Goal: Task Accomplishment & Management: Use online tool/utility

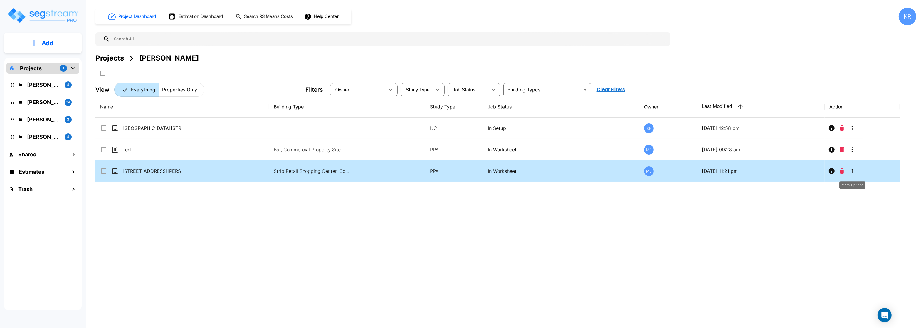
click at [853, 171] on icon "More-Options" at bounding box center [852, 170] width 7 height 7
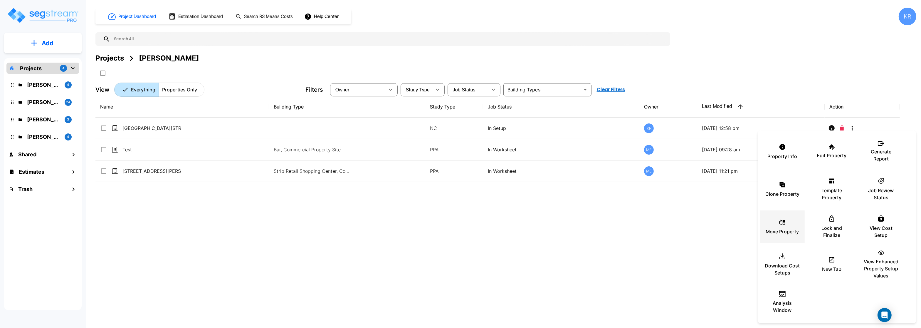
click at [782, 224] on icon at bounding box center [782, 222] width 7 height 7
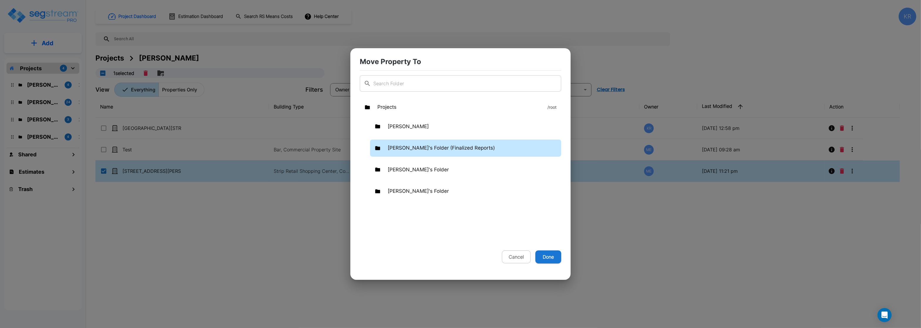
click at [416, 145] on p "Kristina's Folder (Finalized Reports)" at bounding box center [441, 148] width 107 height 8
click at [461, 150] on p "Kristina's Folder (Finalized Reports)" at bounding box center [441, 148] width 107 height 8
click at [543, 252] on button "Done" at bounding box center [548, 256] width 26 height 13
checkbox input "false"
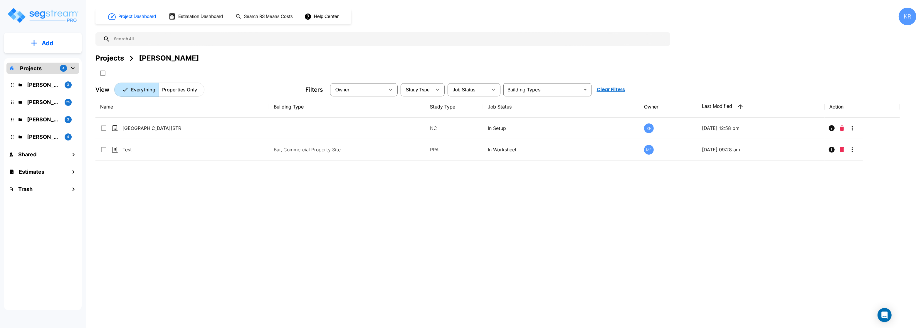
click at [29, 101] on p "Kristina's Folder (Finalized Reports)" at bounding box center [43, 102] width 33 height 8
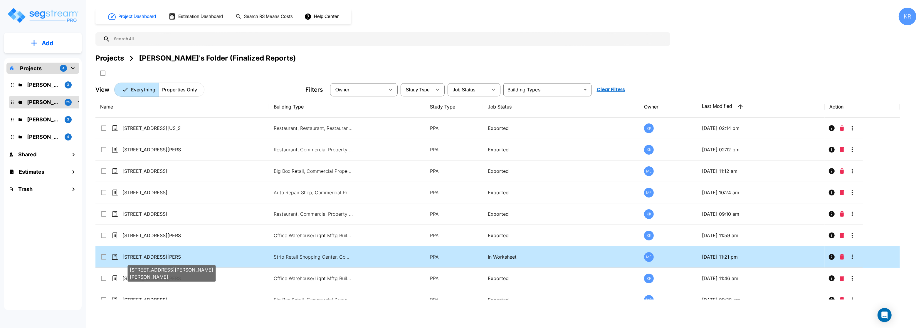
click at [155, 256] on p "[STREET_ADDRESS][PERSON_NAME][PERSON_NAME]" at bounding box center [151, 256] width 59 height 7
checkbox input "true"
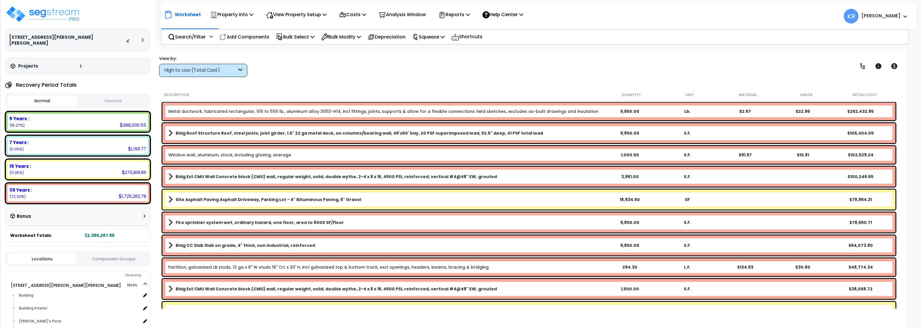
click at [192, 71] on div "High to Low (Total Cost)" at bounding box center [200, 70] width 73 height 7
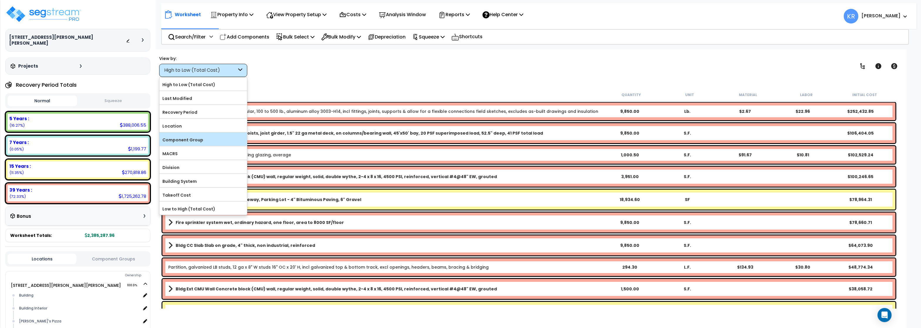
click at [190, 138] on label "Component Group" at bounding box center [203, 139] width 88 height 9
click at [0, 0] on input "Component Group" at bounding box center [0, 0] width 0 height 0
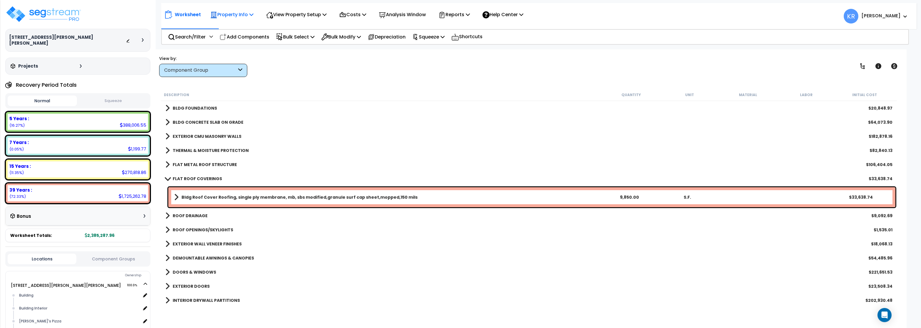
click at [226, 17] on p "Property Info" at bounding box center [231, 15] width 43 height 8
click at [224, 27] on link "Property Setup" at bounding box center [236, 28] width 58 height 12
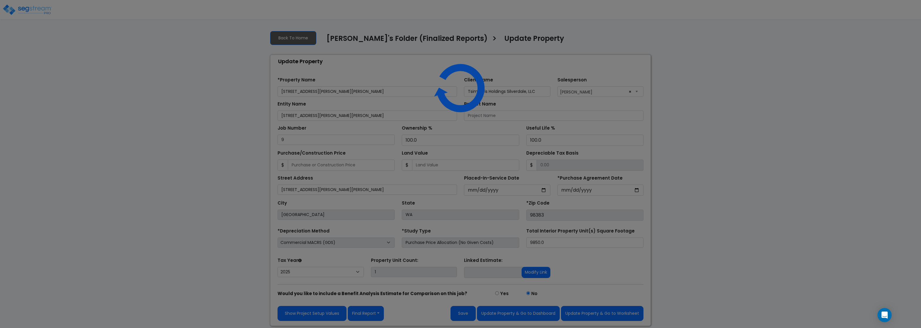
select select "2025"
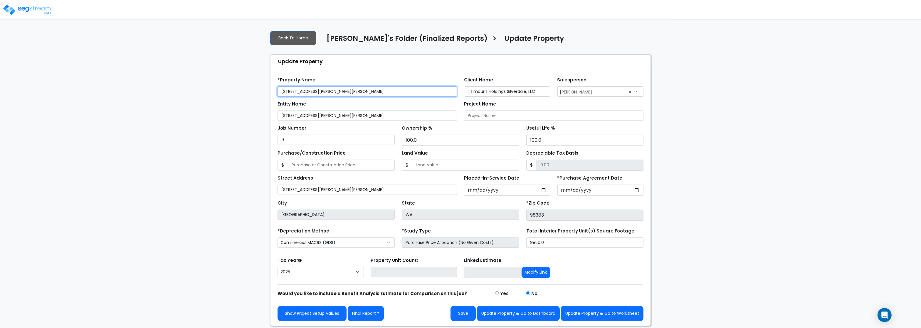
drag, startPoint x: 325, startPoint y: 95, endPoint x: 232, endPoint y: 85, distance: 93.0
click at [278, 86] on input "[STREET_ADDRESS][PERSON_NAME][PERSON_NAME]" at bounding box center [367, 91] width 179 height 10
paste input "Tsimouris Holdings Silverdale, LLC"
drag, startPoint x: 538, startPoint y: 92, endPoint x: 415, endPoint y: 86, distance: 123.5
click at [464, 86] on input "Tsimouris Holdings Silverdale, LLC" at bounding box center [507, 91] width 86 height 10
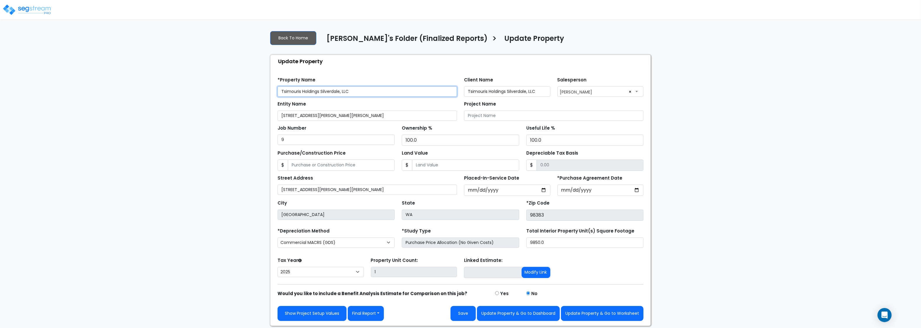
drag, startPoint x: 364, startPoint y: 91, endPoint x: 255, endPoint y: 85, distance: 108.5
click at [278, 86] on input "Tsimouris Holdings Silverdale, LLC" at bounding box center [367, 91] width 179 height 10
paste input "[STREET_ADDRESS][PERSON_NAME][PERSON_NAME]"
type input "[STREET_ADDRESS][PERSON_NAME][PERSON_NAME]"
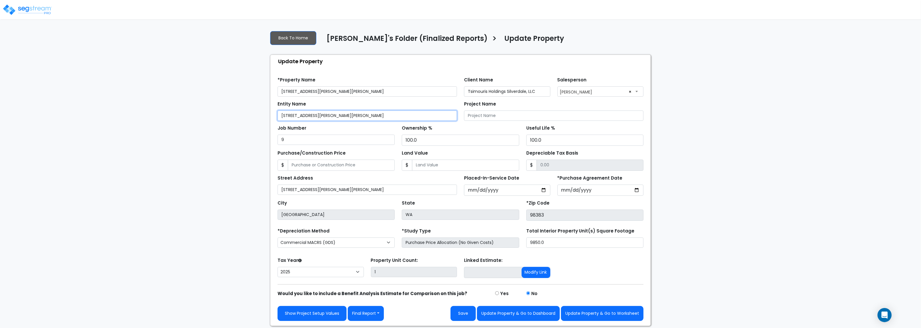
drag, startPoint x: 334, startPoint y: 118, endPoint x: 220, endPoint y: 110, distance: 114.2
click at [278, 110] on input "[STREET_ADDRESS][PERSON_NAME][PERSON_NAME]" at bounding box center [367, 115] width 179 height 10
paste input "Northwest Bucklin Hill Roa"
type input "[STREET_ADDRESS][PERSON_NAME][PERSON_NAME]"
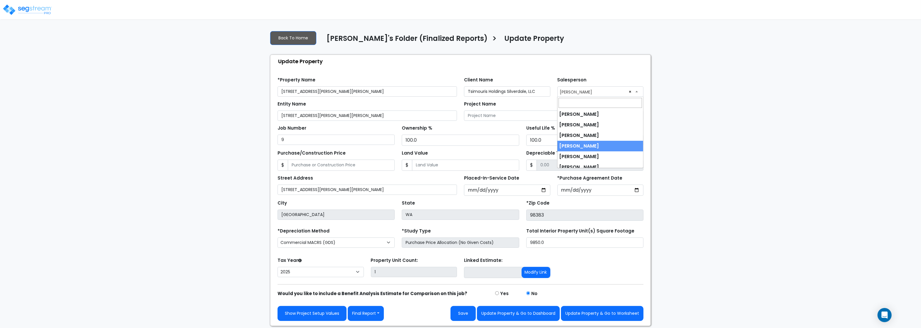
click at [584, 93] on span "× Micah Eisentrager" at bounding box center [601, 91] width 86 height 9
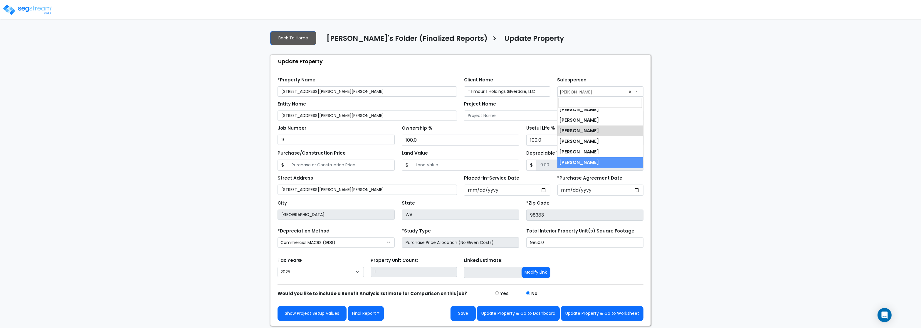
select select "245"
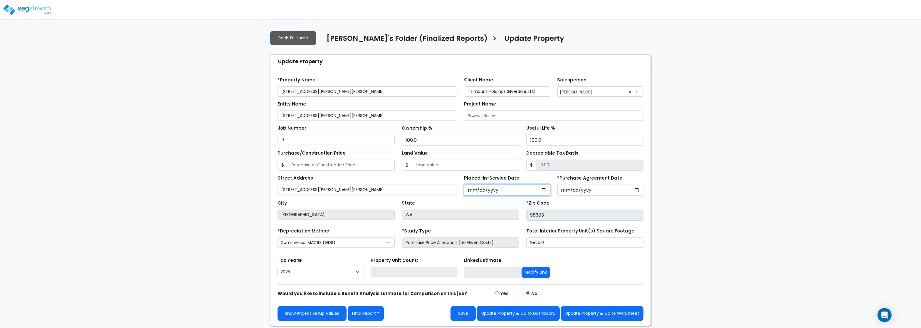
click at [512, 193] on input "2025-06-04" at bounding box center [507, 189] width 86 height 11
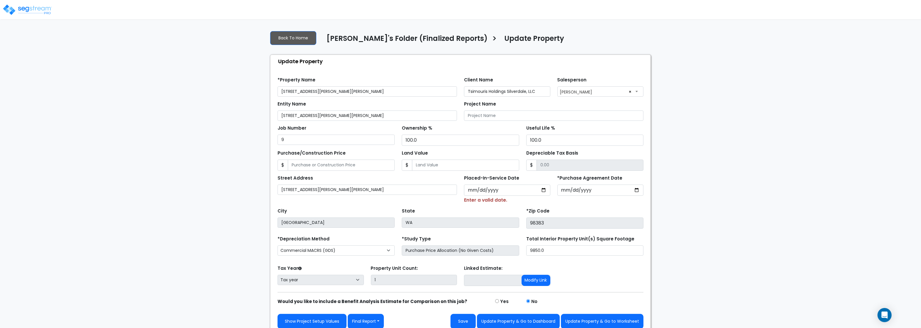
click at [387, 198] on div "Street Address 2222 Bucklin Hill Rd" at bounding box center [367, 189] width 186 height 30
click at [480, 196] on input "Placed-In-Service Date" at bounding box center [507, 189] width 86 height 11
click at [393, 194] on input "[STREET_ADDRESS][PERSON_NAME][PERSON_NAME]" at bounding box center [367, 189] width 179 height 10
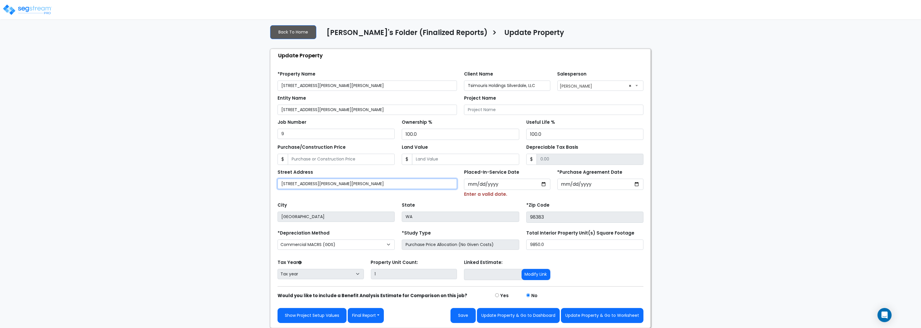
drag, startPoint x: 295, startPoint y: 177, endPoint x: 243, endPoint y: 174, distance: 52.9
click at [278, 179] on input "2222 Bucklin Hill Rd" at bounding box center [367, 184] width 179 height 10
paste input "Northwest Bucklin Hill Roa"
type input "2222 Northwest Bucklin Hill Road"
click at [594, 320] on button "Update Property & Go to Worksheet" at bounding box center [602, 315] width 83 height 15
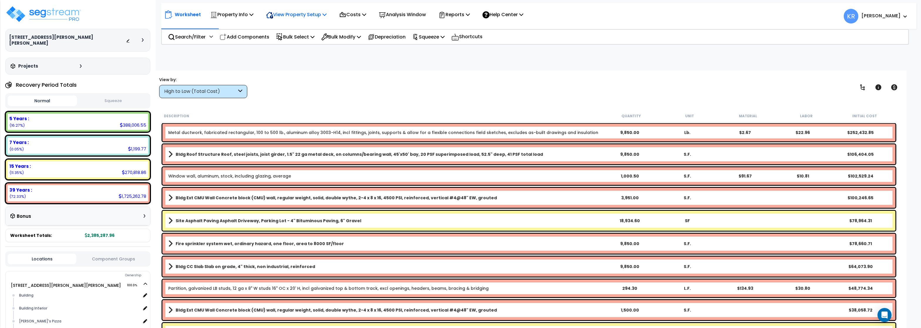
click at [317, 16] on p "View Property Setup" at bounding box center [296, 15] width 60 height 8
click at [352, 13] on p "Costs" at bounding box center [352, 15] width 27 height 8
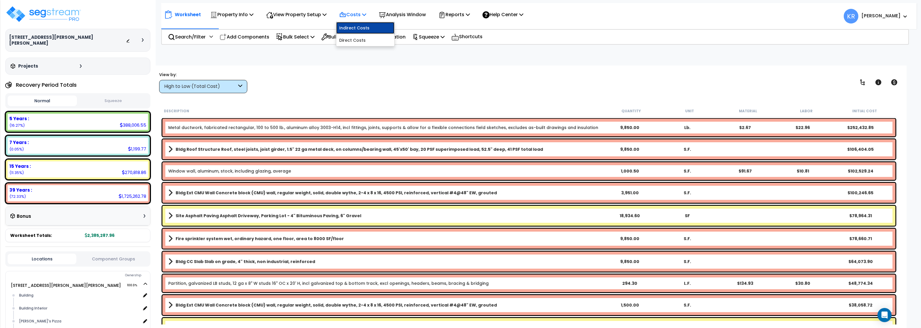
click at [349, 26] on link "Indirect Costs" at bounding box center [365, 28] width 58 height 12
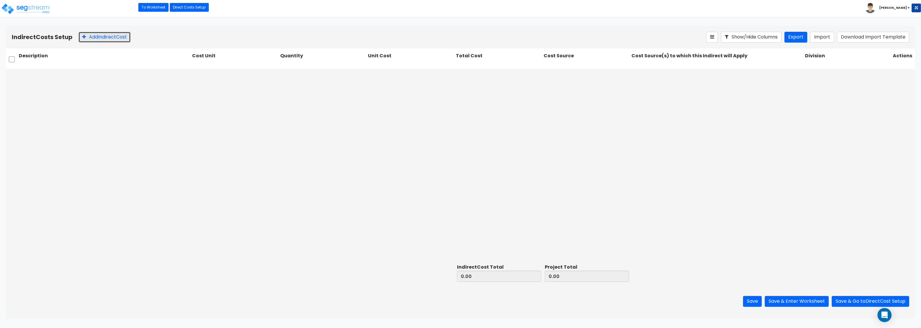
click at [85, 37] on icon at bounding box center [84, 36] width 4 height 5
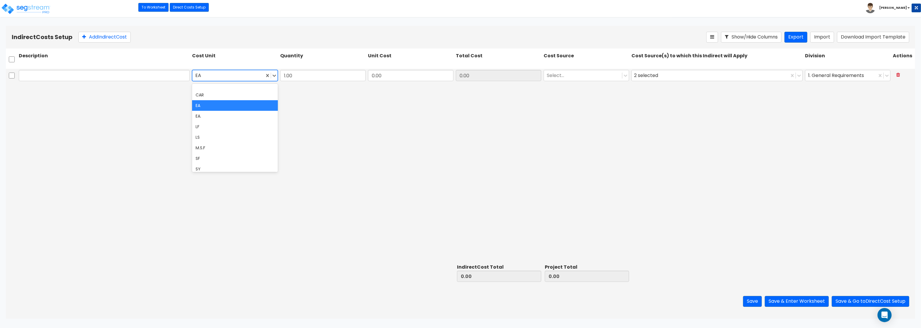
click at [231, 74] on div at bounding box center [228, 76] width 66 height 8
click at [209, 136] on div "LS" at bounding box center [234, 137] width 85 height 11
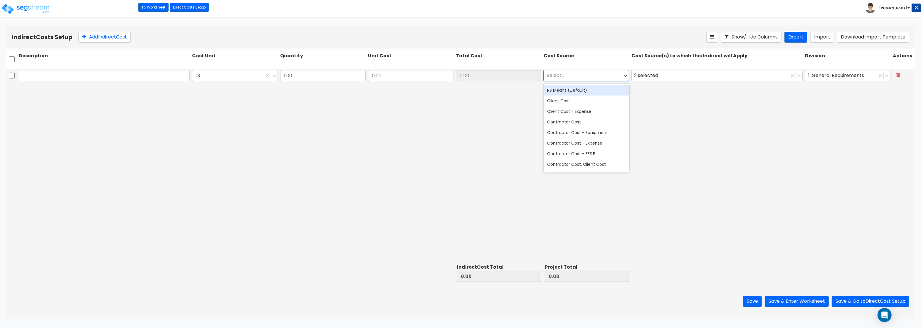
click at [582, 76] on div at bounding box center [583, 76] width 72 height 8
click at [572, 91] on div "RS Means (Default)" at bounding box center [586, 90] width 85 height 11
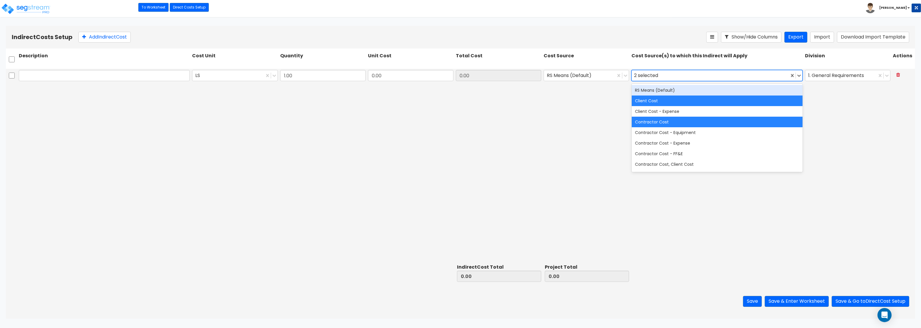
click at [648, 77] on div "2 selected" at bounding box center [647, 75] width 26 height 9
click at [648, 88] on div "RS Means (Default)" at bounding box center [717, 90] width 171 height 11
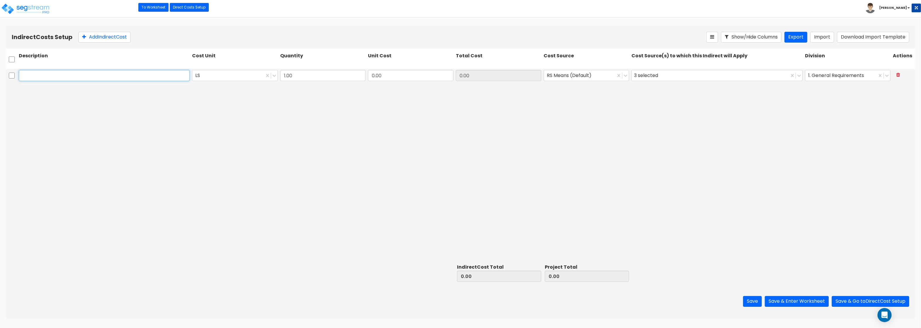
click at [102, 78] on input "text" at bounding box center [104, 75] width 171 height 11
click at [72, 68] on div "Description Cost Unit Quantity Unit Cost Total Cost Cost Source Cost Source(s) …" at bounding box center [460, 60] width 909 height 25
click at [66, 73] on input "text" at bounding box center [104, 75] width 171 height 11
paste input "Architect"
type input "Architect"
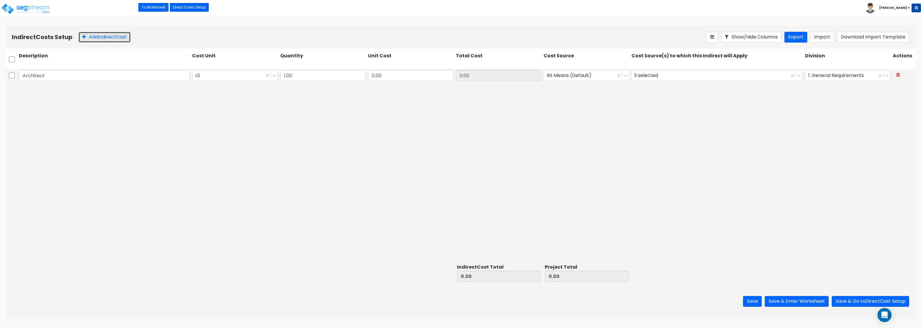
click at [84, 38] on icon at bounding box center [84, 36] width 4 height 5
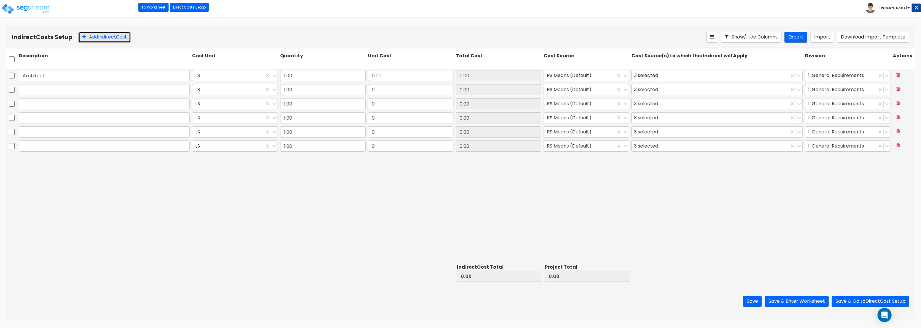
click at [84, 38] on icon at bounding box center [84, 36] width 4 height 5
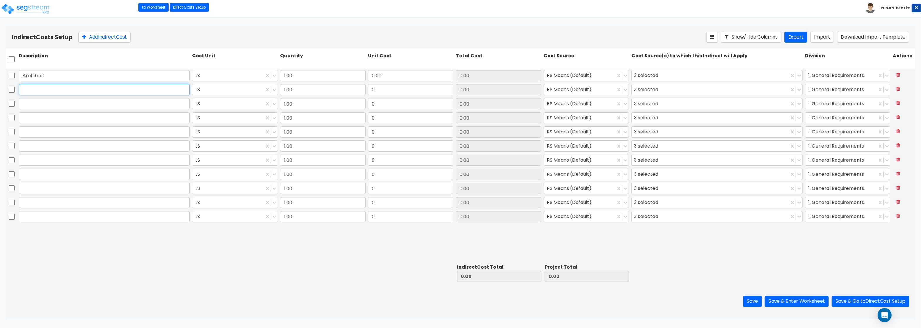
click at [44, 88] on input "text" at bounding box center [104, 89] width 171 height 11
paste input "Engineering"
type input "Engineering"
click at [57, 101] on input "text" at bounding box center [104, 103] width 171 height 11
paste input "General Construction Manager"
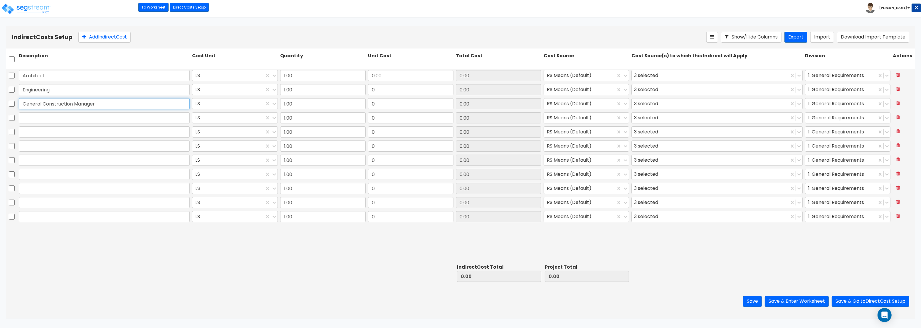
type input "General Construction Manager"
click at [73, 121] on input "text" at bounding box center [104, 117] width 171 height 11
paste input "Overhead and Profit"
type input "Overhead and Profit"
click at [56, 132] on input "text" at bounding box center [104, 131] width 171 height 11
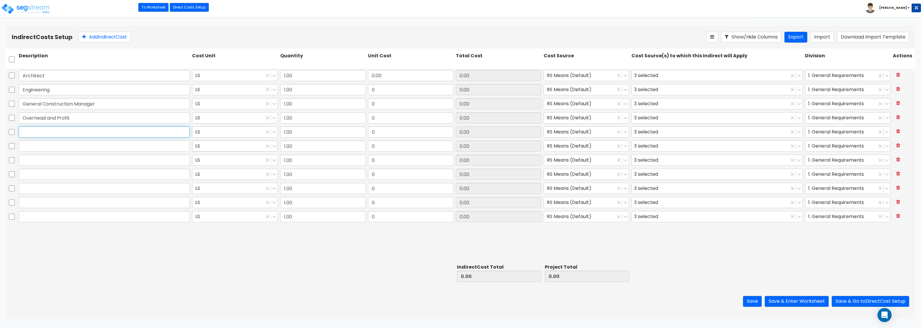
paste input "Bond"
type input "Bond"
click at [44, 144] on input "text" at bounding box center [104, 145] width 171 height 11
paste input "Permits"
type input "Permits"
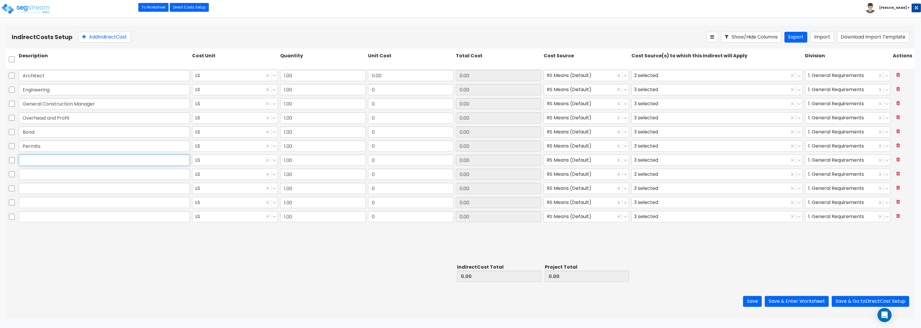
click at [136, 163] on input "text" at bounding box center [104, 159] width 171 height 11
paste input "Other"
type input "Other"
click at [156, 178] on input "text" at bounding box center [104, 174] width 171 height 11
paste input "Settlement / Closing fee"
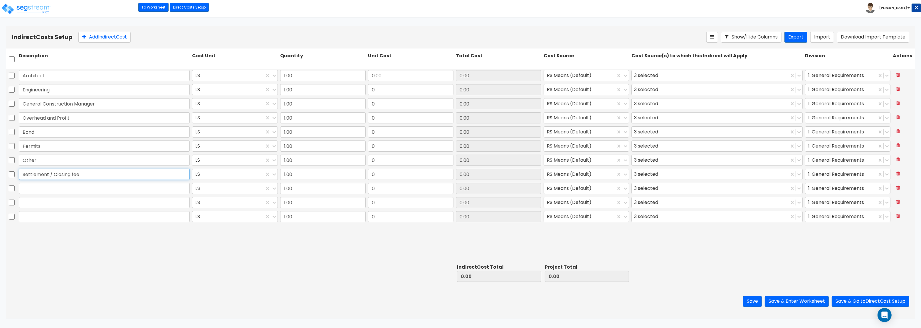
type input "Settlement / Closing fee"
click at [76, 192] on input "text" at bounding box center [104, 188] width 171 height 11
paste input "Notary Fee"
type input "Notary Fee"
click at [175, 203] on input "text" at bounding box center [104, 202] width 171 height 11
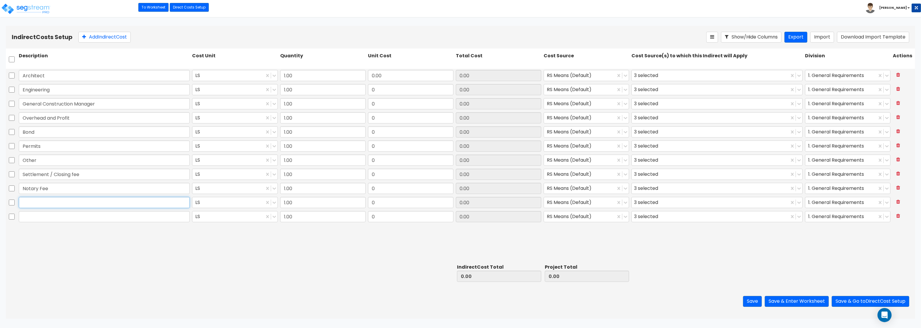
paste input "Sales Tax on Settlement/Closing fee"
type input "Sales Tax on Settlement/Closing fee"
click at [142, 214] on input "text" at bounding box center [104, 216] width 171 height 11
paste input "Courier/Express fees"
type input "Courier/Express fees"
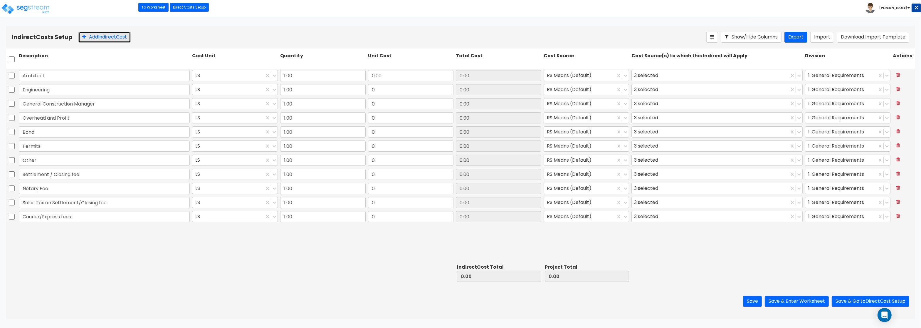
click at [101, 33] on button "Add Indirect Cost" at bounding box center [104, 37] width 52 height 11
click at [171, 231] on input "text" at bounding box center [104, 230] width 171 height 11
paste input "Sales Tax on courier/express fees"
type input "Sales Tax on courier/express fees"
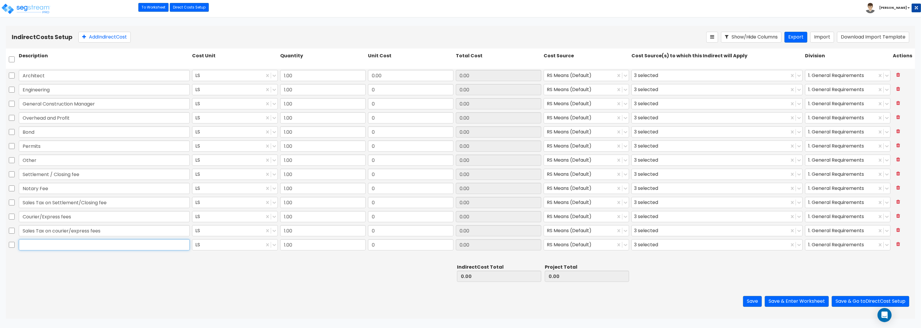
click at [33, 246] on input "text" at bounding box center [104, 244] width 171 height 11
paste input "Recording Fees"
type input "Recording Fees"
click at [383, 74] on input "0.00" at bounding box center [410, 75] width 85 height 11
type input "204,417.23"
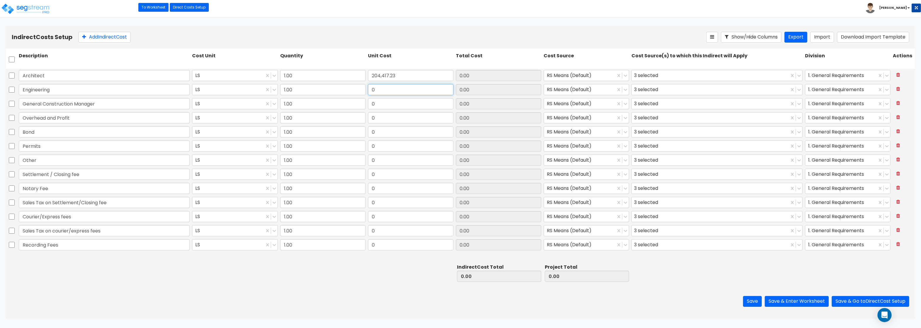
type input "204,417.23"
click at [382, 94] on input "0" at bounding box center [410, 89] width 85 height 11
type input "63,880.38"
click at [392, 102] on input "0" at bounding box center [410, 103] width 85 height 11
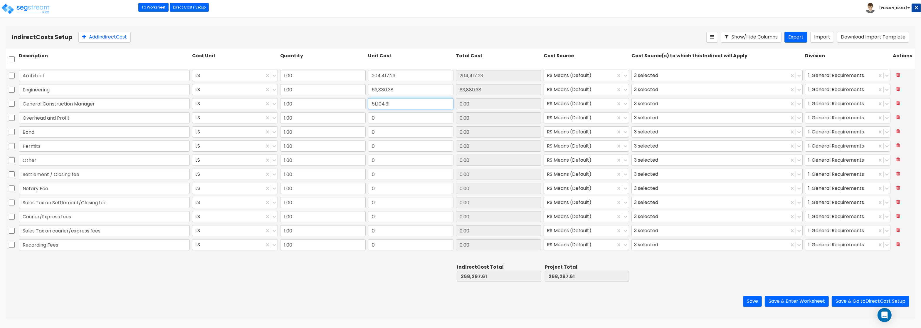
type input "51,104.31"
click at [394, 120] on input "0" at bounding box center [410, 117] width 85 height 11
type input "127,760.77"
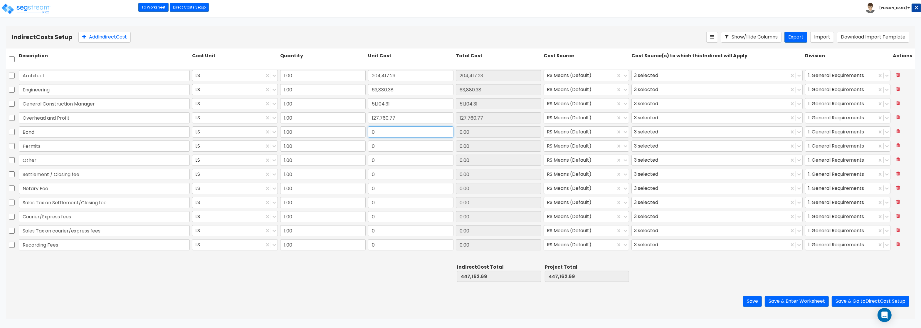
click at [391, 132] on input "0" at bounding box center [410, 131] width 85 height 11
type input "38,328.23"
click at [391, 139] on div "Bond LS 1.00 38,328.23 38,328.23 RS Means (Default) 3 selected 1. General Requi…" at bounding box center [460, 132] width 909 height 14
click at [386, 150] on input "0" at bounding box center [410, 145] width 85 height 11
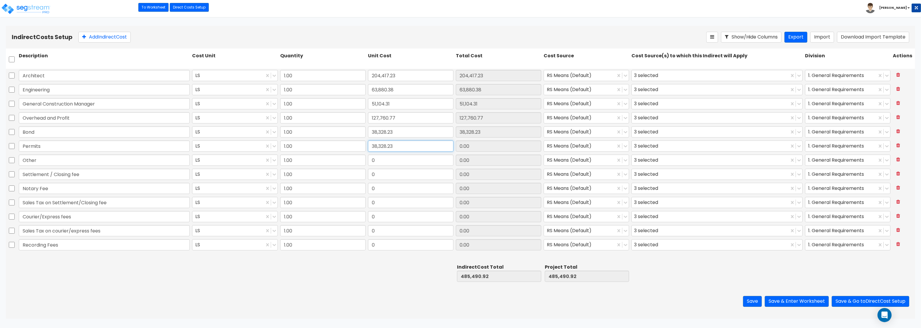
type input "38,328.23"
click at [395, 159] on input "0" at bounding box center [410, 159] width 85 height 11
type input "25,552.15"
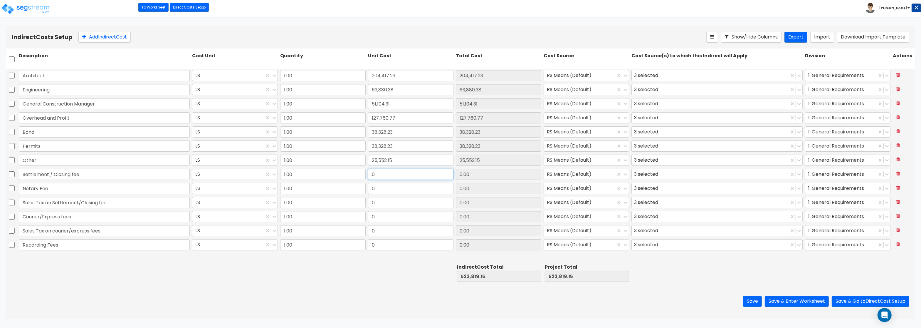
click at [396, 171] on input "0" at bounding box center [410, 174] width 85 height 11
type input "1,700"
type input "1,700.00"
click at [394, 188] on input "0" at bounding box center [410, 188] width 85 height 11
type input "175"
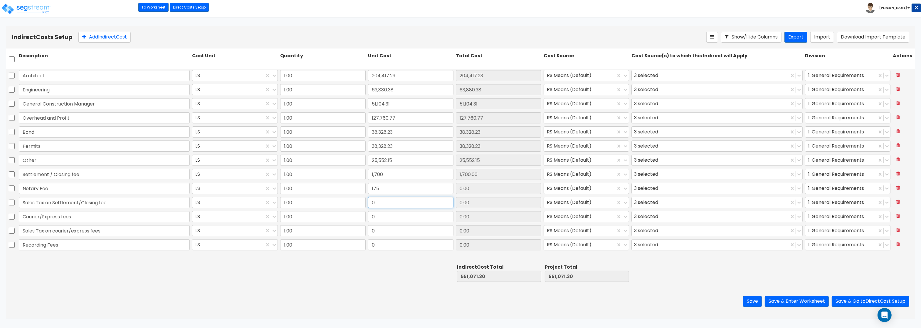
type input "175.00"
click at [392, 201] on input "0" at bounding box center [410, 202] width 85 height 11
type input "175.95"
click at [395, 215] on input "0" at bounding box center [410, 216] width 85 height 11
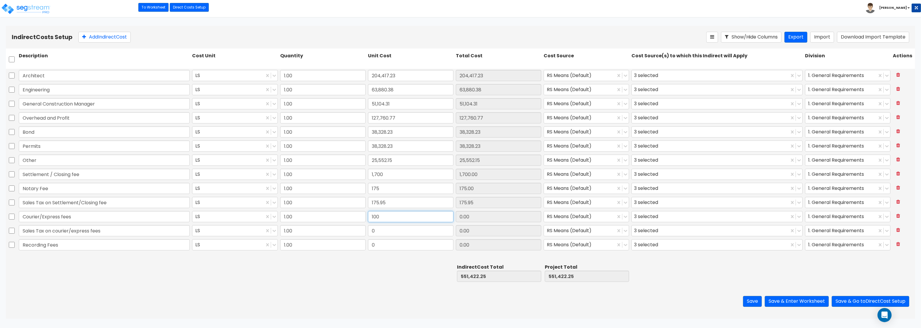
click at [395, 217] on input "100" at bounding box center [410, 216] width 85 height 11
type input "100"
type input "100.00"
click at [391, 230] on input "0" at bounding box center [410, 230] width 85 height 11
type input "10.35"
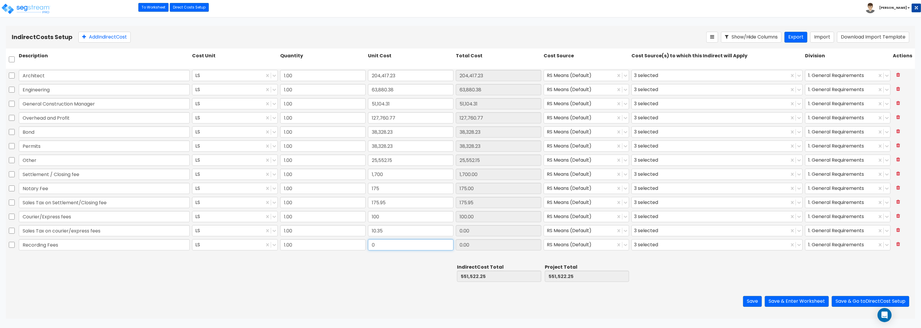
type input "10.35"
click at [392, 243] on input "0" at bounding box center [410, 244] width 85 height 11
type input "641"
type input "641.00"
click at [786, 300] on button "Save & Enter Worksheet" at bounding box center [797, 301] width 64 height 11
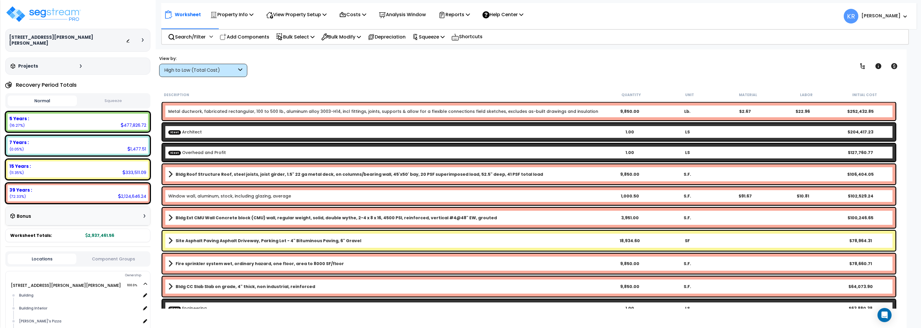
click at [169, 70] on div "High to Low (Total Cost)" at bounding box center [200, 70] width 73 height 7
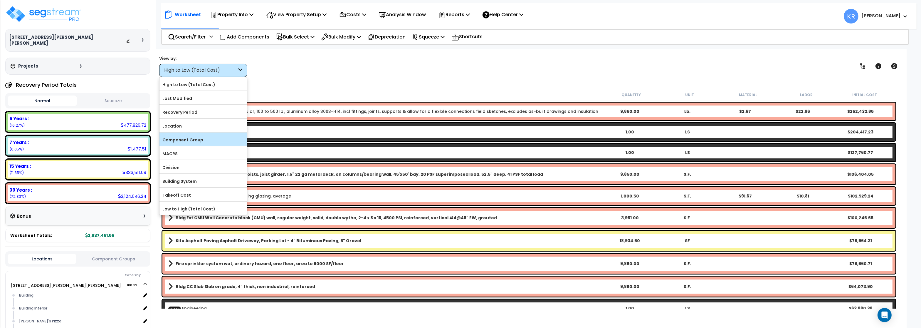
click at [176, 140] on label "Component Group" at bounding box center [203, 139] width 88 height 9
click at [0, 0] on input "Component Group" at bounding box center [0, 0] width 0 height 0
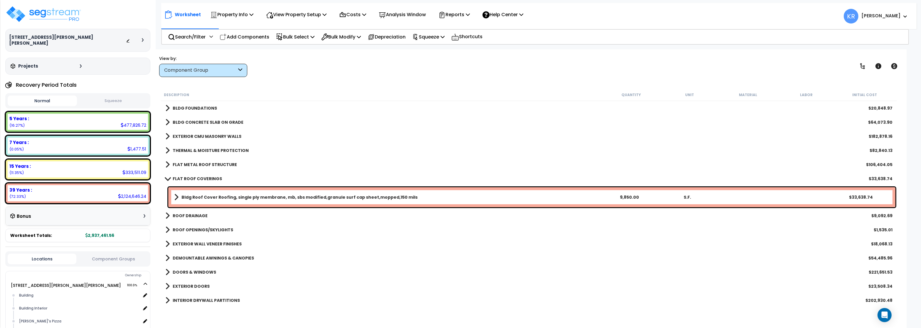
click at [185, 110] on b "BLDG FOUNDATIONS" at bounding box center [195, 108] width 44 height 6
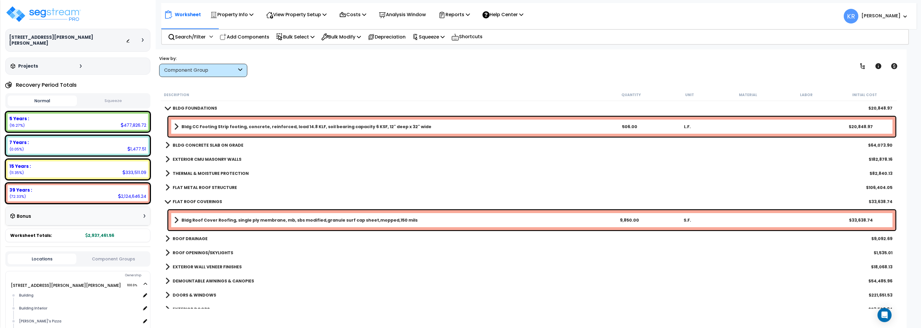
click at [183, 145] on b "BLDG CONCRETE SLAB ON GRADE" at bounding box center [208, 145] width 71 height 6
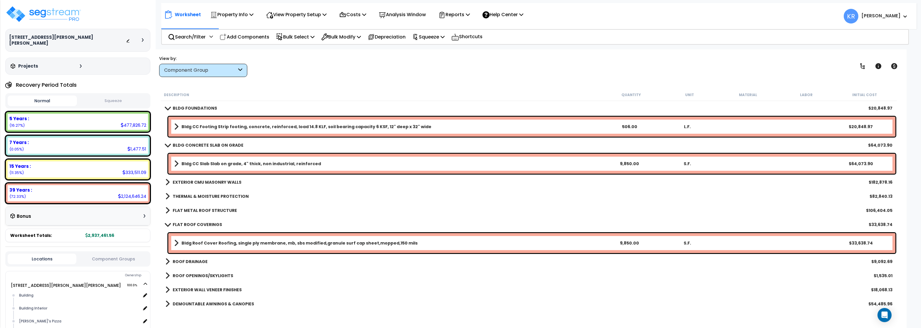
click at [182, 181] on b "EXTERIOR CMU MASONRY WALLS" at bounding box center [207, 182] width 69 height 6
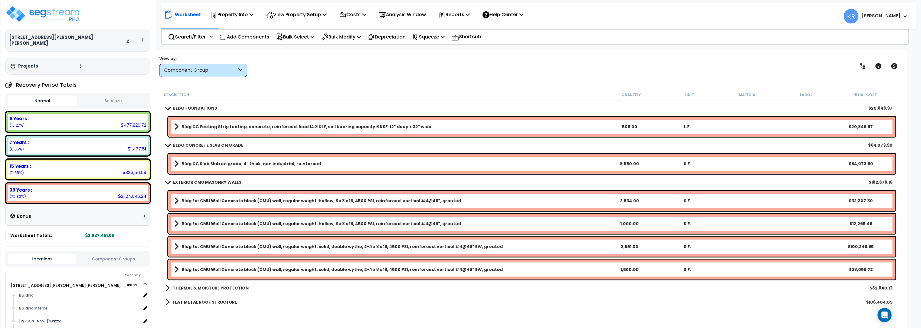
click at [182, 181] on b "EXTERIOR CMU MASONRY WALLS" at bounding box center [207, 182] width 69 height 6
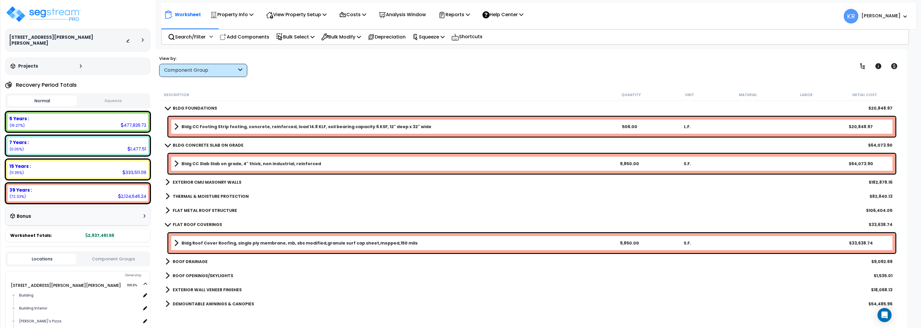
click at [191, 144] on b "BLDG CONCRETE SLAB ON GRADE" at bounding box center [208, 145] width 71 height 6
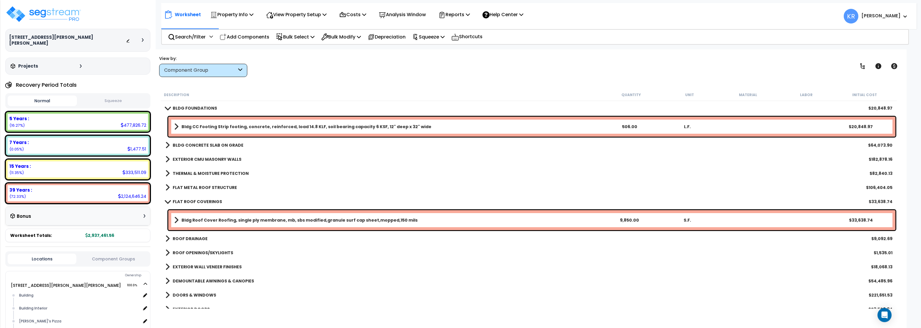
click at [192, 108] on b "BLDG FOUNDATIONS" at bounding box center [195, 108] width 44 height 6
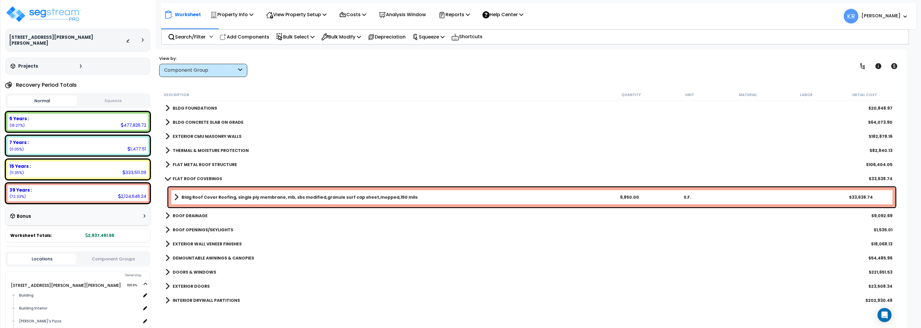
click at [196, 151] on b "THERMAL & MOISTURE PROTECTION" at bounding box center [211, 150] width 76 height 6
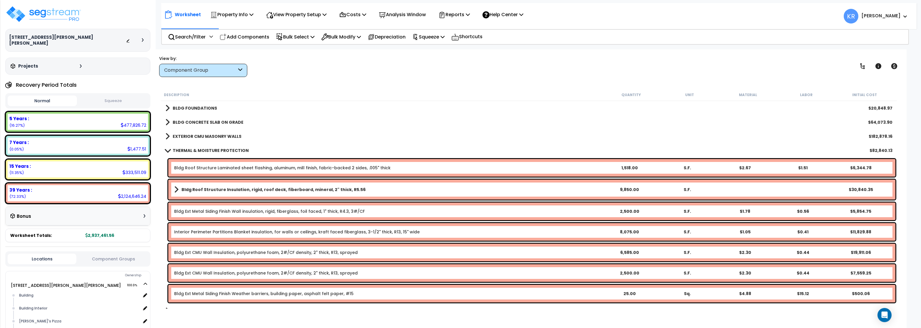
click at [196, 151] on b "THERMAL & MOISTURE PROTECTION" at bounding box center [211, 150] width 76 height 6
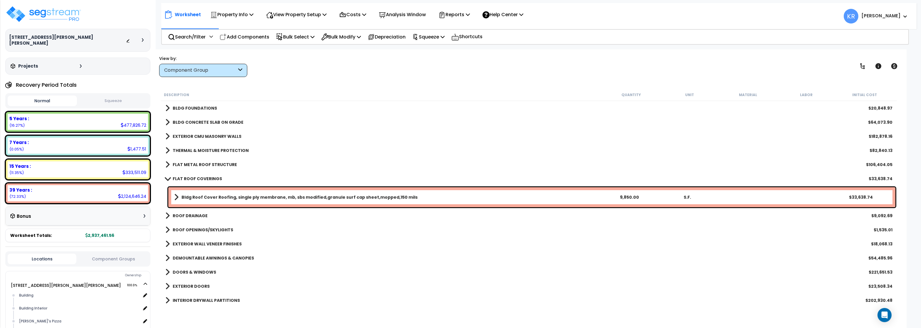
click at [218, 198] on b "Bldg Roof Cover Roofing, single ply membrane, mb, sbs modified,granule surf cap…" at bounding box center [299, 197] width 236 height 6
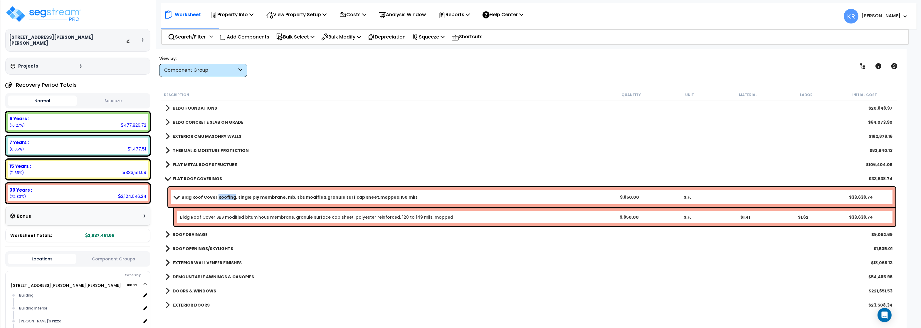
click at [218, 198] on b "Bldg Roof Cover Roofing, single ply membrane, mb, sbs modified,granule surf cap…" at bounding box center [299, 197] width 236 height 6
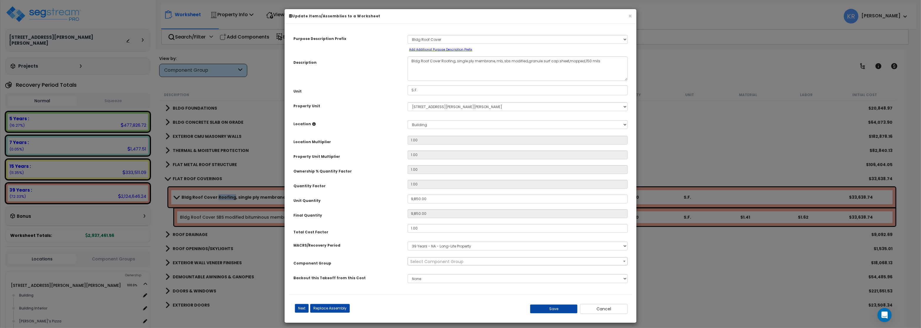
select select "56853"
drag, startPoint x: 433, startPoint y: 232, endPoint x: 498, endPoint y: 226, distance: 64.8
click at [498, 226] on input "1.00" at bounding box center [518, 228] width 220 height 9
type input "2"
click at [546, 307] on button "Save" at bounding box center [554, 308] width 48 height 9
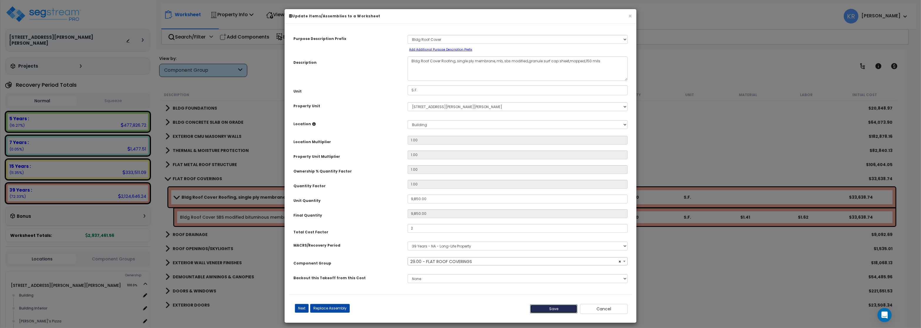
type input "9850.00"
type input "2.00"
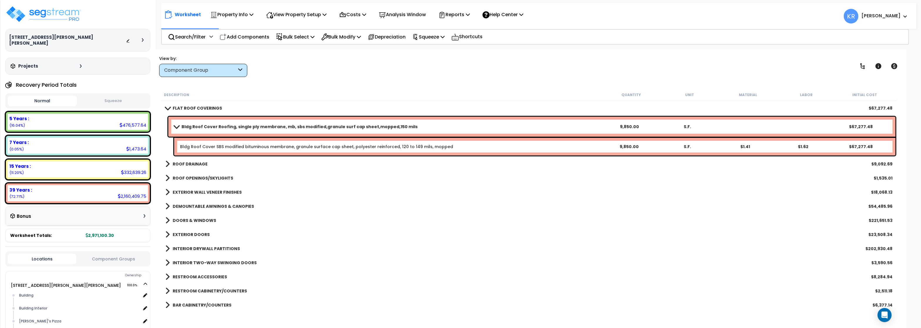
scroll to position [35, 0]
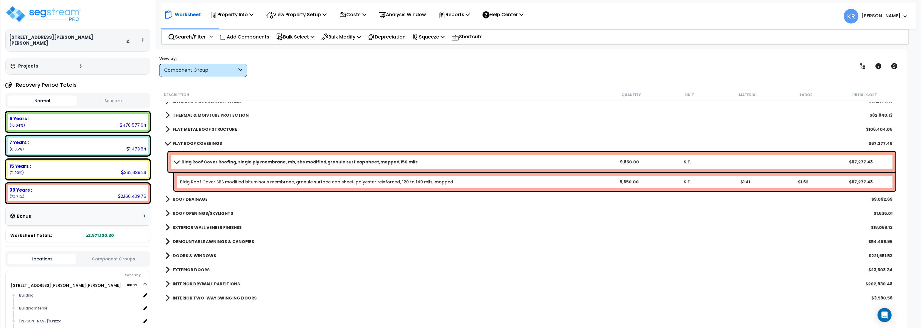
click at [172, 142] on link "FLAT ROOF COVERINGS" at bounding box center [193, 143] width 57 height 8
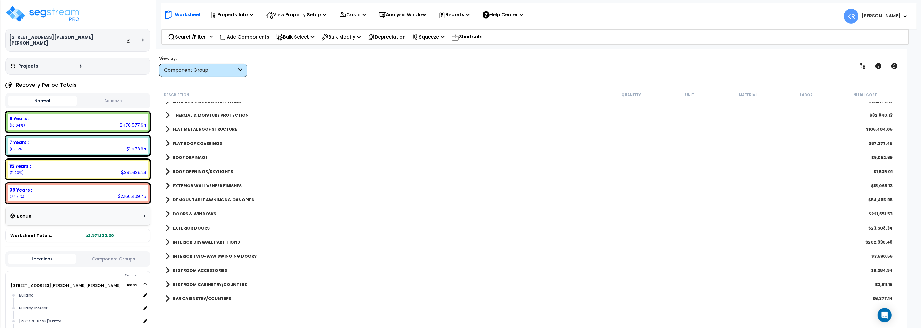
click at [178, 156] on b "ROOF DRAINAGE" at bounding box center [190, 157] width 35 height 6
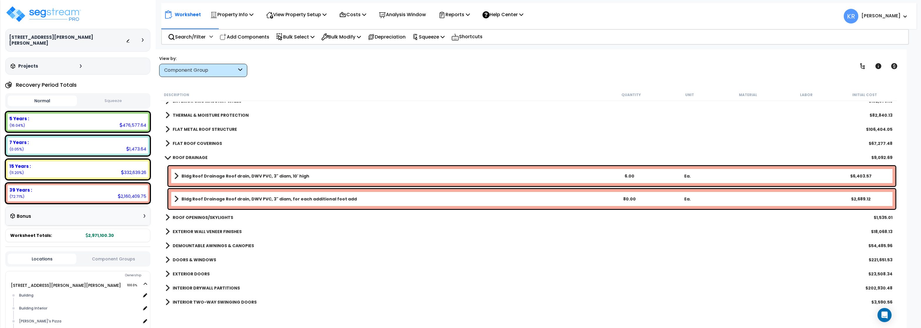
click at [178, 156] on b "ROOF DRAINAGE" at bounding box center [190, 157] width 35 height 6
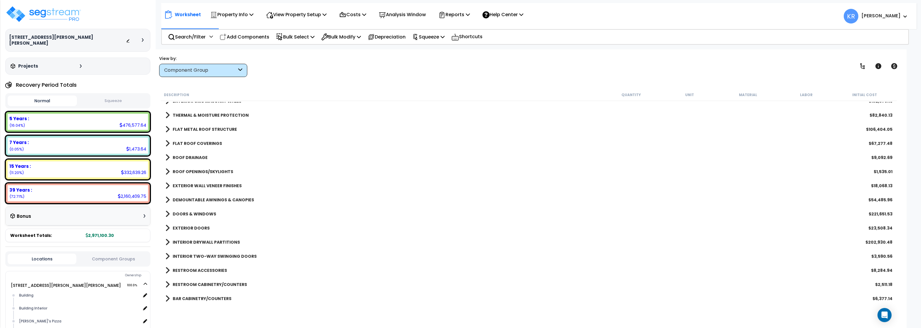
click at [179, 173] on b "ROOF OPENINGS/SKYLIGHTS" at bounding box center [203, 172] width 60 height 6
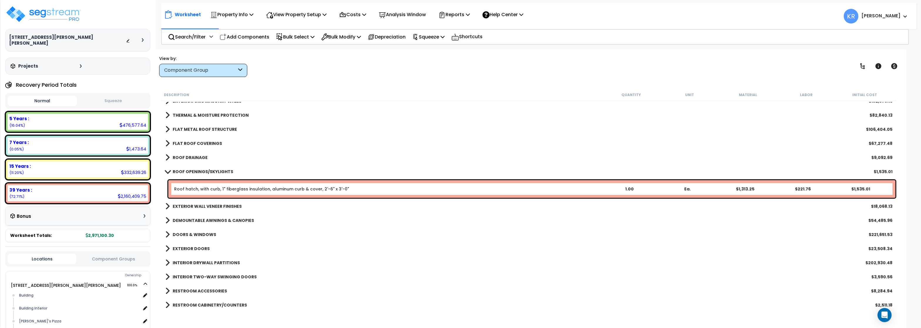
click at [179, 173] on b "ROOF OPENINGS/SKYLIGHTS" at bounding box center [203, 172] width 60 height 6
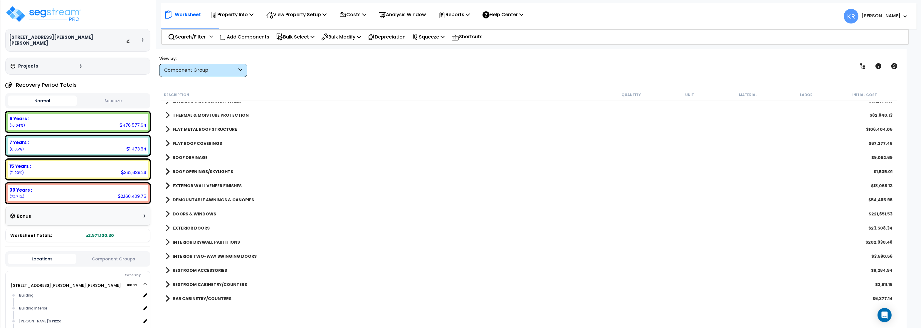
click at [179, 186] on b "EXTERIOR WALL VENEER FINISHES" at bounding box center [207, 186] width 69 height 6
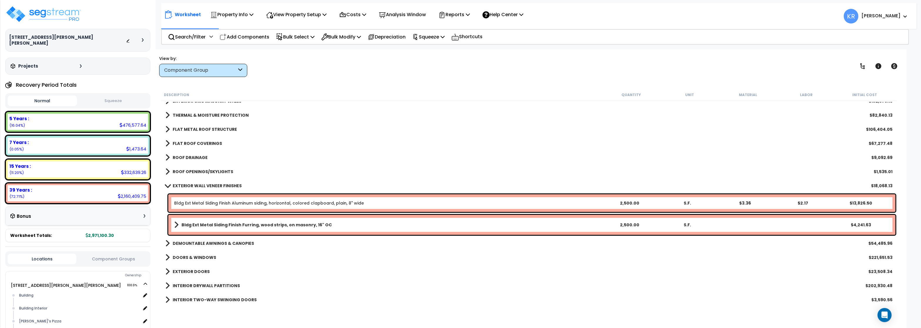
click at [179, 185] on b "EXTERIOR WALL VENEER FINISHES" at bounding box center [207, 186] width 69 height 6
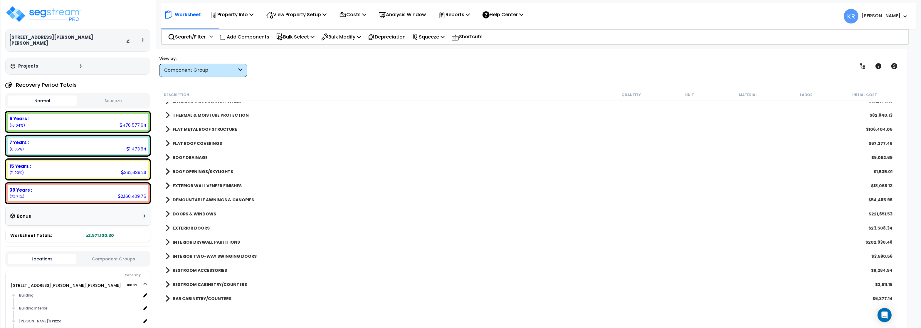
click at [177, 198] on b "DEMOUNTABLE AWNINGS & CANOPIES" at bounding box center [213, 200] width 81 height 6
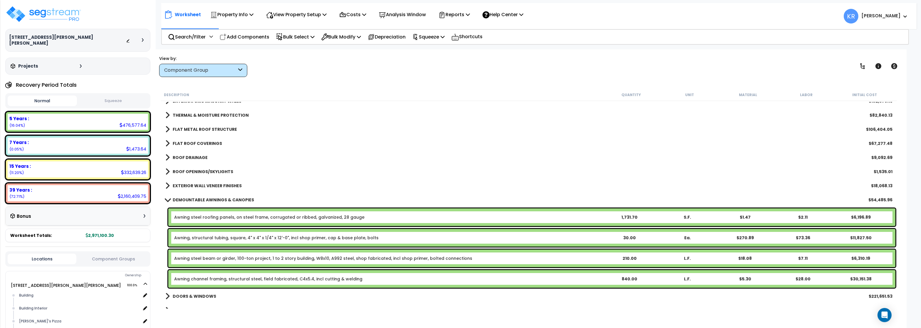
click at [224, 257] on link "Awning steel beam or girder, 100-ton project, 1 to 2 story building, W8x10, A99…" at bounding box center [323, 258] width 298 height 6
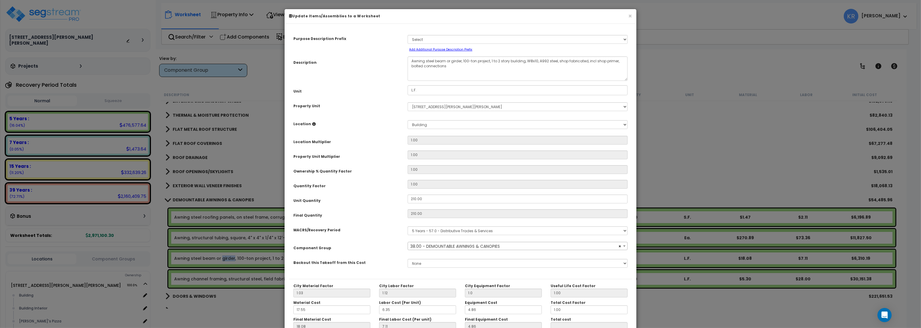
select select "56864"
click at [425, 60] on textarea "Awning steel beam or girder, 100-ton project, 1 to 2 story building, W8x10, A99…" at bounding box center [518, 68] width 220 height 24
drag, startPoint x: 462, startPoint y: 60, endPoint x: 524, endPoint y: 60, distance: 62.0
click at [524, 60] on textarea "Awning steel beam or girder, 100-ton project, 1 to 2 story building, W8x10, A99…" at bounding box center [518, 68] width 220 height 24
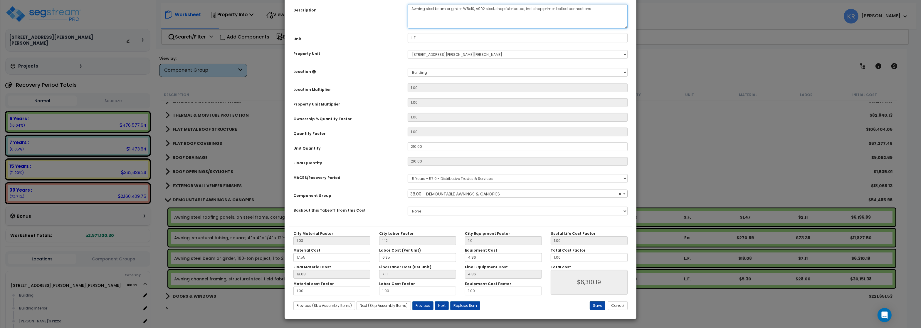
type textarea "Awning steel beam or girder, W8x10, A992 steel, shop fabricated, incl shop prim…"
click at [600, 306] on button "Save" at bounding box center [598, 305] width 16 height 9
type input "1.00"
type input "6310.19"
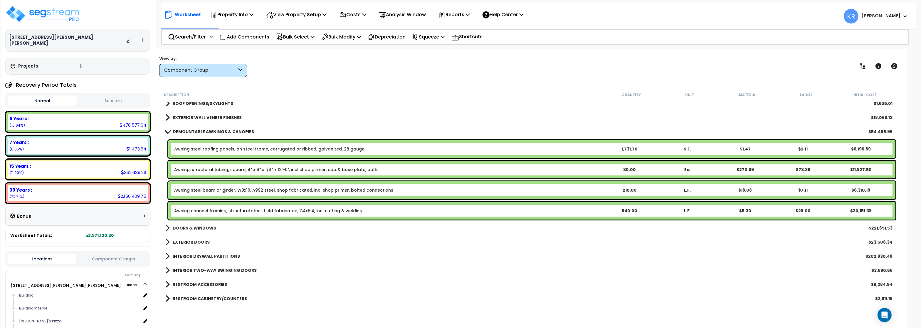
scroll to position [106, 0]
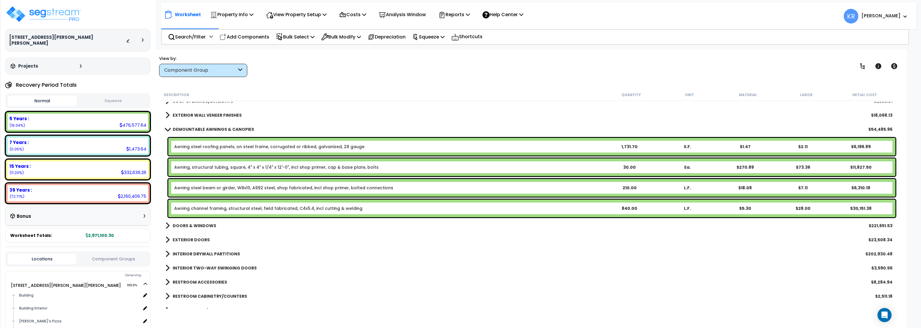
click at [182, 126] on link "DEMOUNTABLE AWNINGS & CANOPIES" at bounding box center [209, 129] width 89 height 8
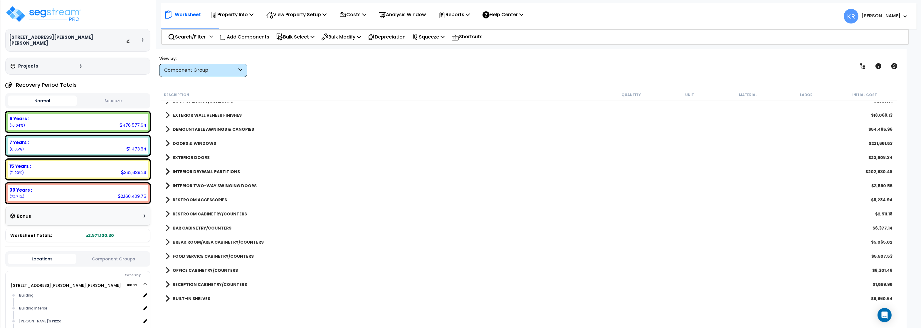
click at [185, 141] on b "DOORS & WINDOWS" at bounding box center [194, 143] width 43 height 6
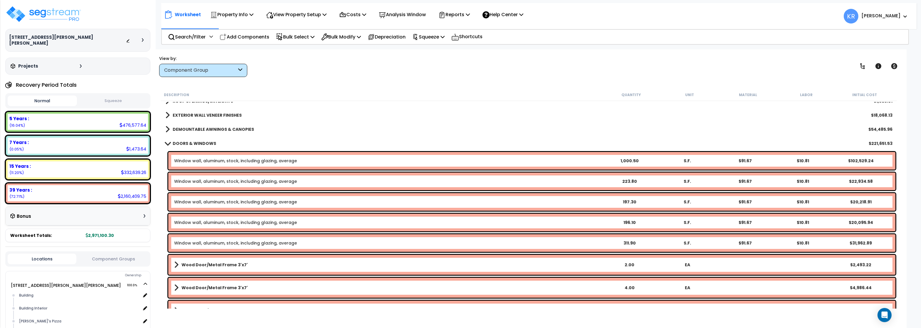
click at [185, 141] on b "DOORS & WINDOWS" at bounding box center [194, 143] width 43 height 6
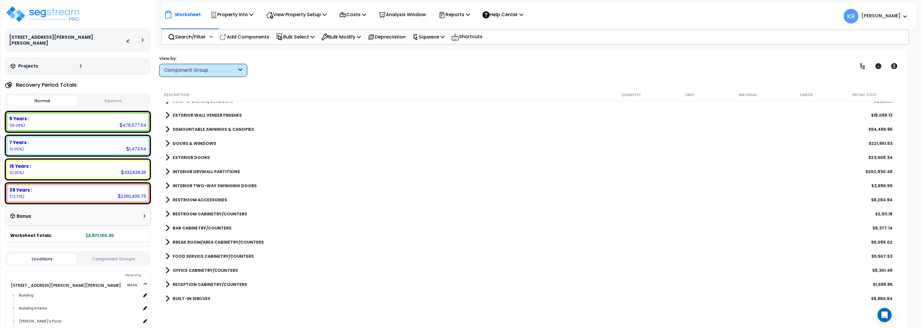
click at [185, 157] on b "EXTERIOR DOORS" at bounding box center [191, 157] width 37 height 6
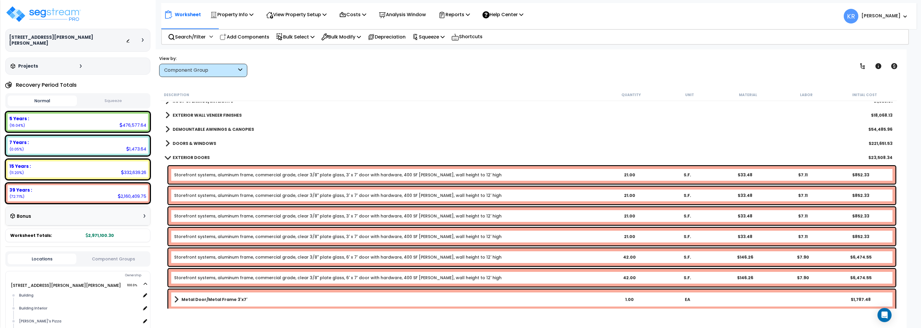
click at [185, 156] on b "EXTERIOR DOORS" at bounding box center [191, 157] width 37 height 6
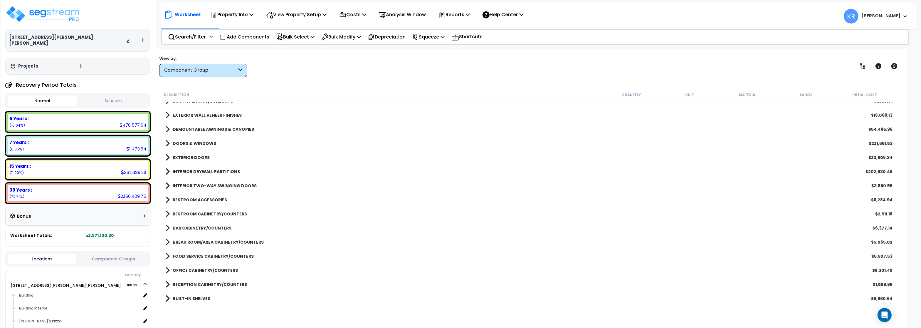
click at [184, 169] on link "INTERIOR DRYWALL PARTITIONS" at bounding box center [202, 171] width 75 height 8
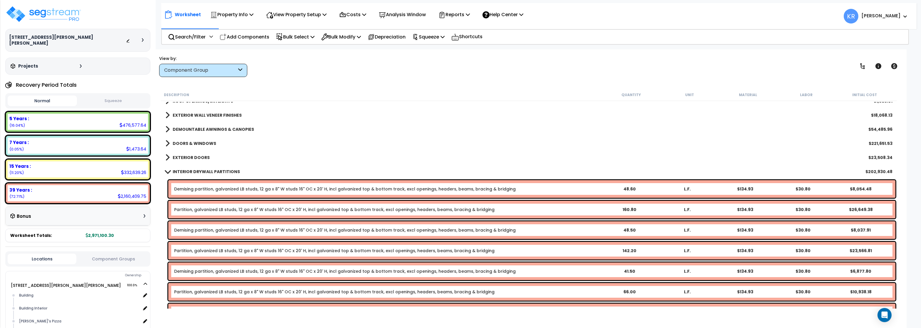
click at [184, 169] on link "INTERIOR DRYWALL PARTITIONS" at bounding box center [202, 171] width 75 height 8
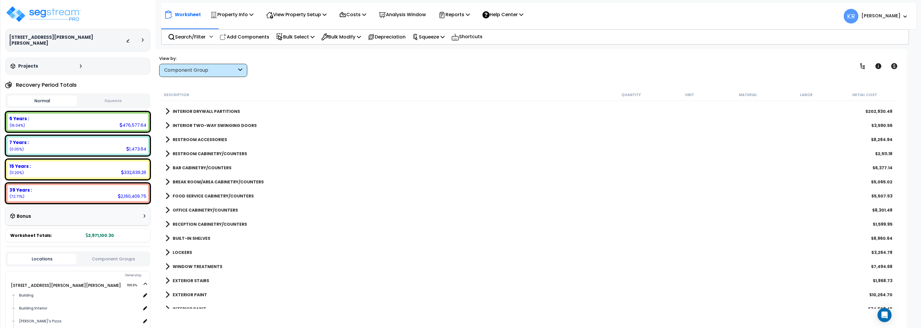
scroll to position [176, 0]
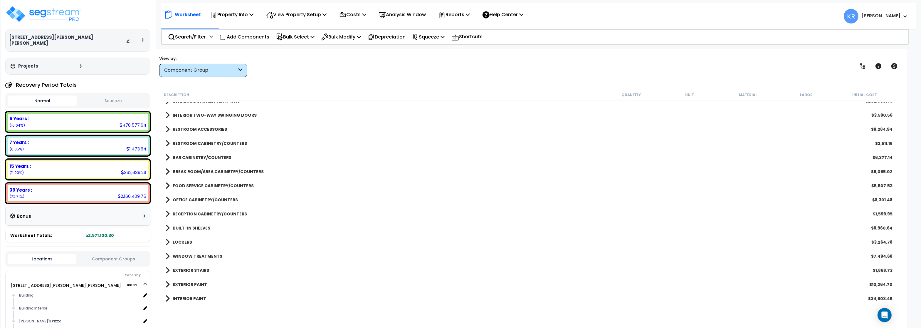
click at [196, 114] on b "INTERIOR TWO-WAY SWINGING DOORS" at bounding box center [215, 115] width 84 height 6
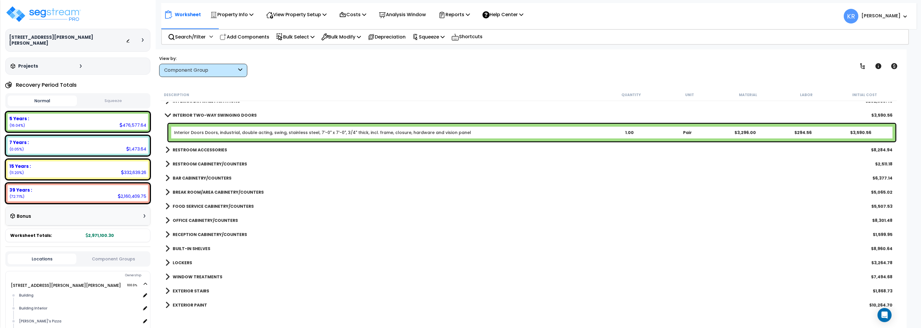
click at [196, 114] on b "INTERIOR TWO-WAY SWINGING DOORS" at bounding box center [215, 115] width 84 height 6
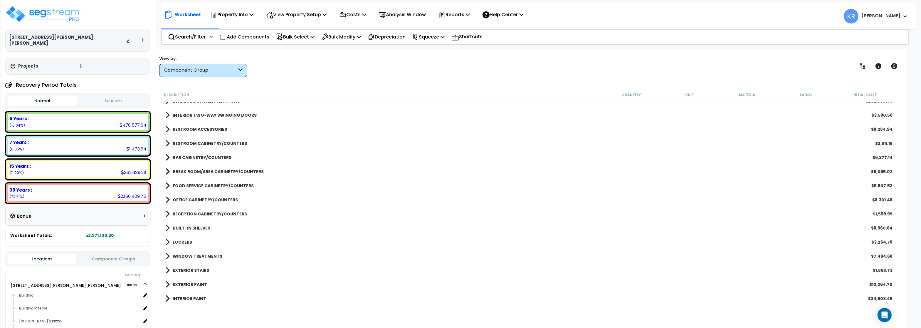
click at [195, 130] on b "RESTROOM ACCESSORIES" at bounding box center [200, 129] width 54 height 6
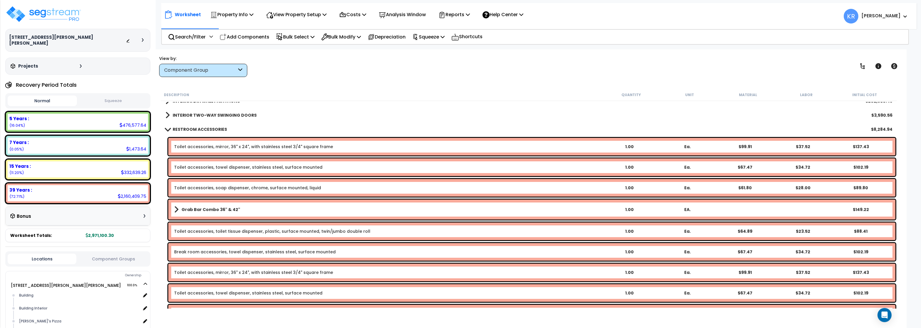
click at [218, 251] on link "Break room accessories, towel dispenser, stainless steel, surface mounted" at bounding box center [255, 252] width 162 height 6
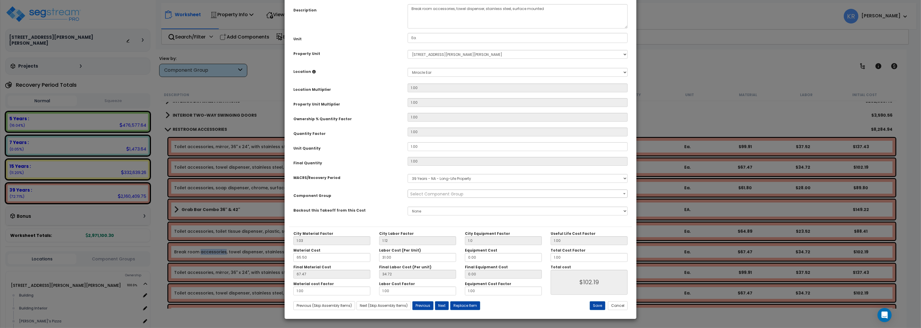
select select "56891"
click at [431, 198] on span "× 70.00 - RESTROOM ACCESSORIES" at bounding box center [517, 194] width 219 height 8
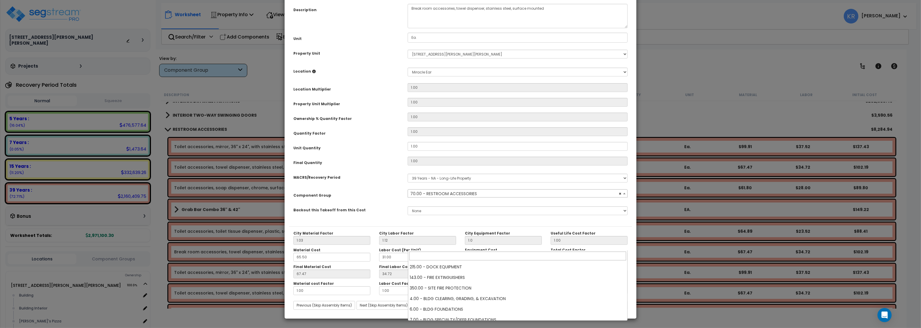
scroll to position [370, 0]
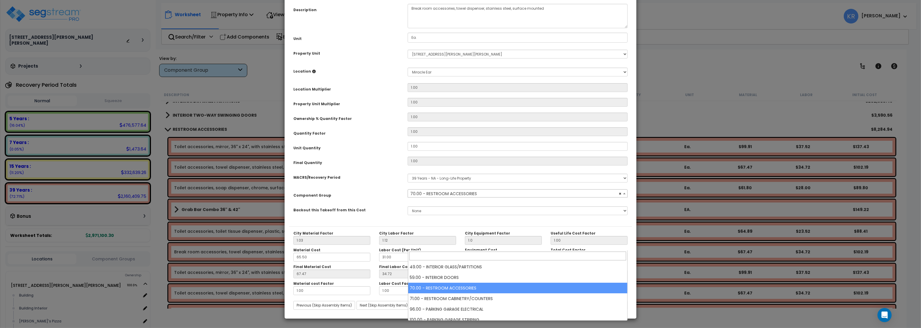
click at [427, 182] on select "Select MACRS/Recovery Period 5 Years - 57.0 - Distributive Trades & Services 5 …" at bounding box center [518, 178] width 220 height 9
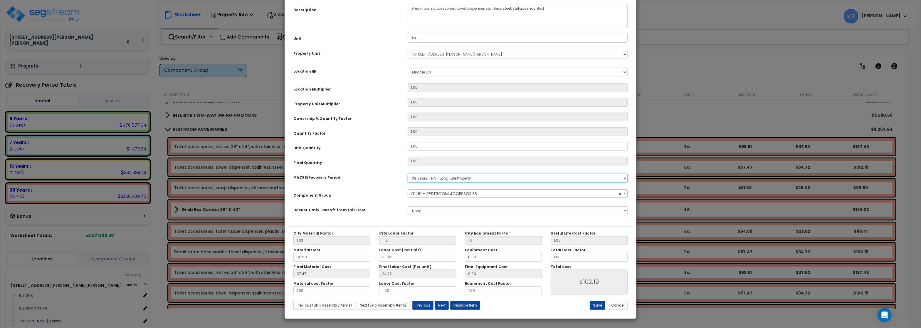
click at [408, 174] on select "Select MACRS/Recovery Period 5 Years - 57.0 - Distributive Trades & Services 5 …" at bounding box center [518, 178] width 220 height 9
select select "3667"
click option "5 Years - 57.0 - Distributive Trades & Services" at bounding box center [0, 0] width 0 height 0
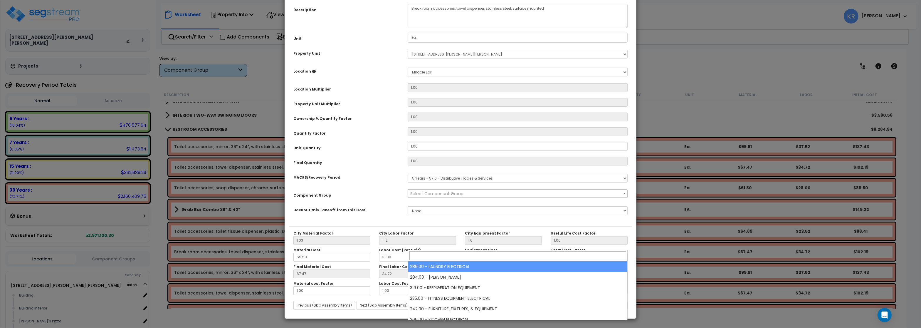
click at [430, 196] on span "Select Component Group" at bounding box center [436, 194] width 53 height 6
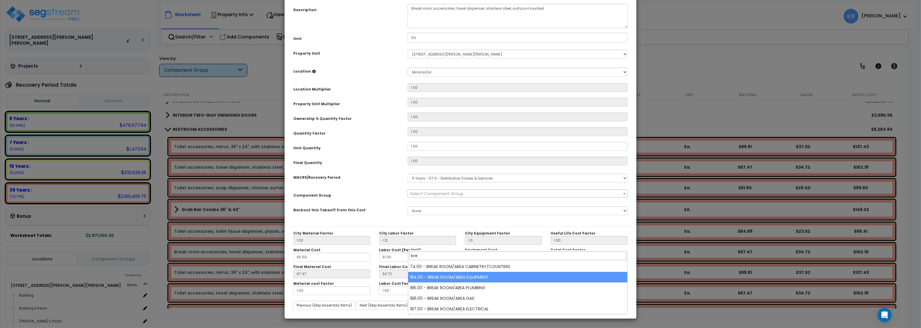
type input "bre"
select select "56994"
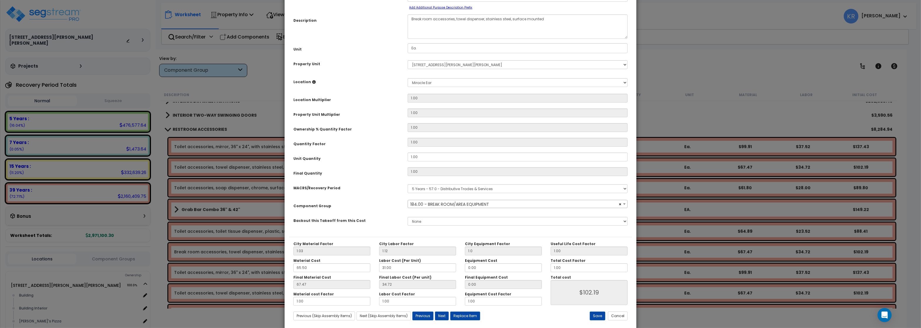
scroll to position [52, 0]
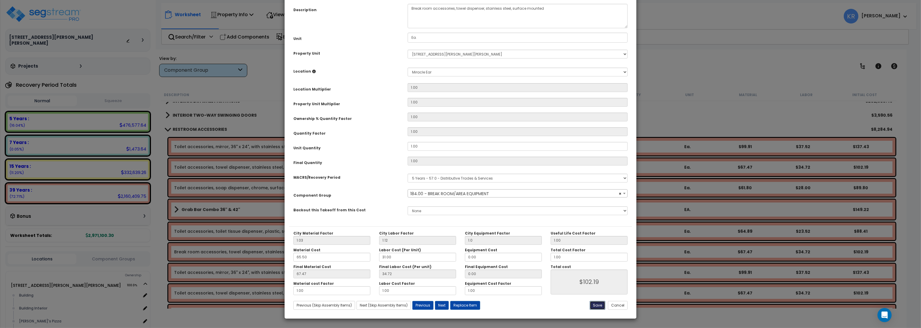
click at [594, 308] on button "Save" at bounding box center [598, 305] width 16 height 9
type input "1.00"
type input "102.19"
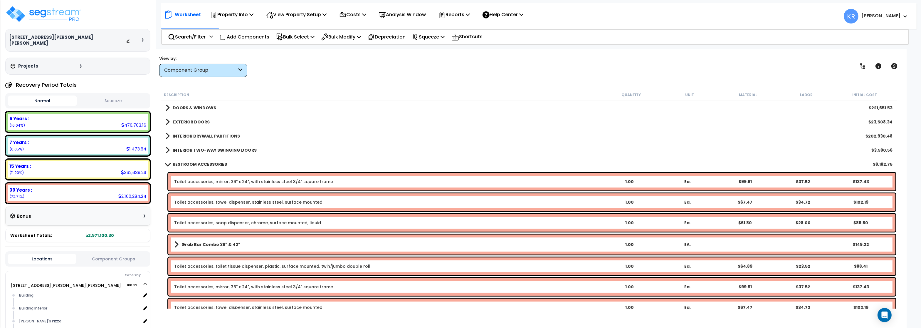
scroll to position [141, 0]
click at [198, 162] on b "RESTROOM ACCESSORIES" at bounding box center [200, 165] width 54 height 6
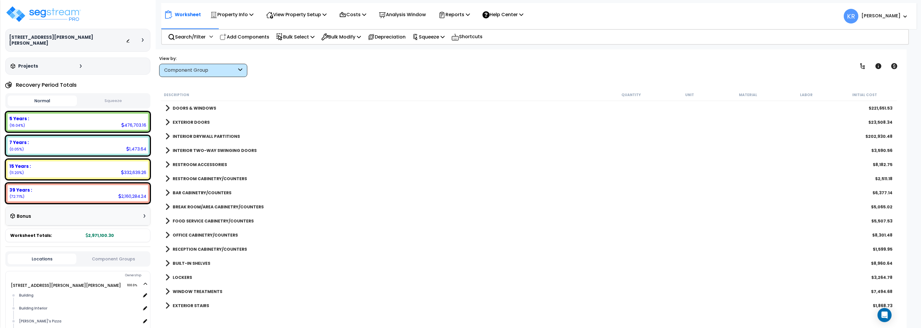
click at [195, 179] on b "RESTROOM CABINETRY/COUNTERS" at bounding box center [210, 179] width 74 height 6
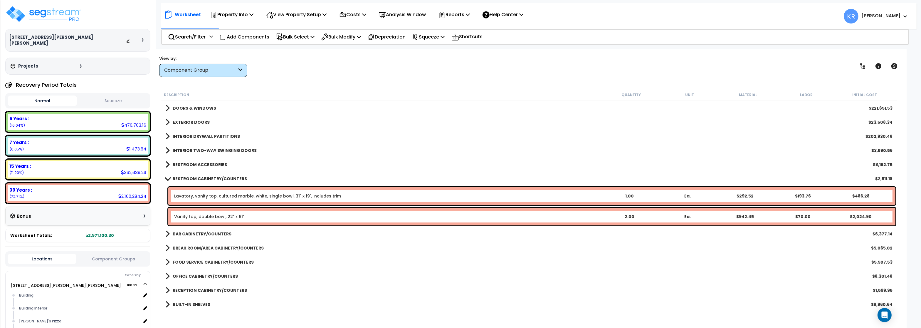
click at [195, 179] on b "RESTROOM CABINETRY/COUNTERS" at bounding box center [210, 179] width 74 height 6
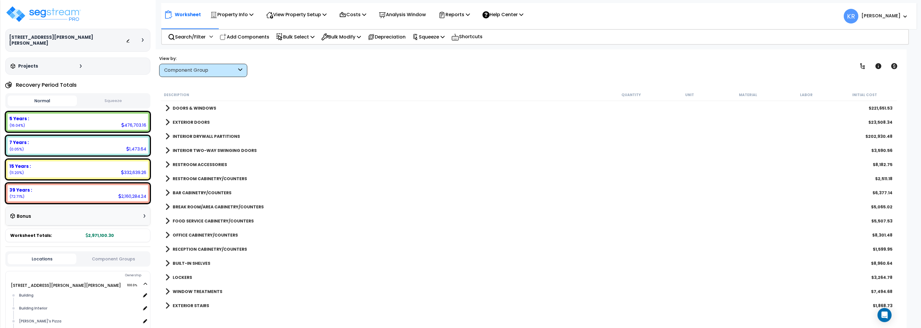
click at [193, 191] on b "BAR CABINETRY/COUNTERS" at bounding box center [202, 193] width 59 height 6
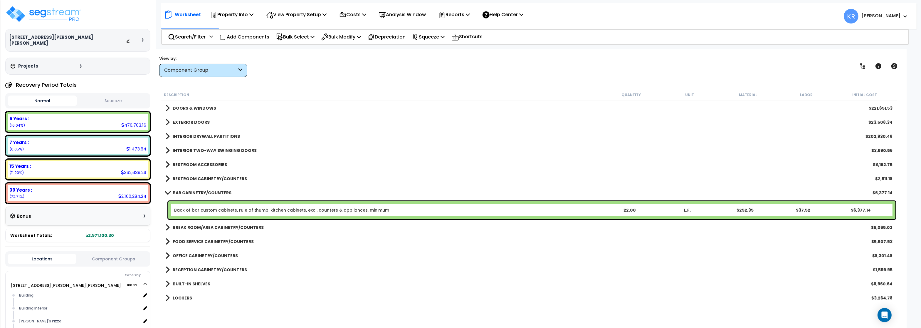
click at [193, 191] on b "BAR CABINETRY/COUNTERS" at bounding box center [202, 193] width 59 height 6
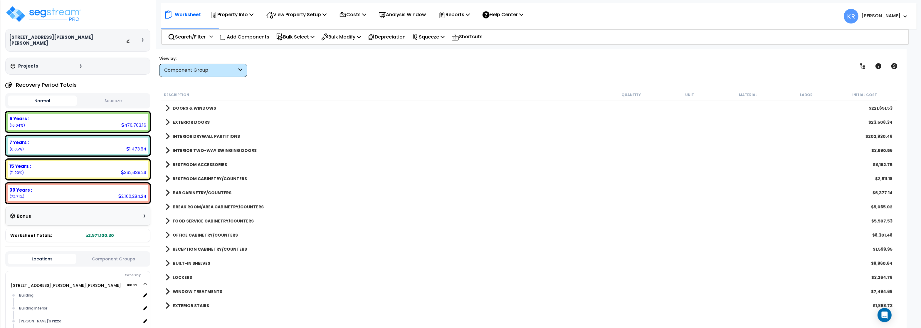
click at [193, 202] on div "BREAK ROOM/AREA CABINETRY/COUNTERS $5,065.02" at bounding box center [528, 207] width 733 height 14
click at [193, 207] on b "BREAK ROOM/AREA CABINETRY/COUNTERS" at bounding box center [218, 207] width 91 height 6
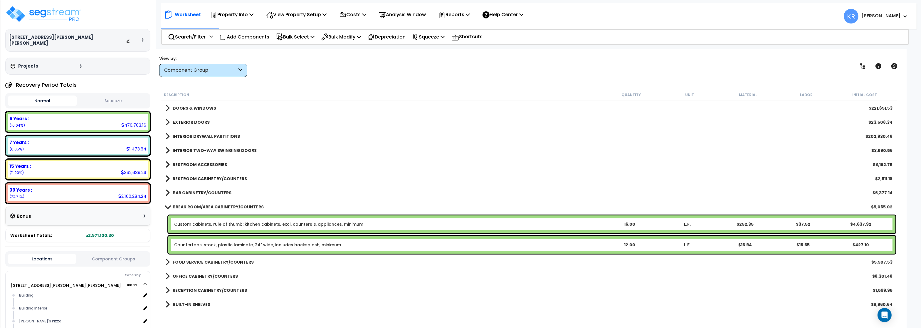
click at [193, 207] on b "BREAK ROOM/AREA CABINETRY/COUNTERS" at bounding box center [218, 207] width 91 height 6
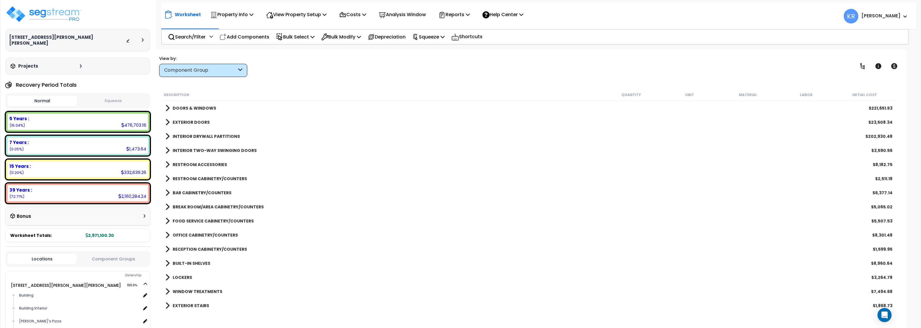
click at [194, 221] on b "FOOD SERVICE CABINETRY/COUNTERS" at bounding box center [213, 221] width 81 height 6
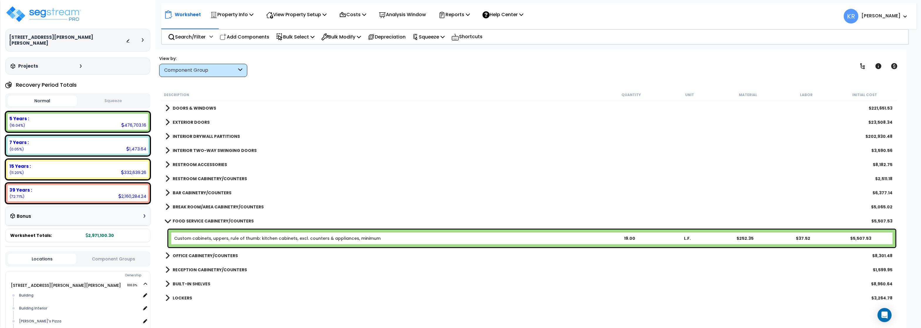
click at [194, 219] on b "FOOD SERVICE CABINETRY/COUNTERS" at bounding box center [213, 221] width 81 height 6
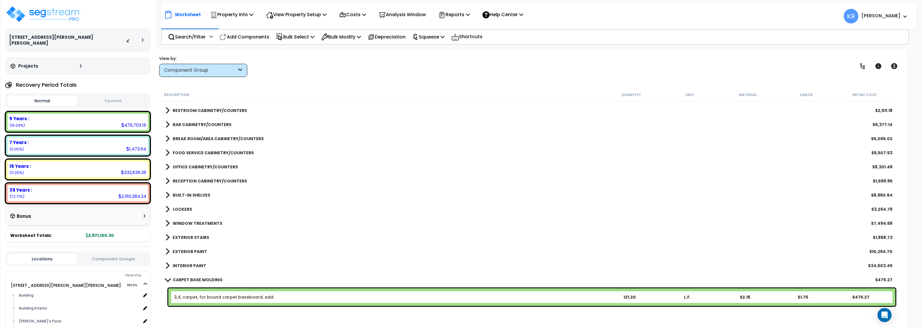
scroll to position [211, 0]
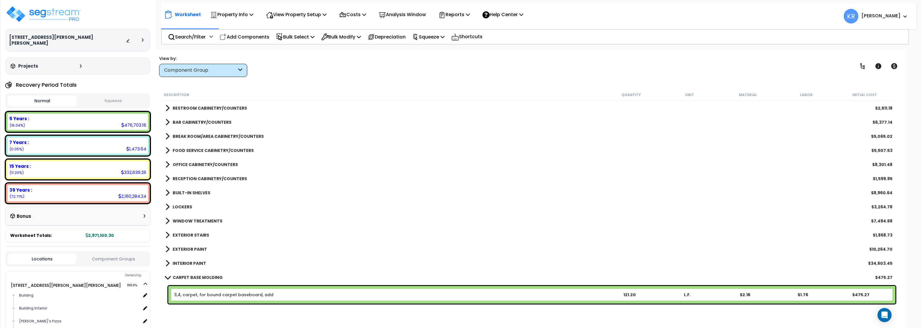
click at [183, 210] on link "LOCKERS" at bounding box center [178, 207] width 27 height 8
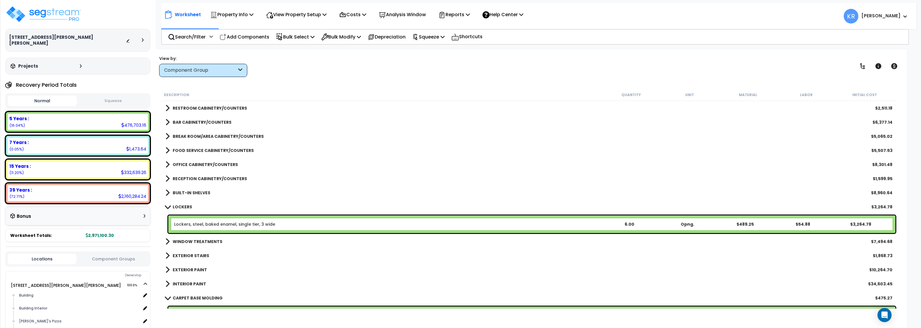
click at [184, 208] on b "LOCKERS" at bounding box center [182, 207] width 19 height 6
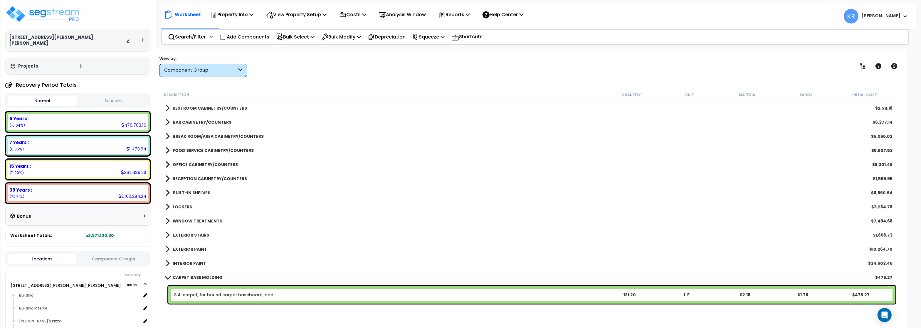
click at [186, 221] on b "WINDOW TREATMENTS" at bounding box center [198, 221] width 50 height 6
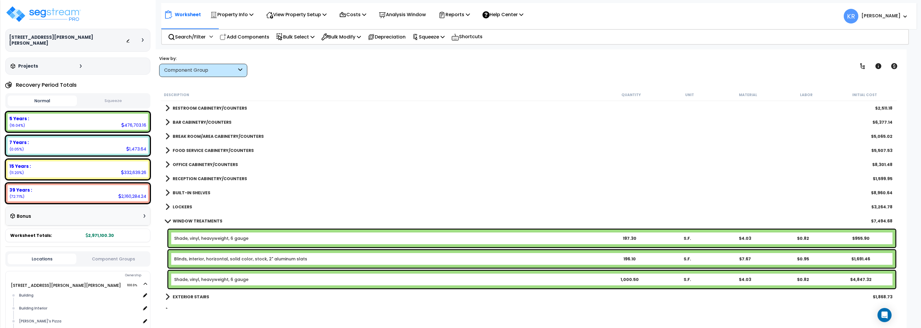
click at [186, 221] on b "WINDOW TREATMENTS" at bounding box center [198, 221] width 50 height 6
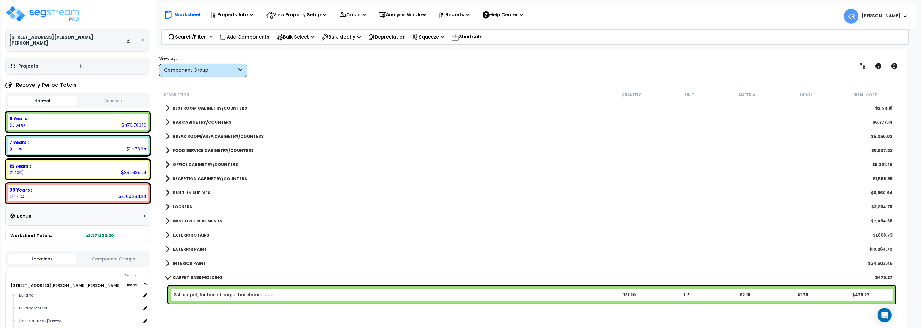
click at [187, 232] on link "EXTERIOR STAIRS" at bounding box center [187, 235] width 44 height 8
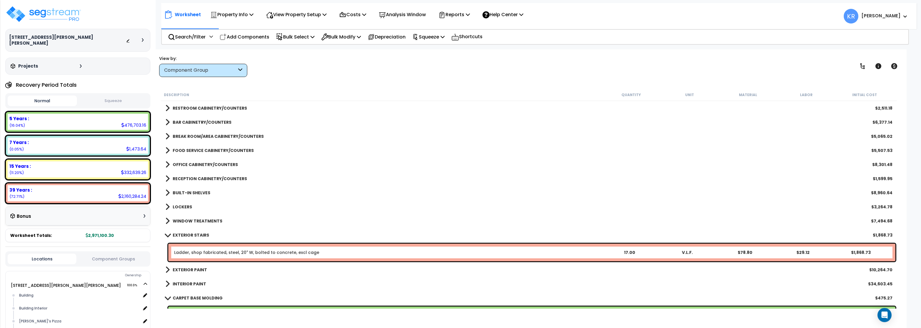
click at [187, 232] on link "EXTERIOR STAIRS" at bounding box center [187, 235] width 44 height 8
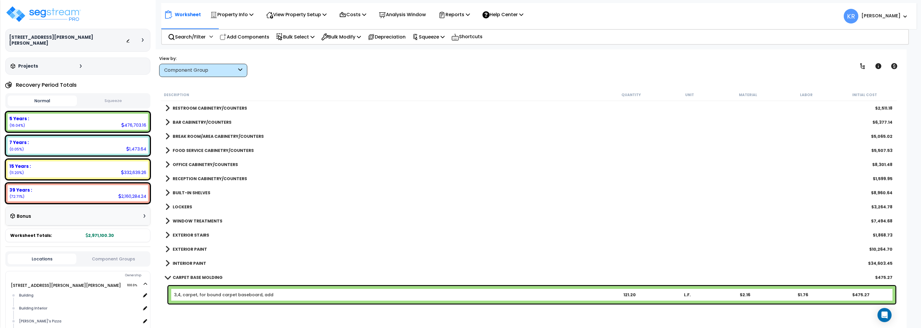
click at [185, 249] on b "EXTERIOR PAINT" at bounding box center [190, 249] width 34 height 6
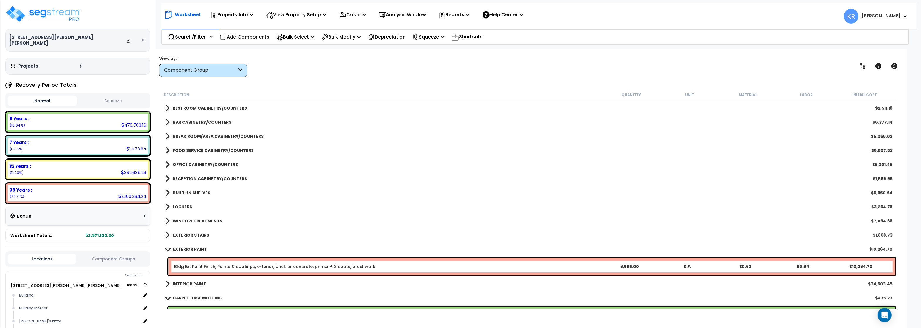
click at [185, 249] on b "EXTERIOR PAINT" at bounding box center [190, 249] width 34 height 6
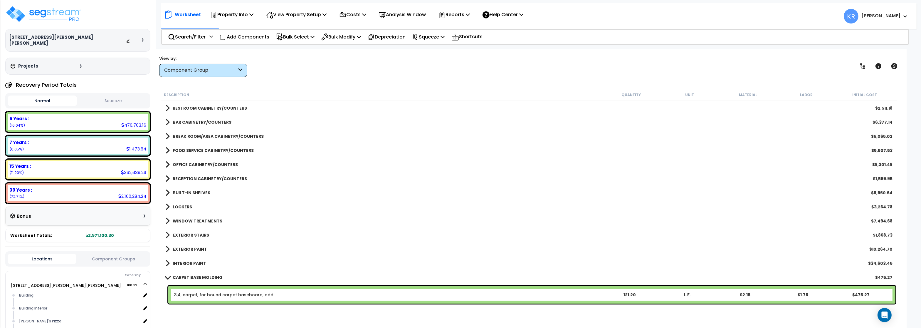
click at [188, 262] on b "INTERIOR PAINT" at bounding box center [189, 263] width 33 height 6
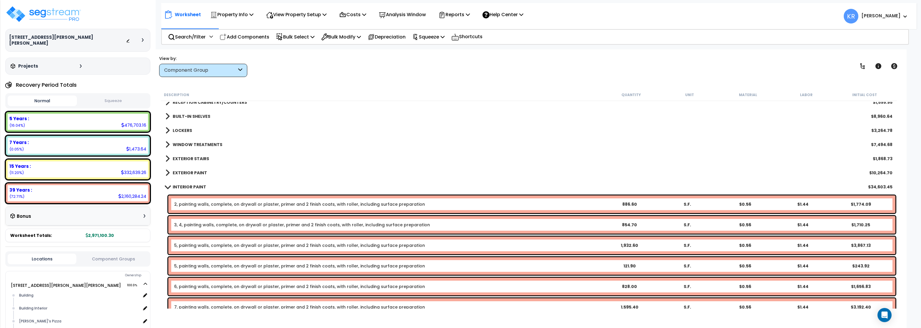
scroll to position [282, 0]
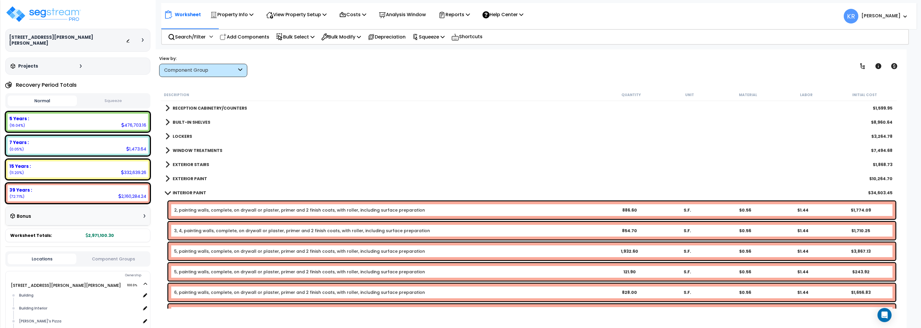
click at [191, 193] on b "INTERIOR PAINT" at bounding box center [189, 193] width 33 height 6
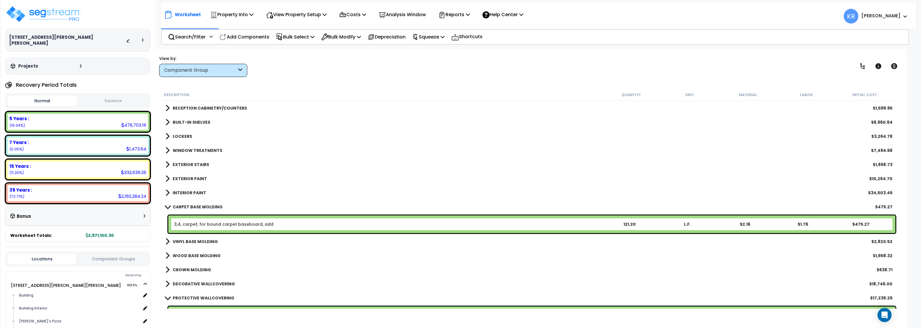
click at [194, 205] on b "CARPET BASE MOLDING" at bounding box center [198, 207] width 50 height 6
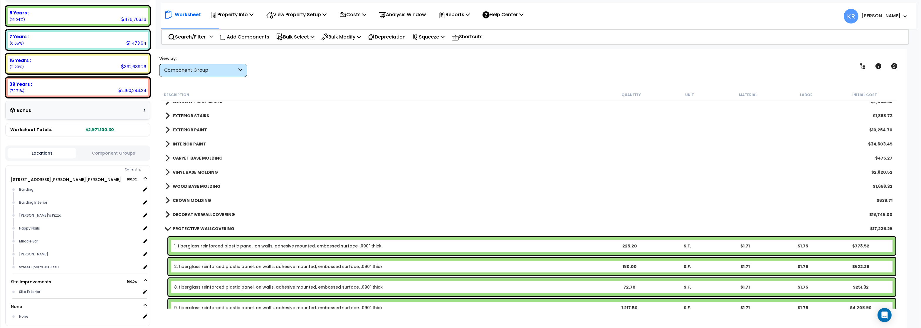
scroll to position [352, 0]
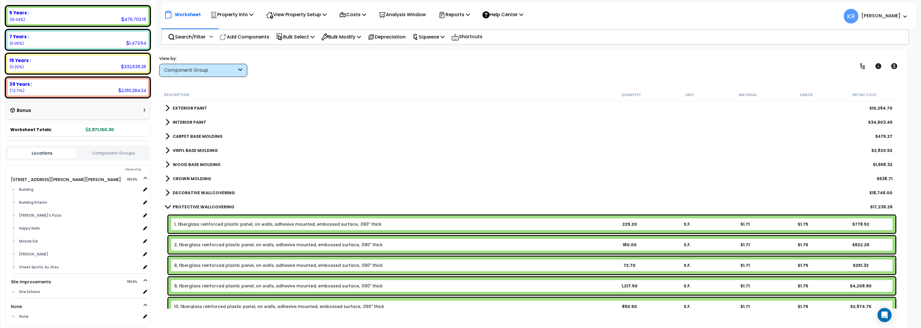
click at [195, 207] on b "PROTECTIVE WALLCOVERING" at bounding box center [204, 207] width 62 height 6
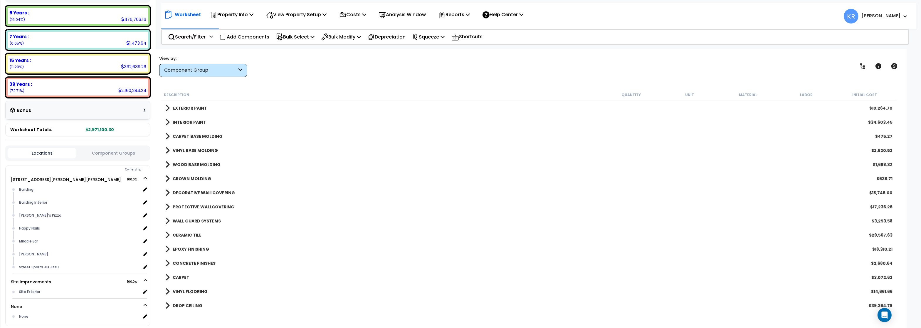
click at [192, 222] on b "WALL GUARD SYSTEMS" at bounding box center [197, 221] width 48 height 6
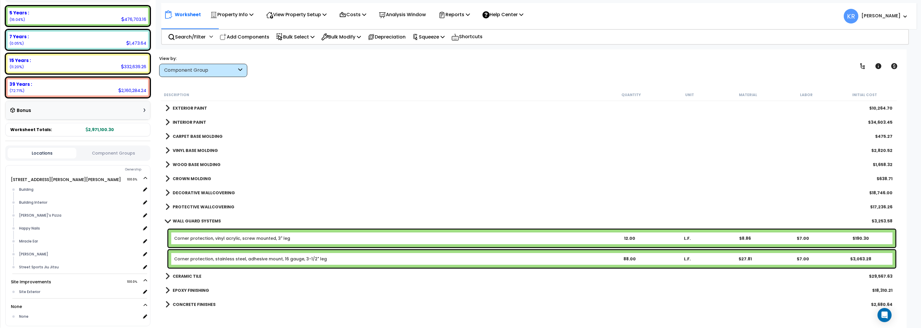
click at [192, 221] on b "WALL GUARD SYSTEMS" at bounding box center [197, 221] width 48 height 6
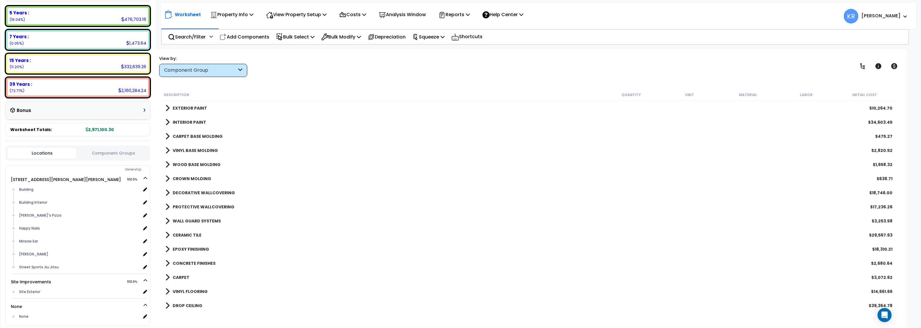
click at [185, 233] on b "CERAMIC TILE" at bounding box center [187, 235] width 29 height 6
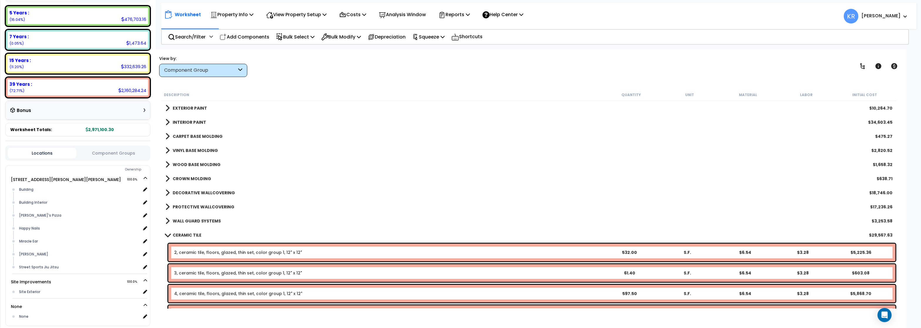
click at [185, 233] on b "CERAMIC TILE" at bounding box center [187, 235] width 29 height 6
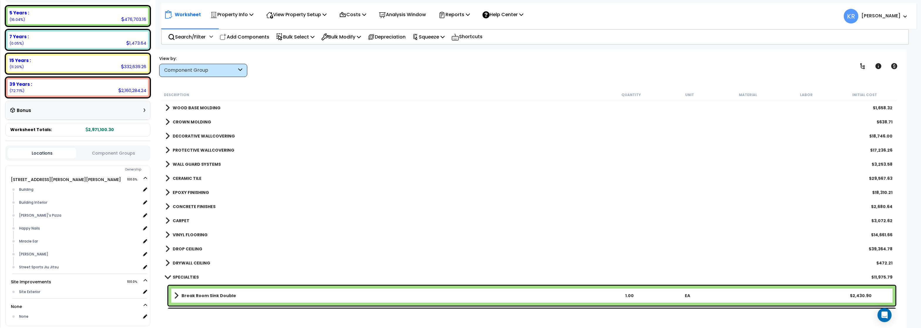
scroll to position [458, 0]
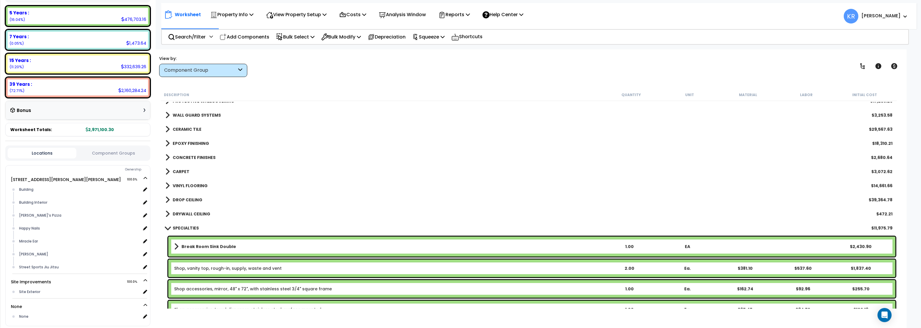
click at [180, 170] on b "CARPET" at bounding box center [181, 172] width 17 height 6
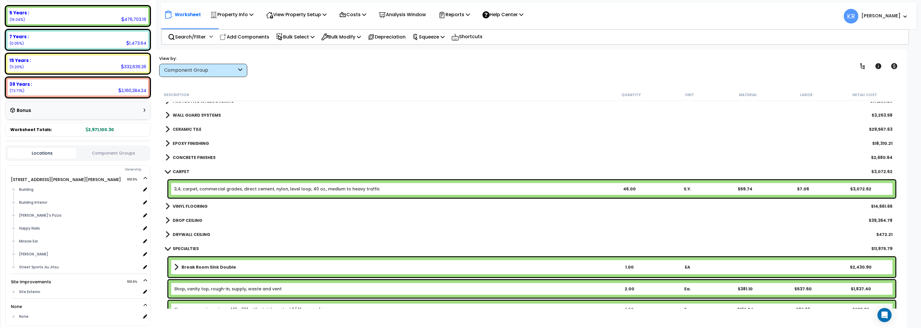
click at [180, 170] on b "CARPET" at bounding box center [181, 172] width 17 height 6
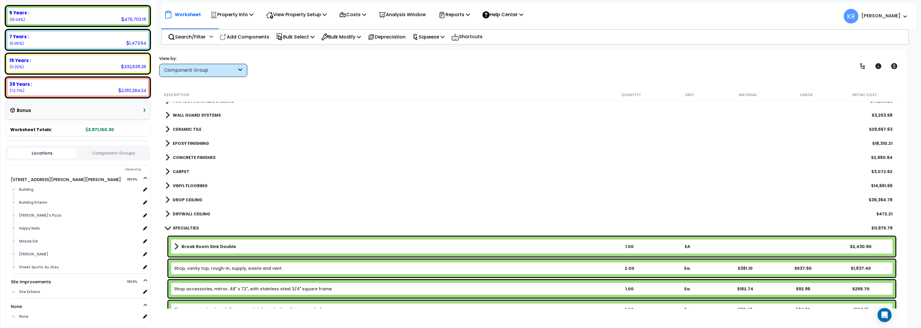
click at [179, 184] on b "VINYL FLOORING" at bounding box center [190, 186] width 35 height 6
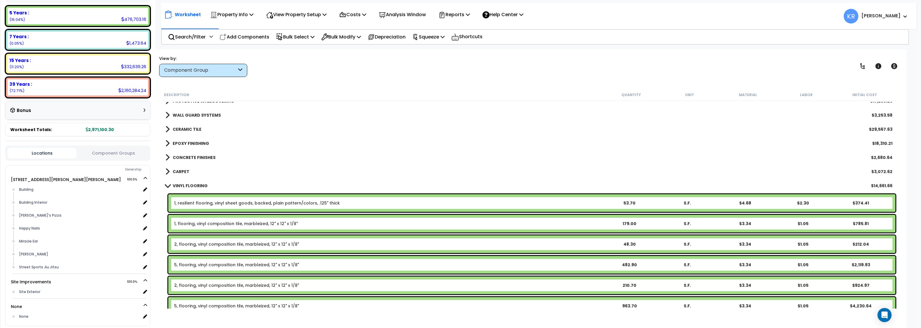
click at [179, 184] on b "VINYL FLOORING" at bounding box center [190, 186] width 35 height 6
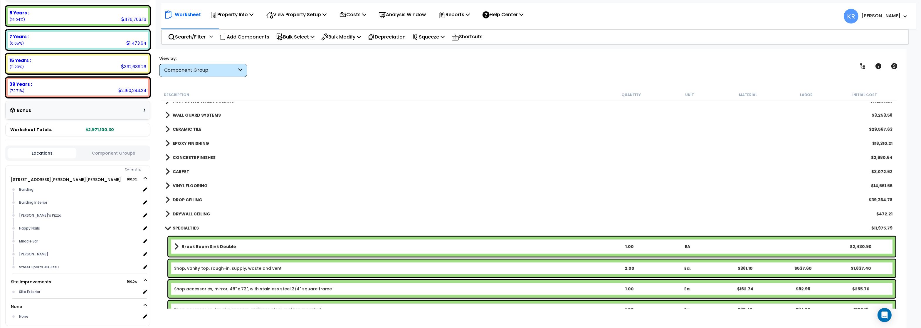
click at [179, 198] on b "DROP CEILING" at bounding box center [188, 200] width 30 height 6
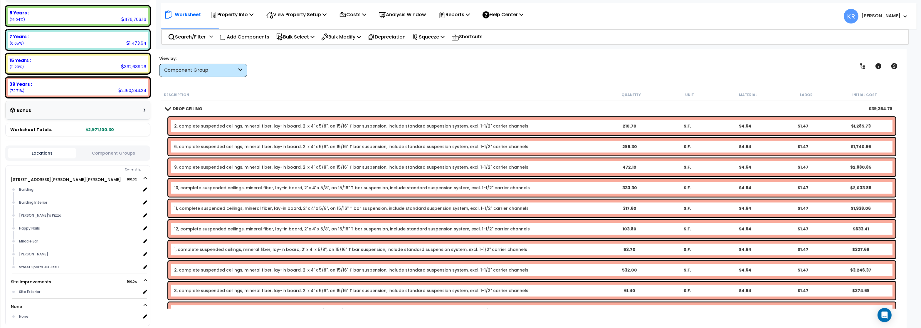
scroll to position [529, 0]
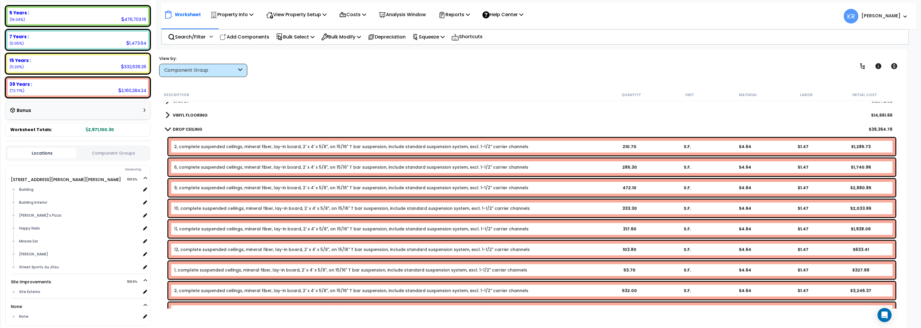
click at [179, 126] on link "DROP CEILING" at bounding box center [183, 129] width 37 height 8
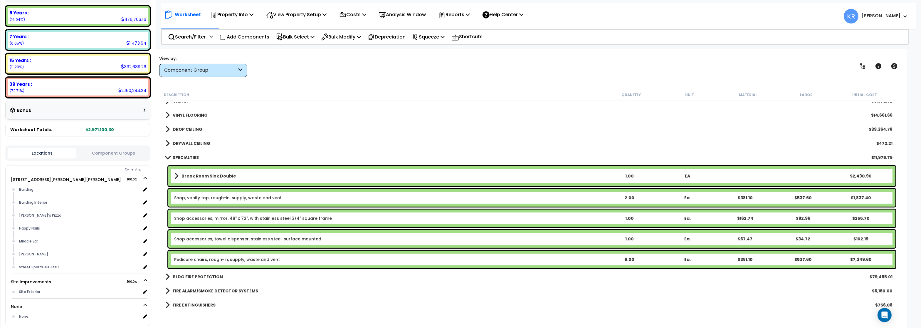
click at [180, 156] on b "SPECIALTIES" at bounding box center [186, 157] width 26 height 6
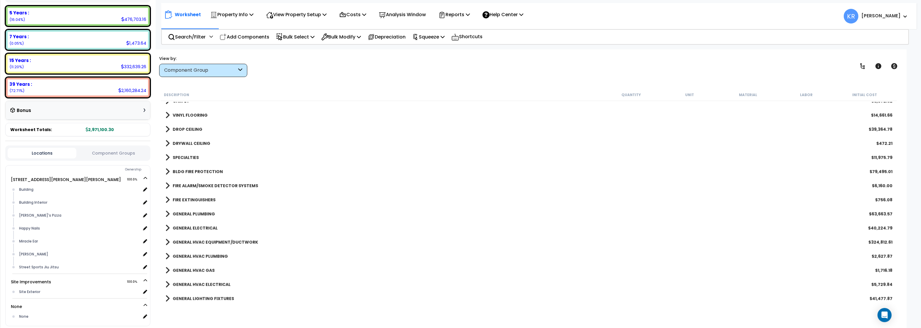
click at [185, 212] on b "GENERAL PLUMBING" at bounding box center [194, 214] width 42 height 6
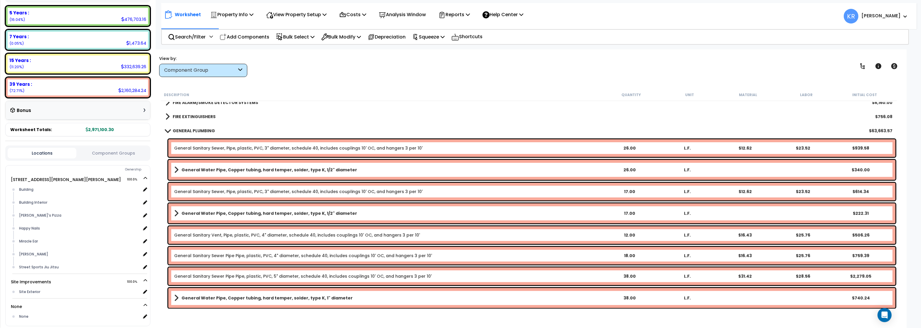
scroll to position [599, 0]
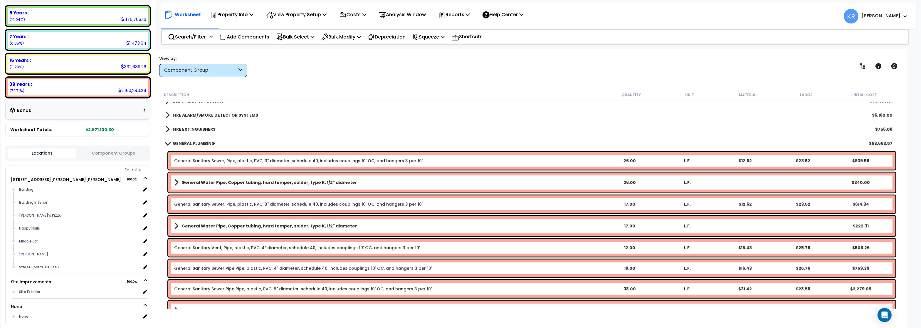
click at [183, 138] on div "GENERAL PLUMBING $63,663.57" at bounding box center [528, 143] width 733 height 14
click at [184, 144] on b "GENERAL PLUMBING" at bounding box center [194, 143] width 42 height 6
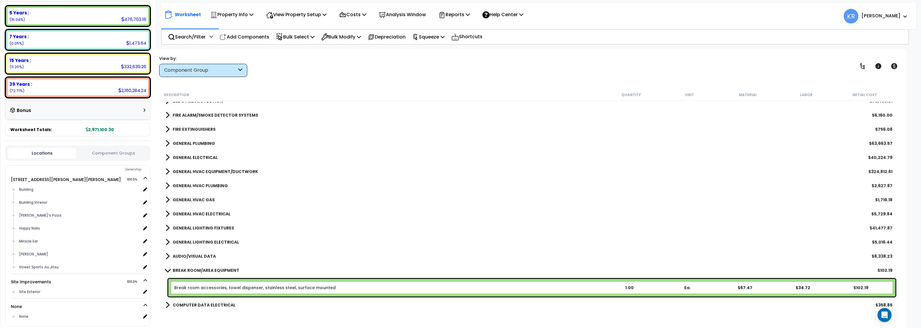
click at [185, 158] on b "GENERAL ELECTRICAL" at bounding box center [195, 157] width 45 height 6
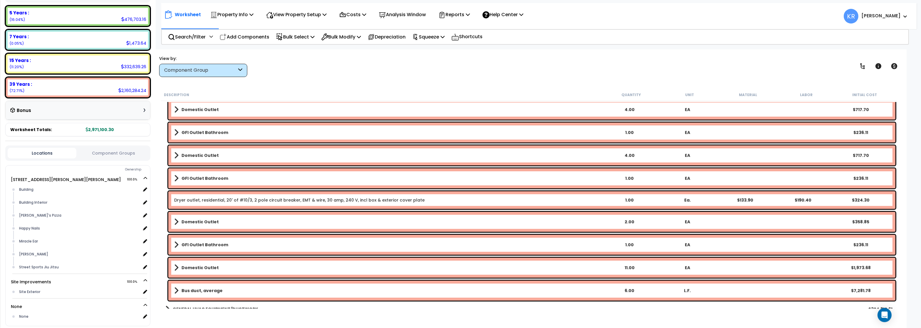
scroll to position [881, 0]
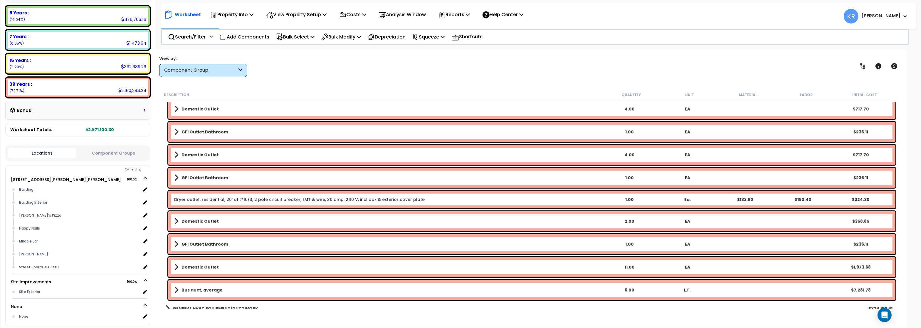
click at [197, 197] on link "Dryer outlet, residential, 20' of #10/3, 2 pole circuit breaker, EMT & wire, 30…" at bounding box center [299, 199] width 251 height 6
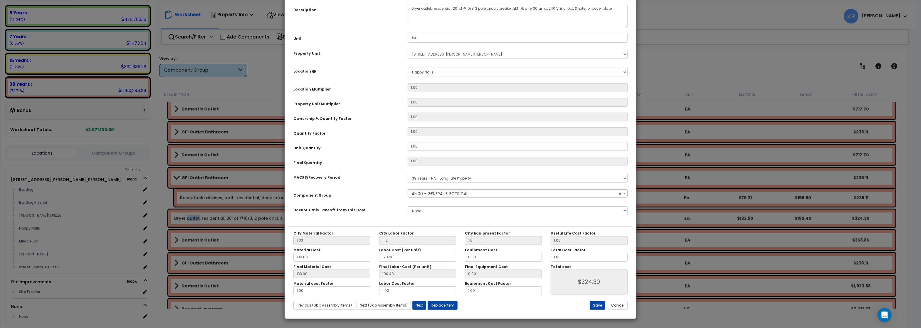
select select "56955"
click at [408, 174] on select "Select MACRS/Recovery Period 5 Years - 57.0 - Distributive Trades & Services 5 …" at bounding box center [518, 178] width 220 height 9
select select "3667"
click option "5 Years - 57.0 - Distributive Trades & Services" at bounding box center [0, 0] width 0 height 0
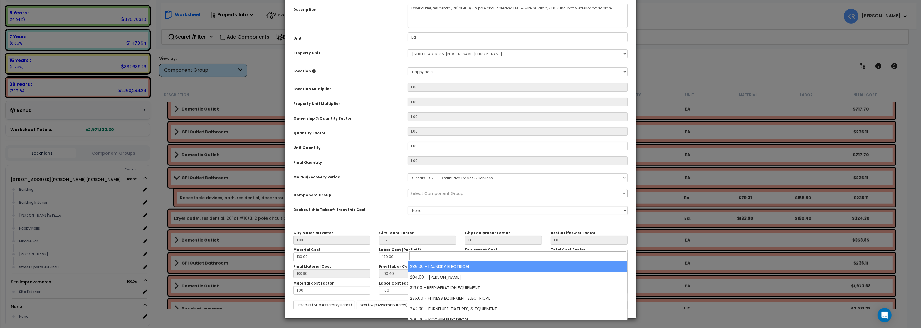
click at [440, 196] on span "Select Component Group" at bounding box center [436, 193] width 53 height 6
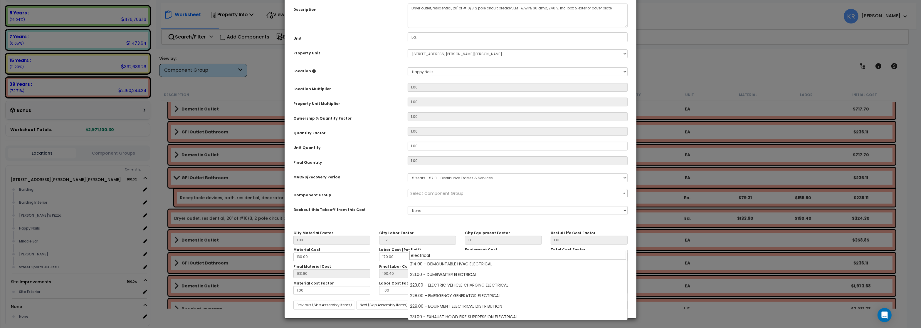
scroll to position [176, 0]
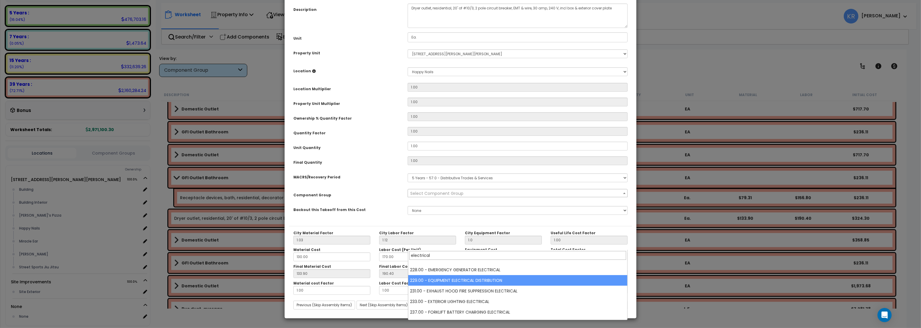
type input "electrical"
select select "57033"
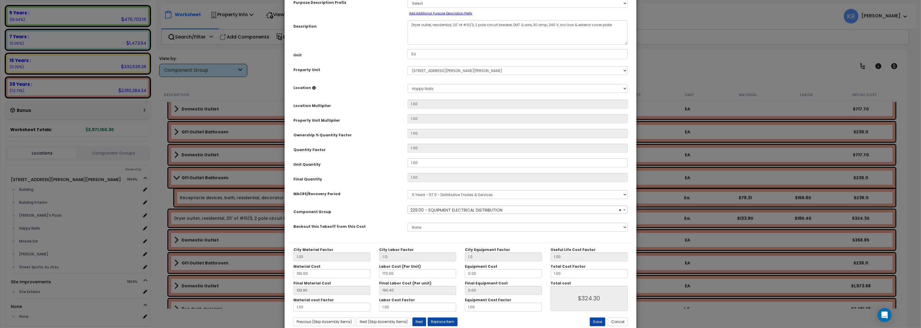
scroll to position [52, 0]
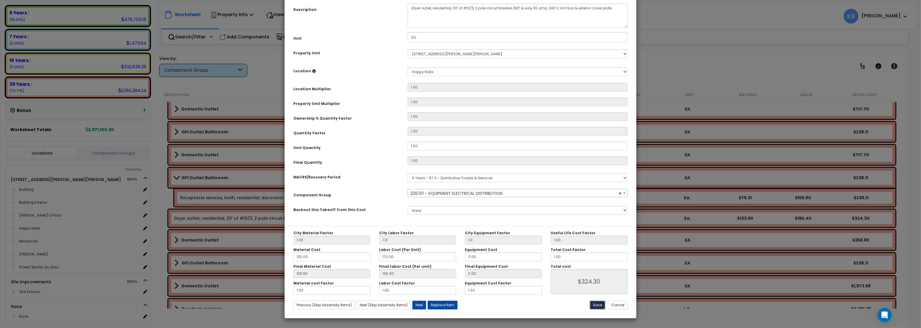
click at [594, 303] on button "Save" at bounding box center [598, 304] width 16 height 9
type input "1.00"
type input "324.30"
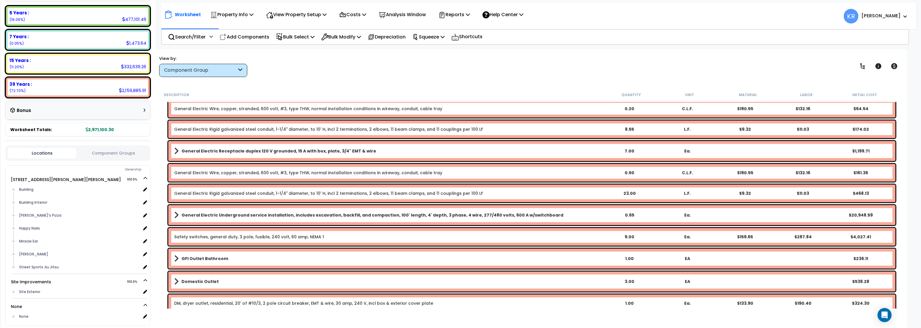
scroll to position [634, 0]
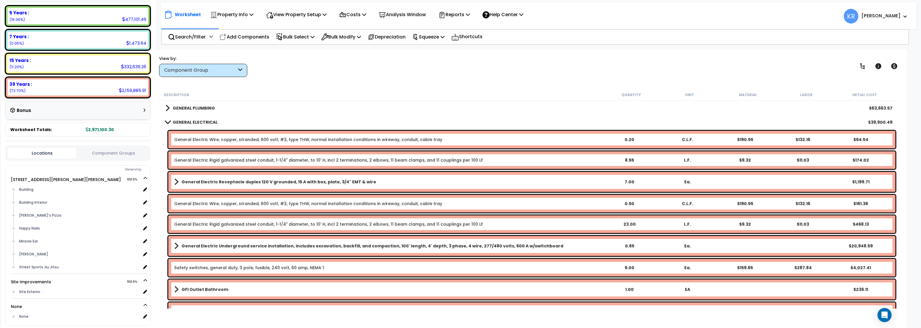
click at [177, 122] on b "GENERAL ELECTRICAL" at bounding box center [195, 122] width 45 height 6
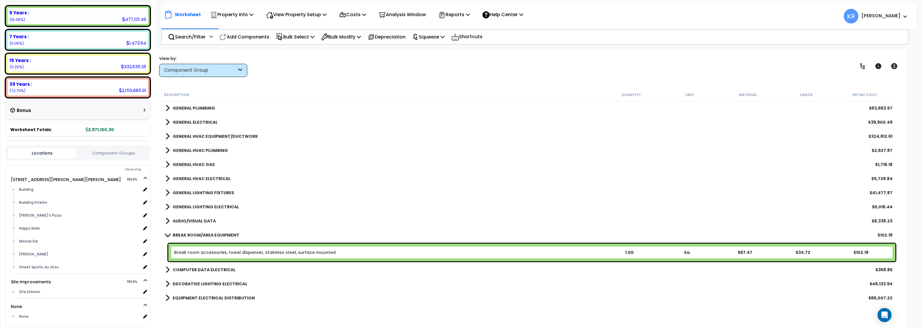
click at [198, 137] on b "GENERAL HVAC EQUIPMENT/DUCTWORK" at bounding box center [215, 136] width 85 height 6
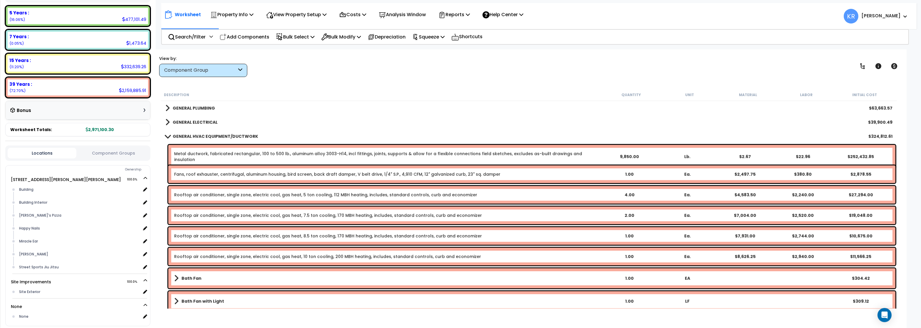
click at [199, 137] on b "GENERAL HVAC EQUIPMENT/DUCTWORK" at bounding box center [215, 136] width 85 height 6
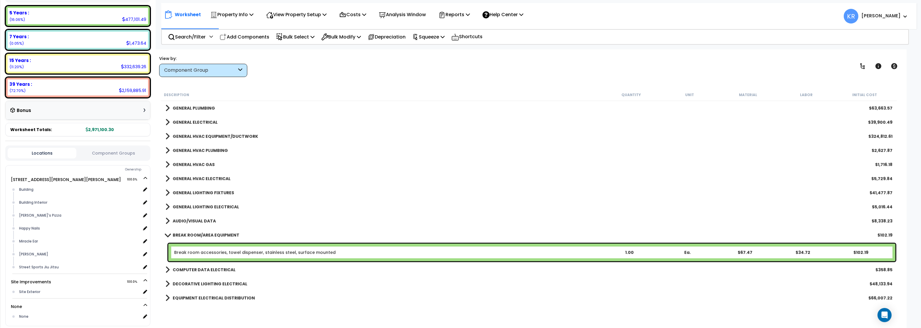
click at [198, 152] on b "GENERAL HVAC PLUMBING" at bounding box center [200, 150] width 55 height 6
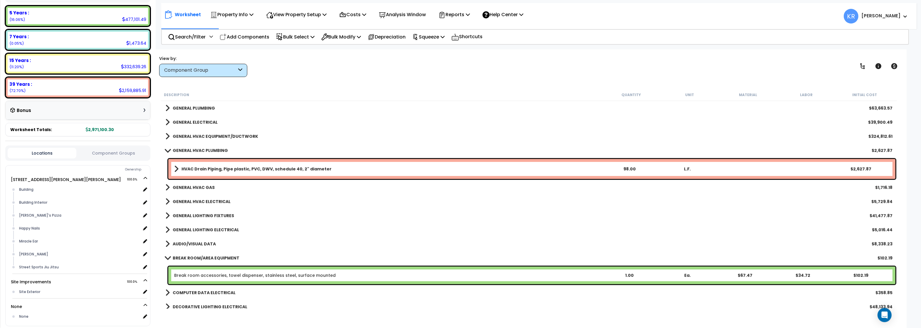
click at [198, 150] on b "GENERAL HVAC PLUMBING" at bounding box center [200, 150] width 55 height 6
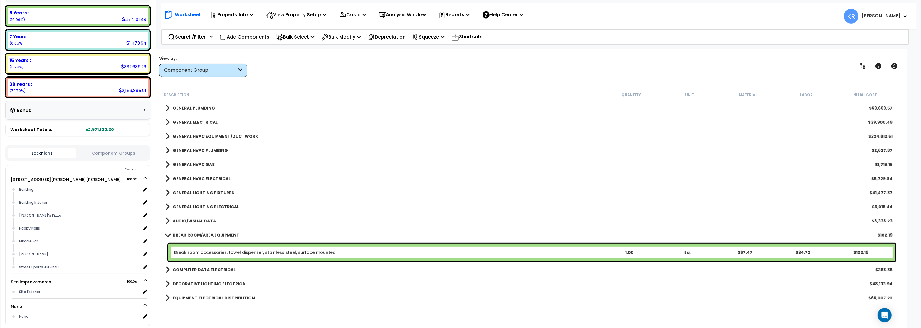
click at [191, 165] on b "GENERAL HVAC GAS" at bounding box center [194, 165] width 42 height 6
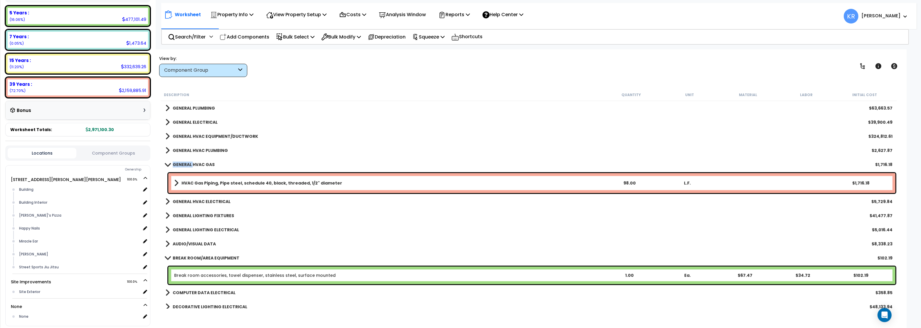
click at [191, 165] on b "GENERAL HVAC GAS" at bounding box center [194, 165] width 42 height 6
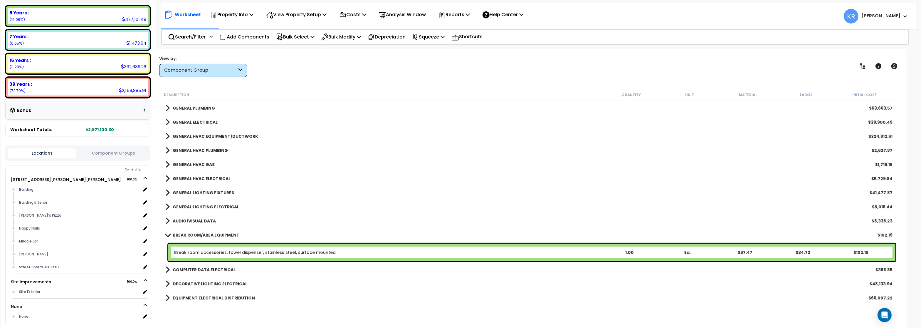
click at [192, 191] on b "GENERAL LIGHTING FIXTURES" at bounding box center [203, 193] width 61 height 6
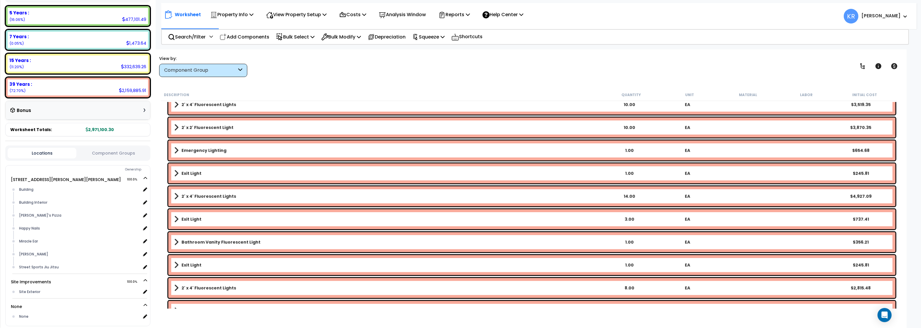
scroll to position [705, 0]
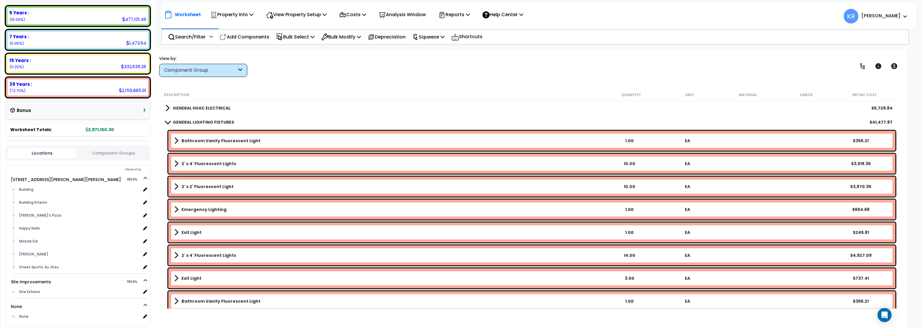
click at [174, 121] on b "GENERAL LIGHTING FIXTURES" at bounding box center [203, 122] width 61 height 6
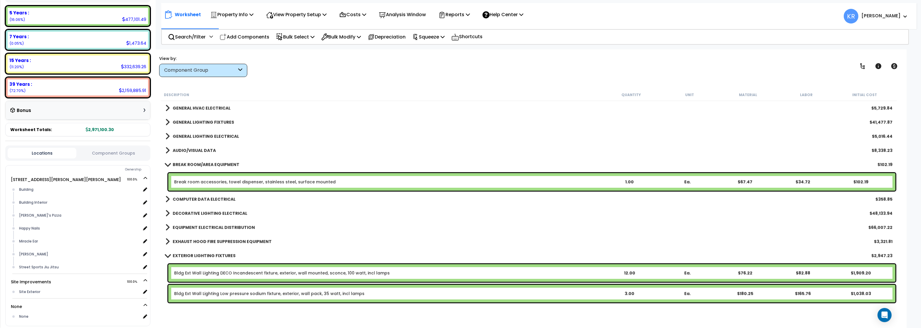
click at [184, 136] on b "GENERAL LIGHTING ELECTRICAL" at bounding box center [206, 136] width 66 height 6
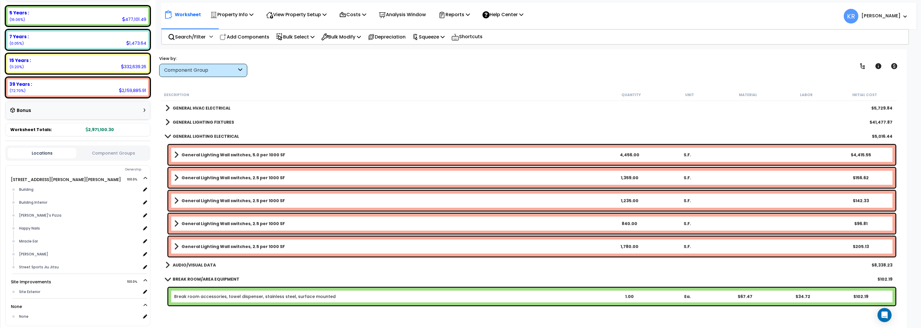
click at [184, 136] on b "GENERAL LIGHTING ELECTRICAL" at bounding box center [206, 136] width 66 height 6
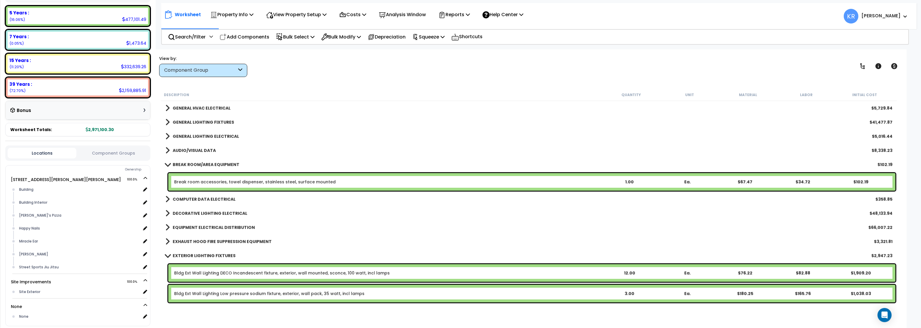
click at [186, 150] on b "AUDIO/VISUAL DATA" at bounding box center [194, 150] width 43 height 6
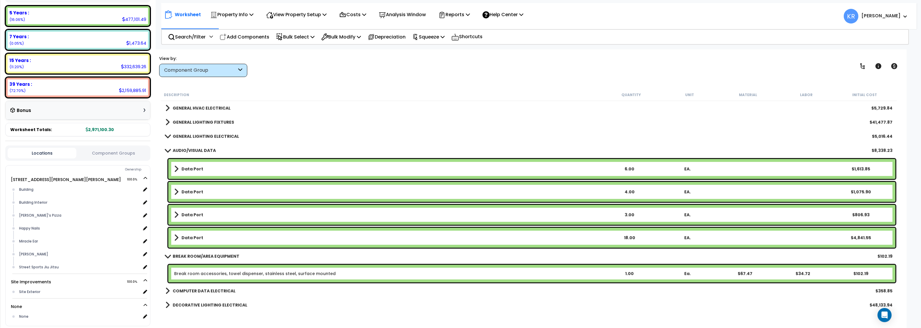
click at [186, 150] on b "AUDIO/VISUAL DATA" at bounding box center [194, 150] width 43 height 6
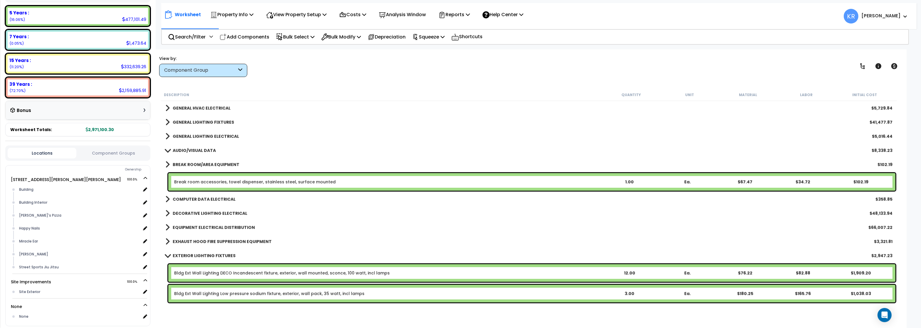
click at [188, 164] on b "BREAK ROOM/AREA EQUIPMENT" at bounding box center [206, 165] width 67 height 6
click at [199, 164] on b "BREAK ROOM/AREA EQUIPMENT" at bounding box center [206, 165] width 67 height 6
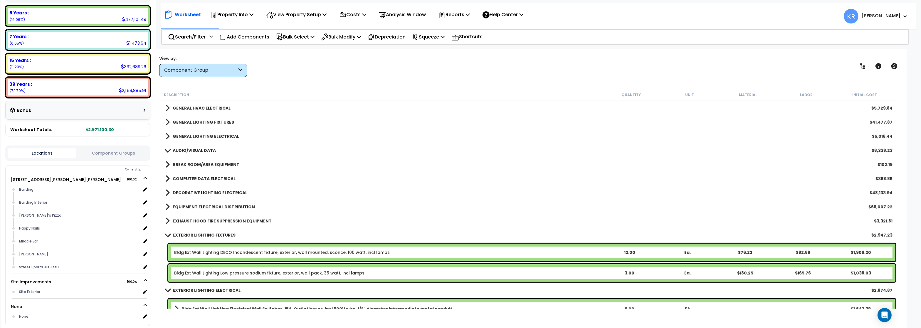
click at [197, 182] on link "COMPUTER DATA ELECTRICAL" at bounding box center [200, 178] width 70 height 8
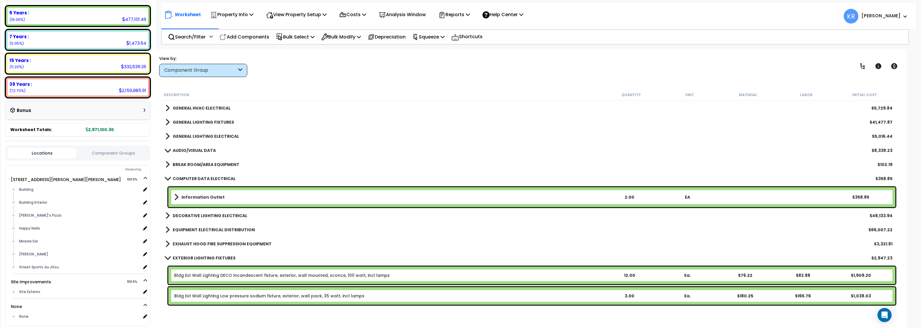
click at [198, 179] on b "COMPUTER DATA ELECTRICAL" at bounding box center [204, 179] width 63 height 6
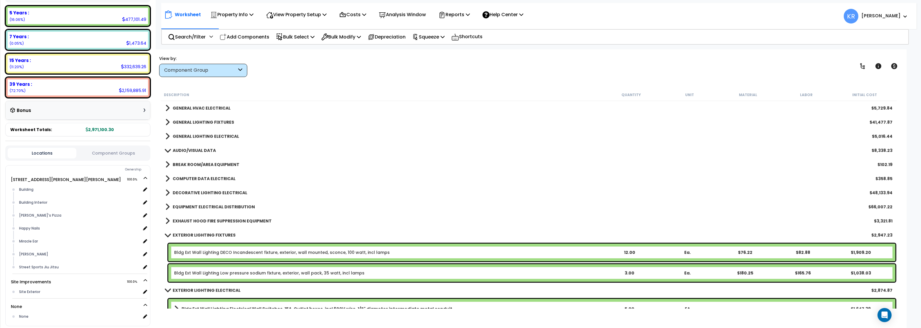
click at [199, 192] on b "DECORATIVE LIGHTING ELECTRICAL" at bounding box center [210, 193] width 75 height 6
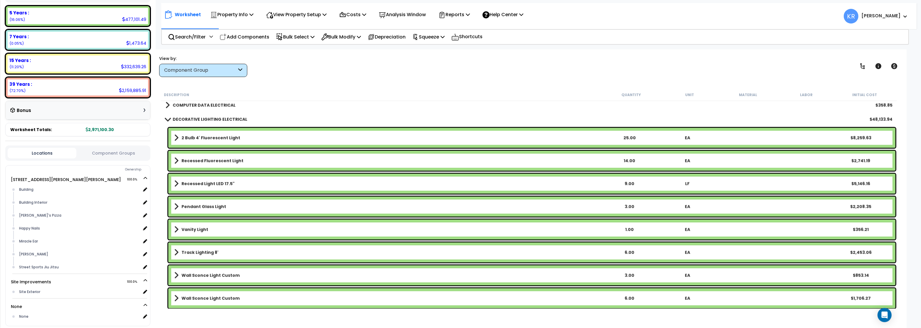
scroll to position [775, 0]
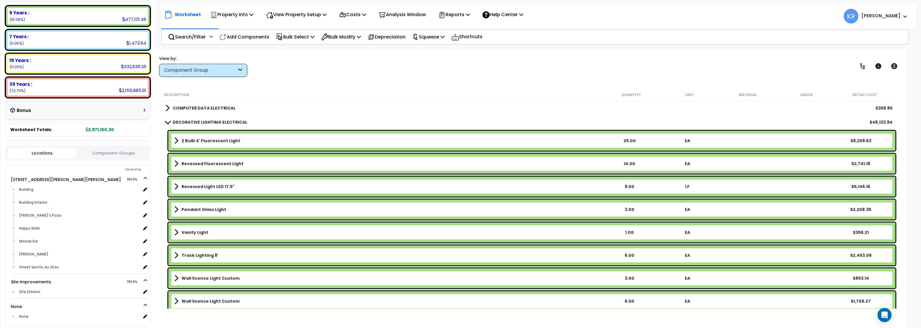
click at [187, 123] on b "DECORATIVE LIGHTING ELECTRICAL" at bounding box center [210, 122] width 75 height 6
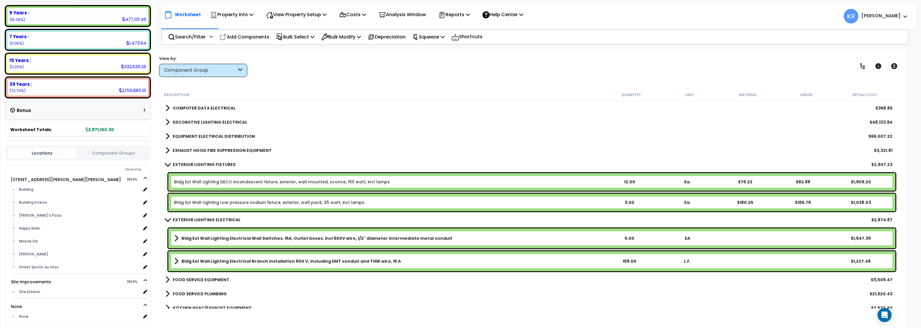
click at [191, 162] on b "EXTERIOR LIGHTING FIXTURES" at bounding box center [204, 165] width 63 height 6
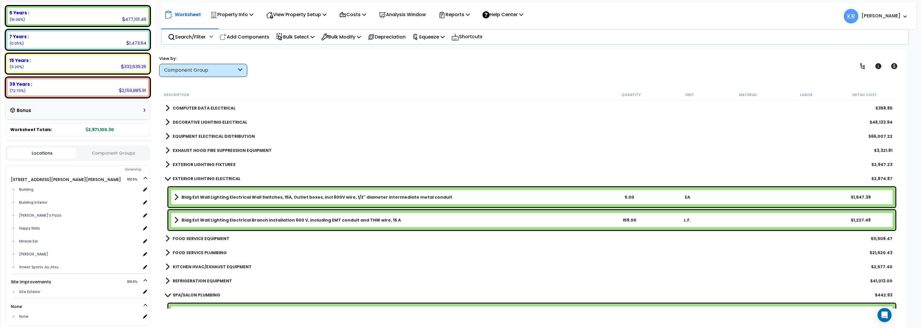
click at [199, 196] on b "Bldg Ext Wall Lighting Electrical Wall Switches, 15A, Outlet boxes, incl 600V w…" at bounding box center [316, 197] width 271 height 6
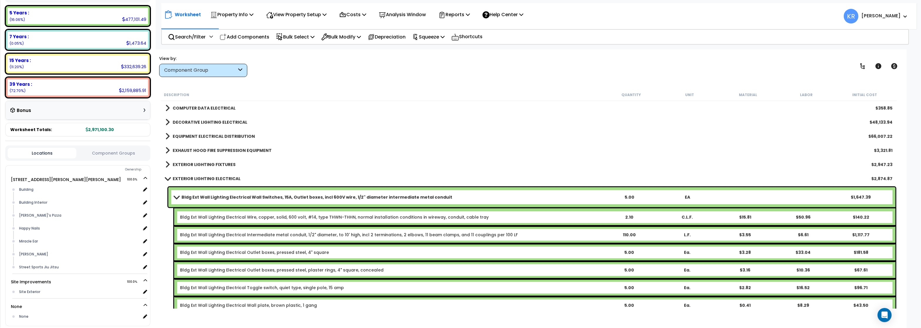
click at [199, 196] on b "Bldg Ext Wall Lighting Electrical Wall Switches, 15A, Outlet boxes, incl 600V w…" at bounding box center [316, 197] width 271 height 6
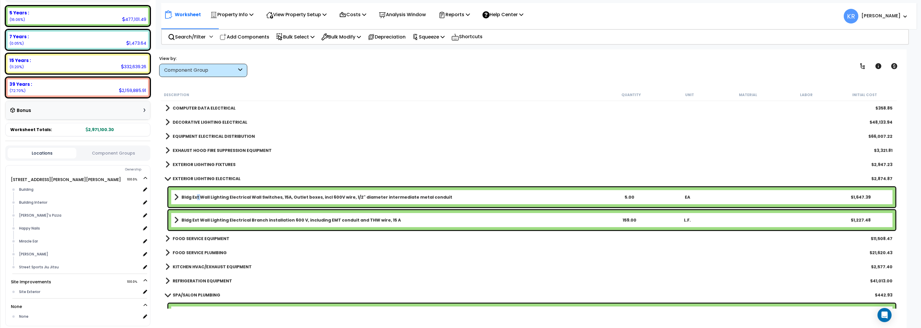
click at [197, 197] on b "Bldg Ext Wall Lighting Electrical Wall Switches, 15A, Outlet boxes, incl 600V w…" at bounding box center [316, 197] width 271 height 6
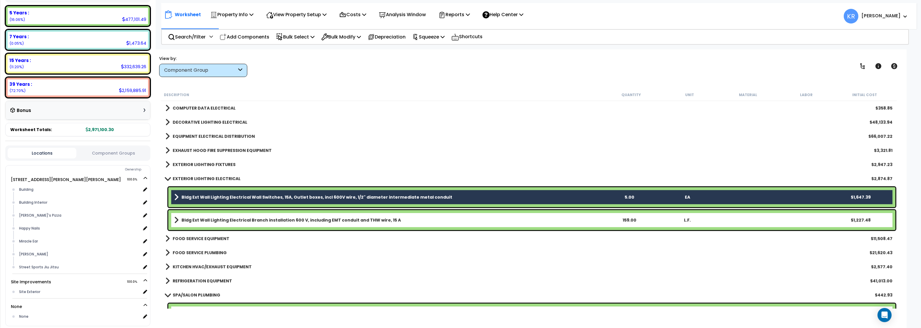
click at [199, 221] on b "Bldg Ext Wall Lighting Electrical Branch installation 600 V, including EMT cond…" at bounding box center [290, 220] width 219 height 6
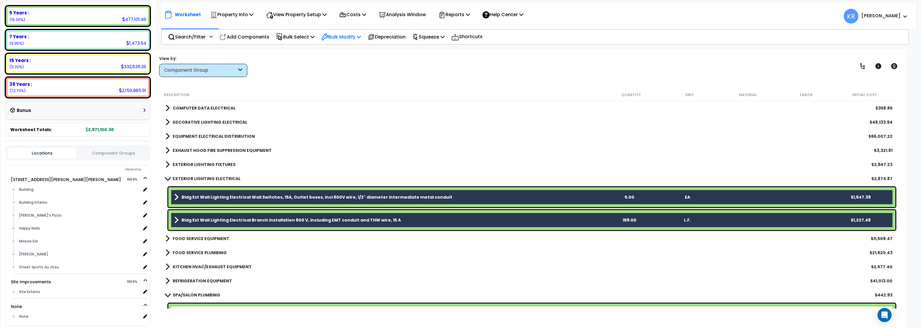
click at [349, 37] on p "Bulk Modify" at bounding box center [341, 37] width 40 height 8
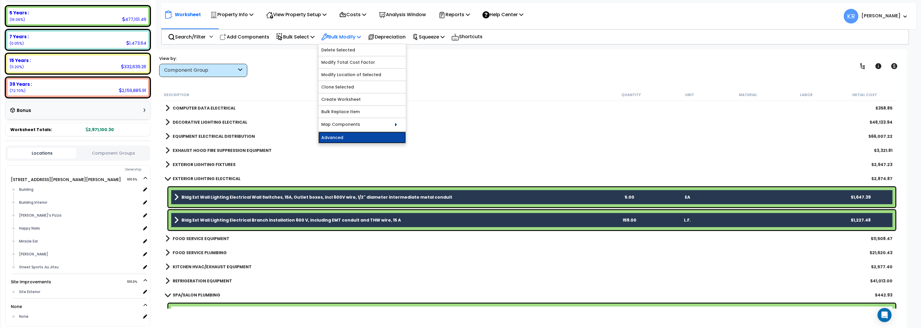
click at [344, 136] on link "Advanced" at bounding box center [362, 138] width 88 height 12
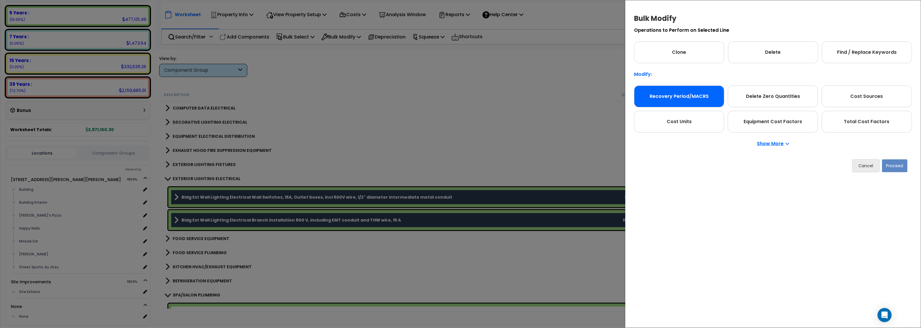
click at [680, 98] on div "Recovery Period/MACRS" at bounding box center [679, 96] width 90 height 22
click at [896, 166] on button "Proceed" at bounding box center [895, 165] width 26 height 13
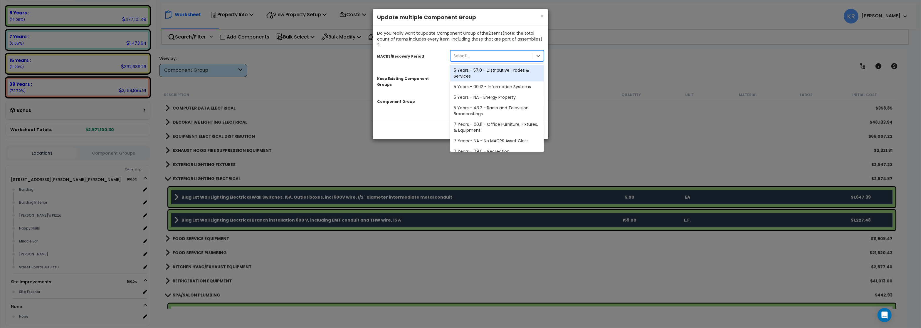
click at [454, 53] on div "Select..." at bounding box center [461, 56] width 16 height 6
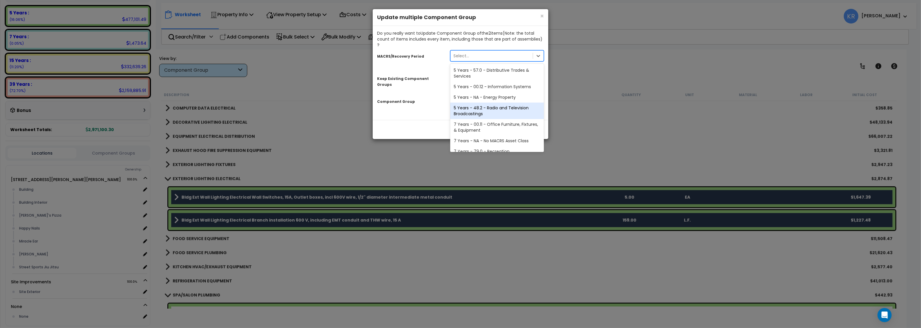
scroll to position [109, 0]
click at [477, 130] on div "39 Years - NA - Long-Life Property" at bounding box center [497, 135] width 94 height 11
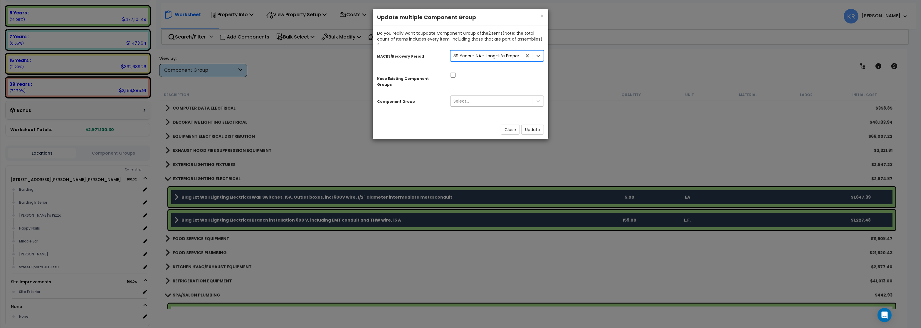
click at [478, 96] on div "Select..." at bounding box center [492, 100] width 82 height 9
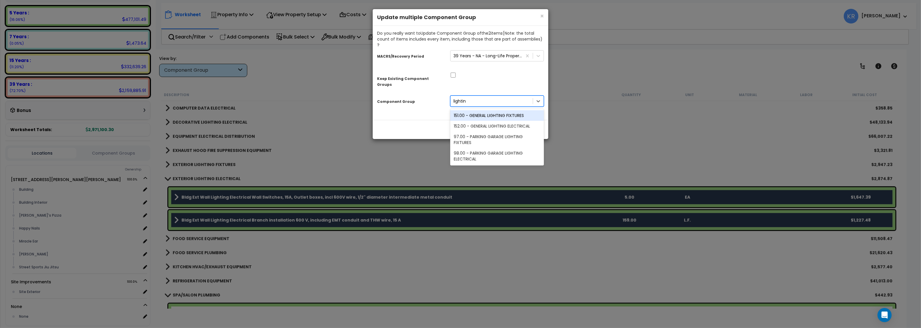
type input "lighting"
click at [494, 110] on div "151.00 - GENERAL LIGHTING FIXTURES" at bounding box center [497, 115] width 94 height 11
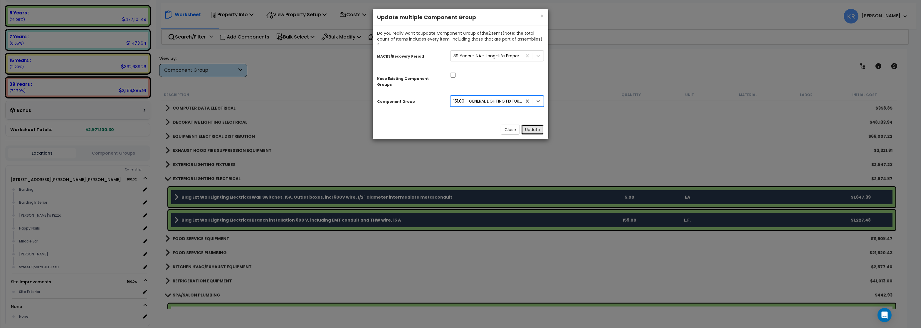
click at [531, 125] on button "Update" at bounding box center [532, 130] width 23 height 10
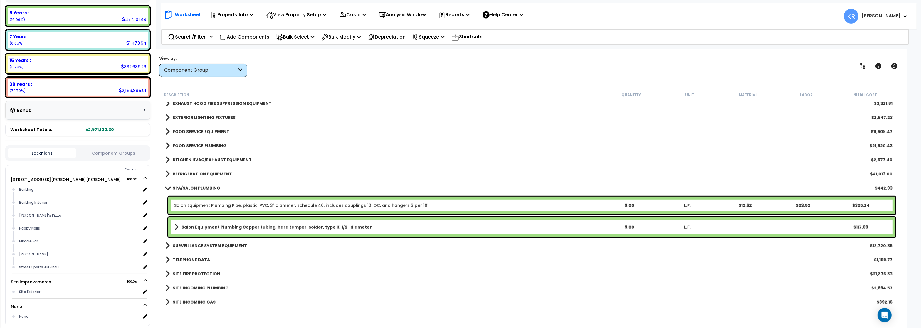
scroll to position [846, 0]
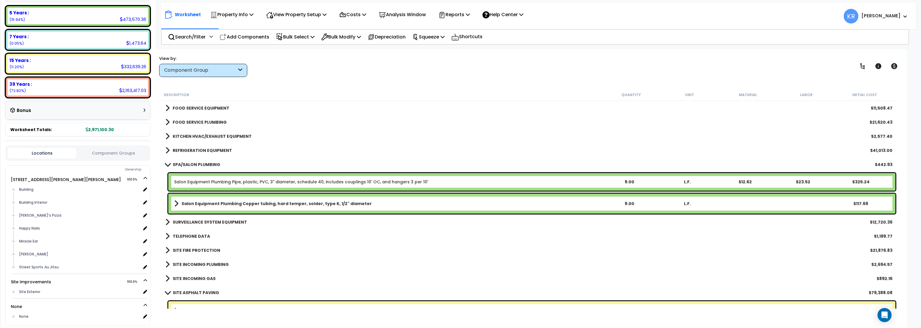
click at [205, 166] on b "SPA/SALON PLUMBING" at bounding box center [197, 165] width 48 height 6
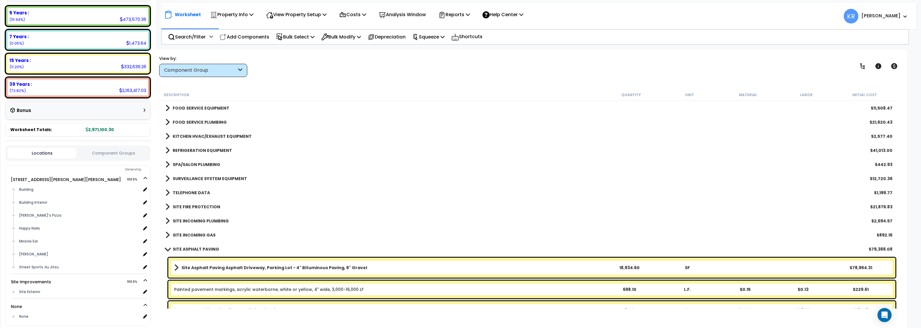
click at [201, 176] on b "SURVEILLANCE SYSTEM EQUIPMENT" at bounding box center [210, 179] width 74 height 6
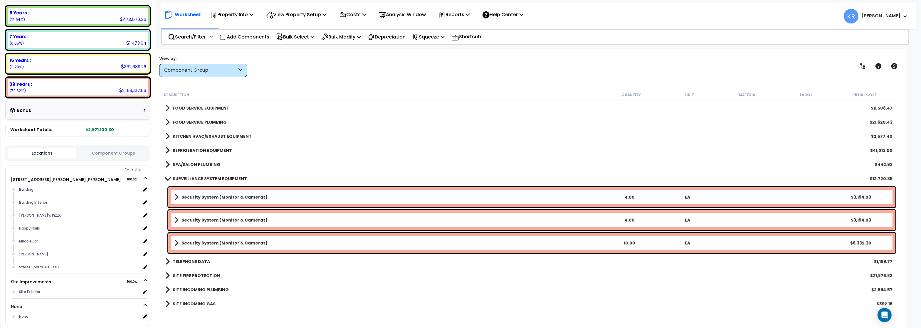
click at [227, 200] on b "Security System (Monitor & Cameras)" at bounding box center [224, 197] width 86 height 6
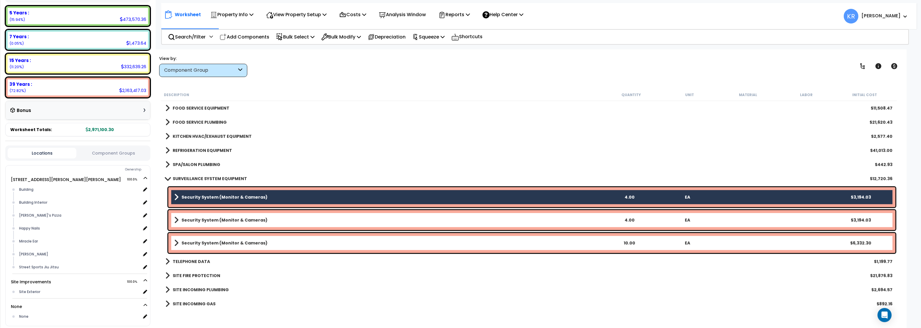
click at [226, 219] on b "Security System (Monitor & Cameras)" at bounding box center [224, 220] width 86 height 6
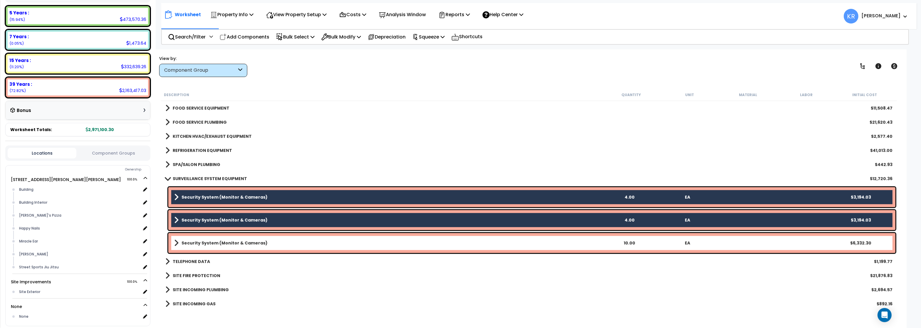
click at [226, 243] on b "Security System (Monitor & Cameras)" at bounding box center [224, 243] width 86 height 6
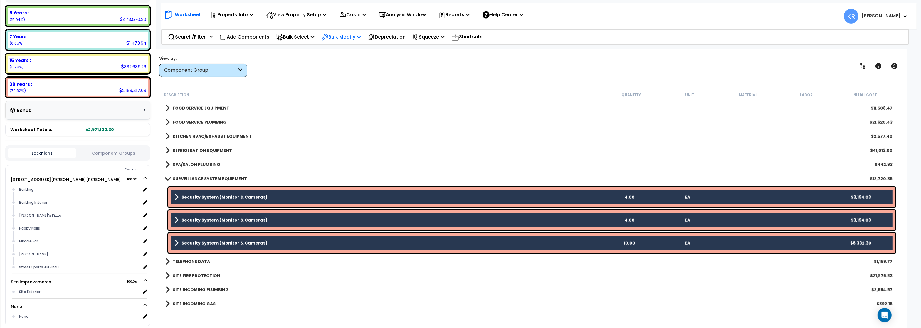
click at [336, 37] on p "Bulk Modify" at bounding box center [341, 37] width 40 height 8
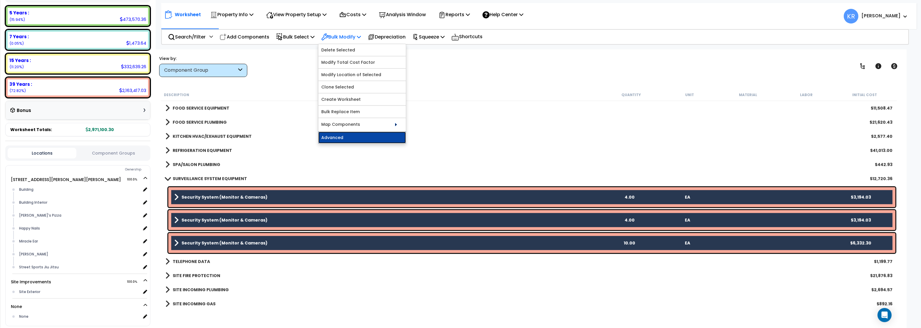
click at [342, 137] on link "Advanced" at bounding box center [362, 138] width 88 height 12
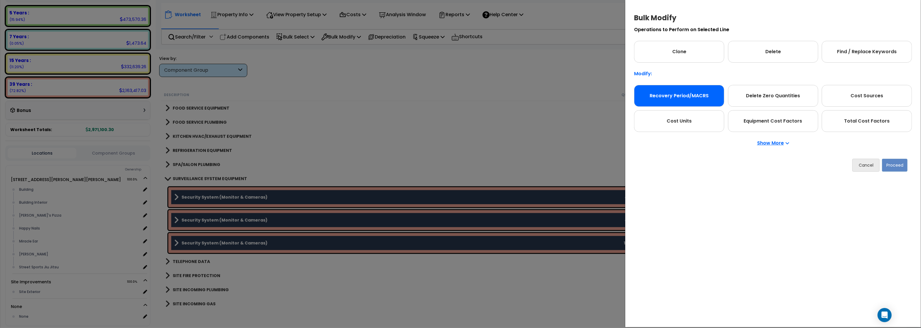
click at [677, 100] on div "Recovery Period/MACRS" at bounding box center [679, 96] width 90 height 22
click at [671, 95] on div "Recovery Period/MACRS" at bounding box center [679, 96] width 90 height 22
click at [893, 166] on button "Proceed" at bounding box center [895, 165] width 26 height 13
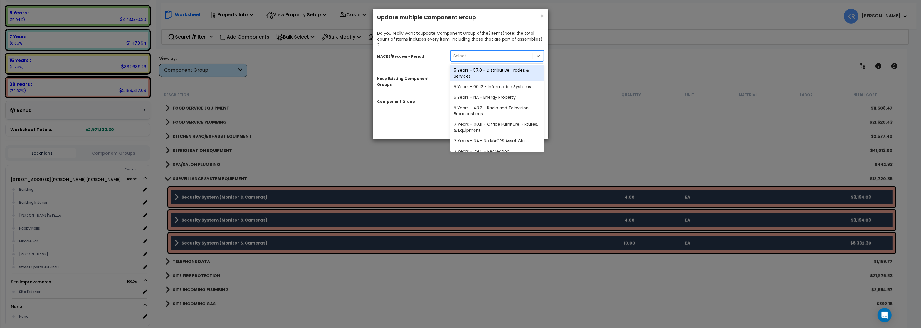
click at [461, 53] on div "Select..." at bounding box center [461, 56] width 16 height 6
click at [474, 82] on div "5 Years - 00.12 - Information Systems" at bounding box center [497, 86] width 94 height 11
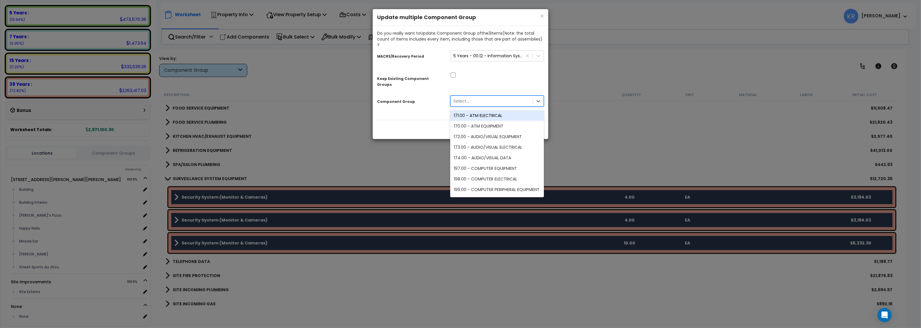
click at [471, 96] on div "Select..." at bounding box center [492, 100] width 82 height 9
type input "s"
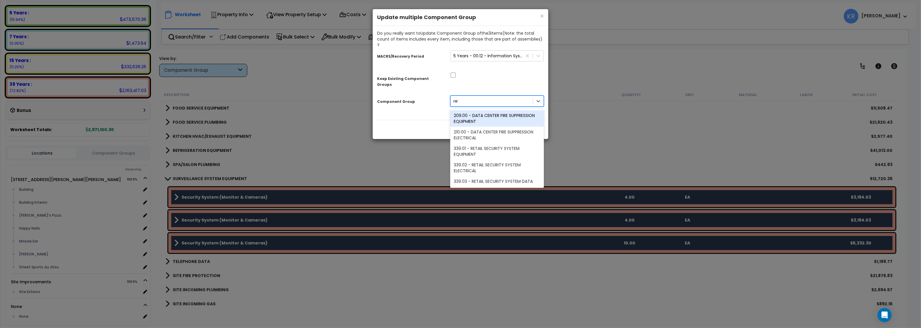
type input "reta"
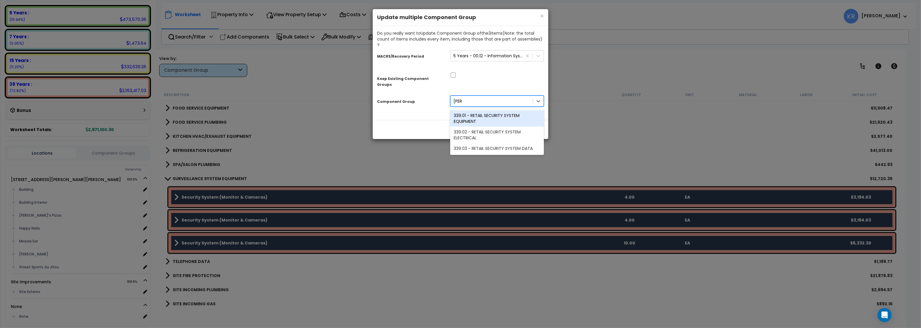
click at [480, 110] on div "339.01 - RETAIL SECURITY SYSTEM EQUIPMENT" at bounding box center [497, 118] width 94 height 16
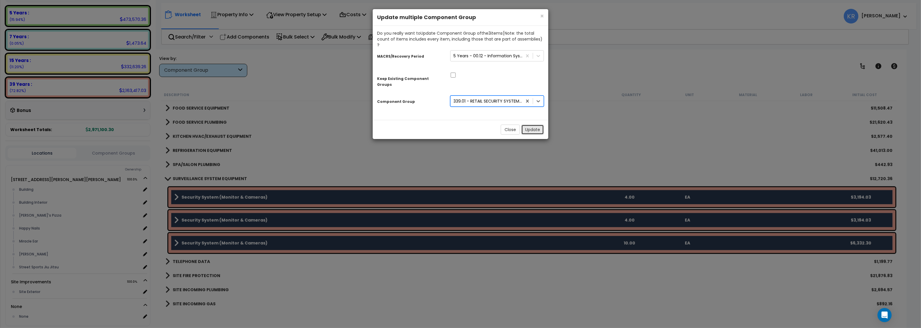
click at [527, 125] on button "Update" at bounding box center [532, 130] width 23 height 10
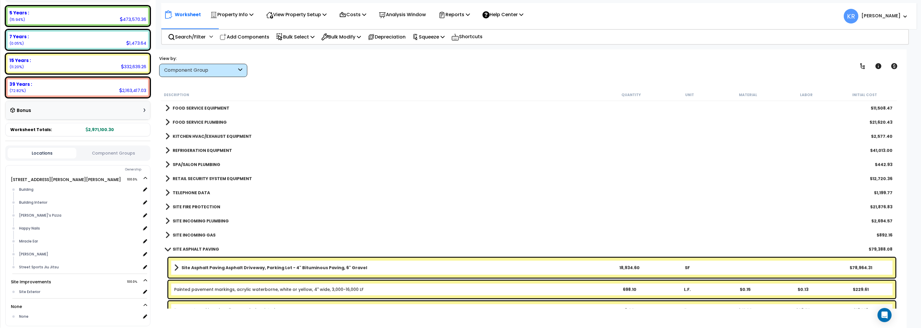
click at [193, 192] on b "TELEPHONE DATA" at bounding box center [191, 193] width 37 height 6
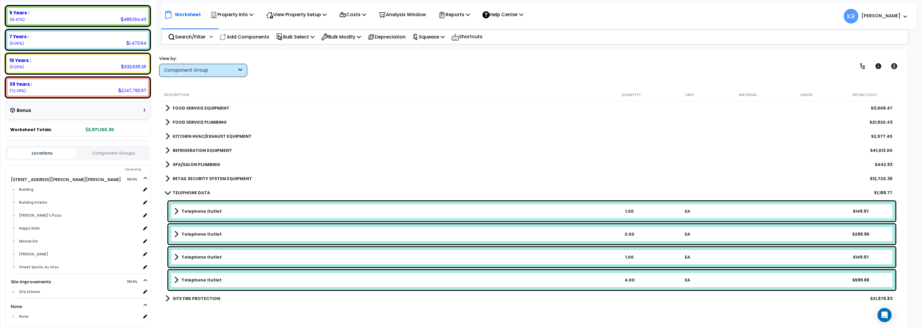
click at [193, 192] on b "TELEPHONE DATA" at bounding box center [191, 193] width 37 height 6
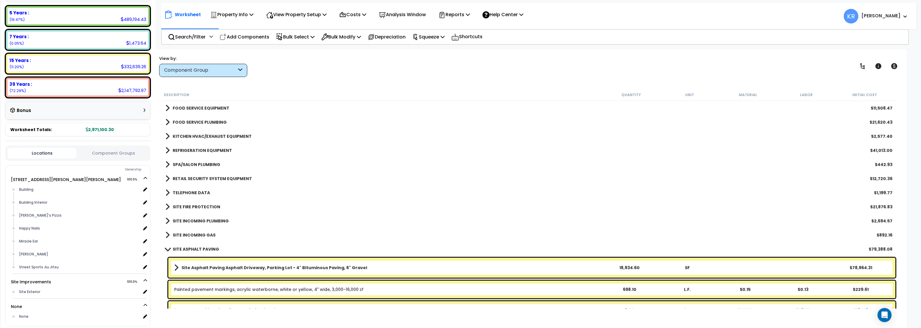
scroll to position [952, 0]
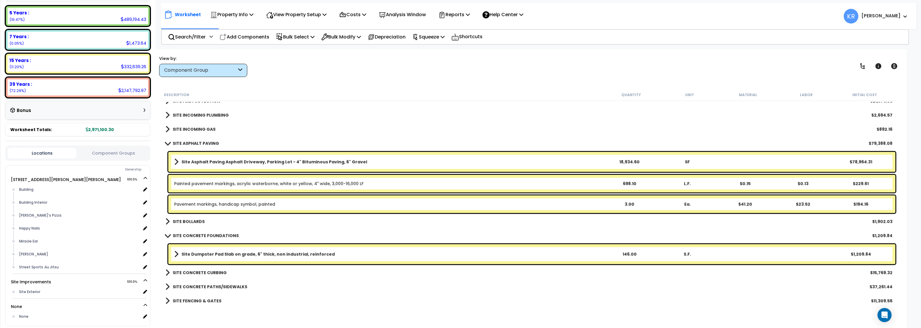
click at [201, 219] on b "SITE BOLLARDS" at bounding box center [189, 222] width 32 height 6
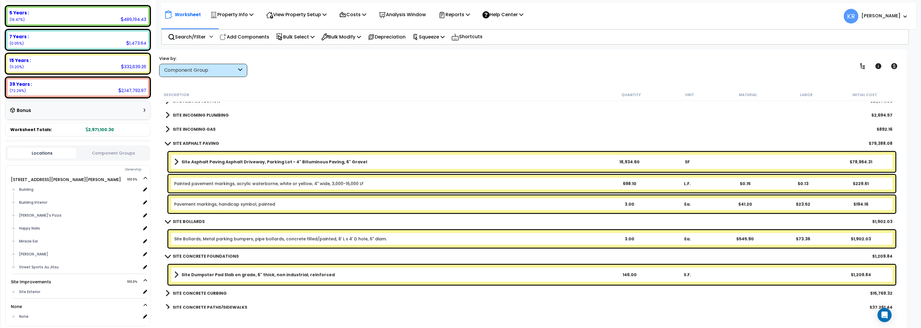
click at [201, 219] on b "SITE BOLLARDS" at bounding box center [189, 222] width 32 height 6
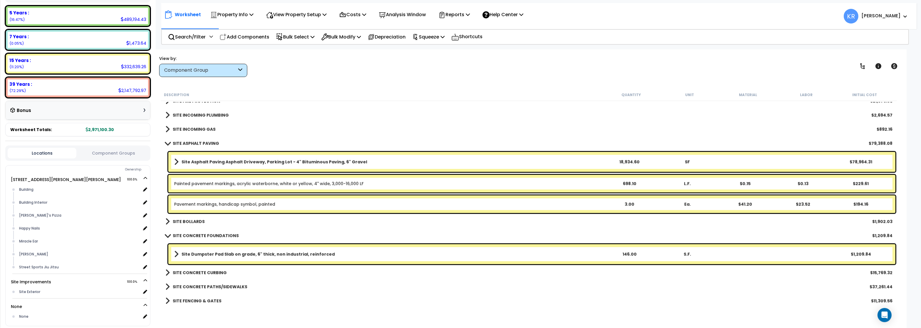
click at [194, 235] on b "SITE CONCRETE FOUNDATIONS" at bounding box center [206, 236] width 66 height 6
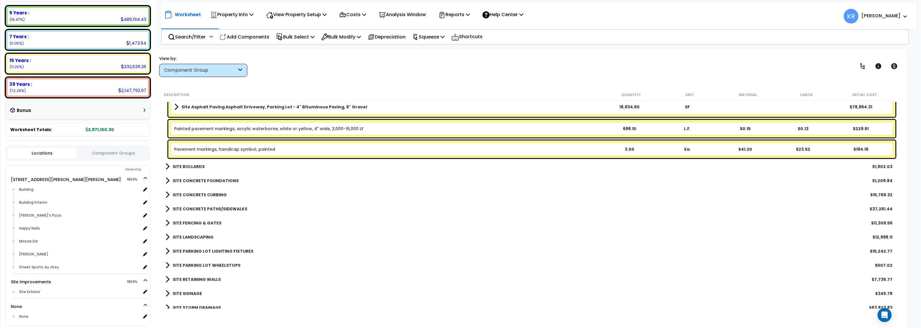
scroll to position [1022, 0]
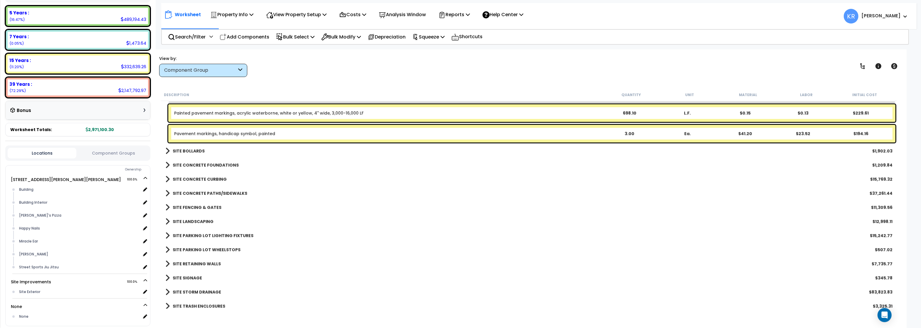
click at [193, 233] on b "SITE PARKING LOT LIGHTING FIXTURES" at bounding box center [213, 236] width 81 height 6
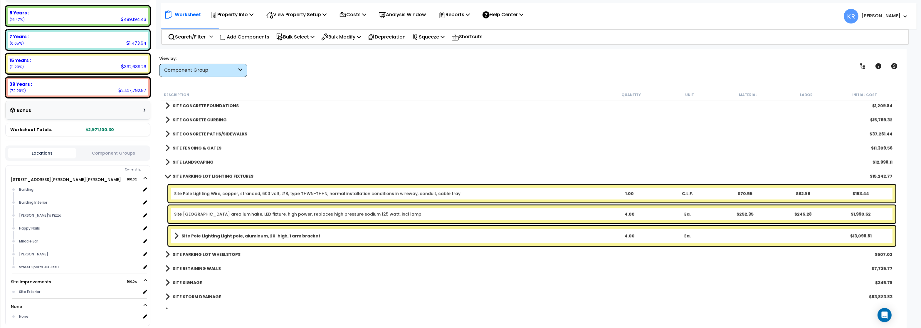
scroll to position [1093, 0]
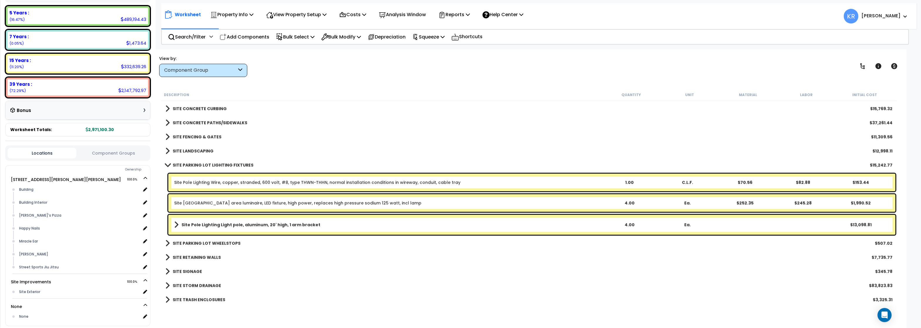
click at [179, 164] on b "SITE PARKING LOT LIGHTING FIXTURES" at bounding box center [213, 165] width 81 height 6
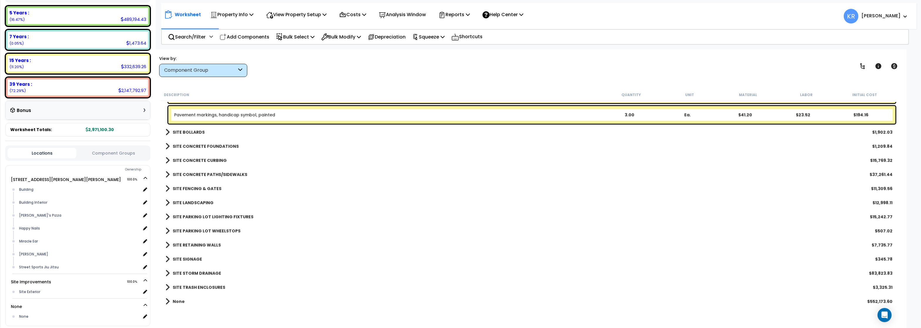
scroll to position [1041, 0]
click at [188, 144] on b "SITE CONCRETE FOUNDATIONS" at bounding box center [206, 147] width 66 height 6
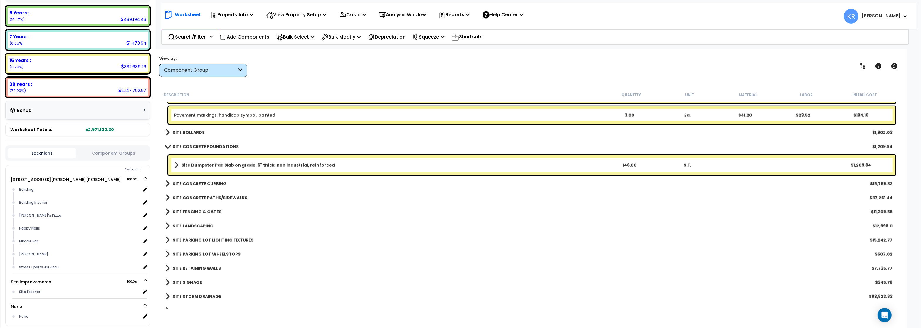
click at [199, 164] on b "Site Dumpster Pad Slab on grade, 6" thick, non industrial, reinforced" at bounding box center [257, 165] width 153 height 6
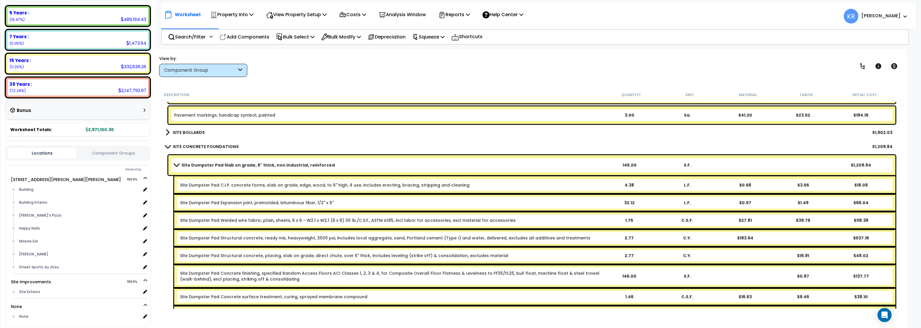
click at [199, 164] on b "Site Dumpster Pad Slab on grade, 6" thick, non industrial, reinforced" at bounding box center [257, 165] width 153 height 6
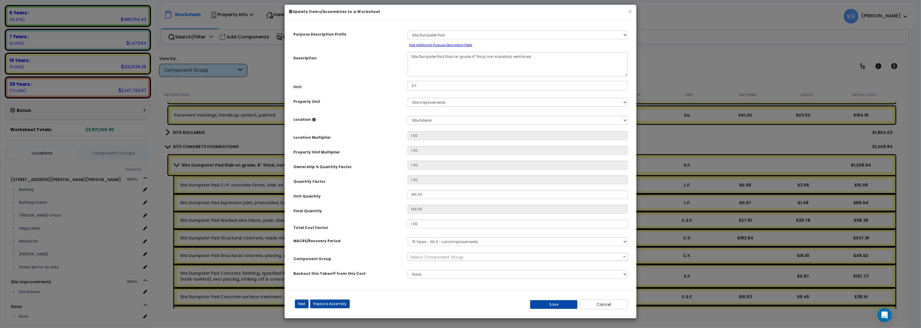
select select "57159"
click at [443, 261] on span "× 372.00 - SITE CONCRETE FOUNDATIONS" at bounding box center [517, 257] width 219 height 8
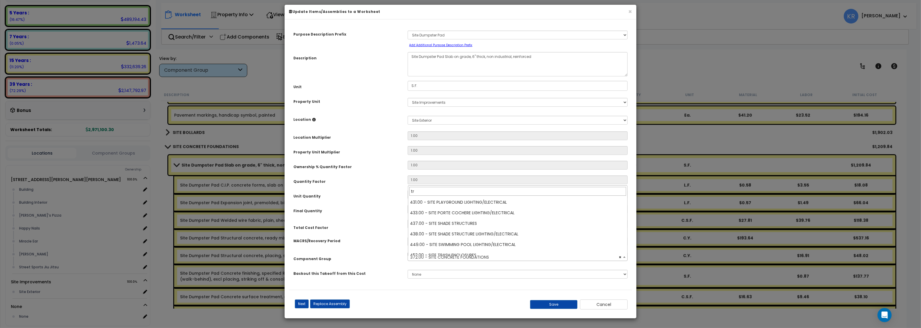
scroll to position [0, 0]
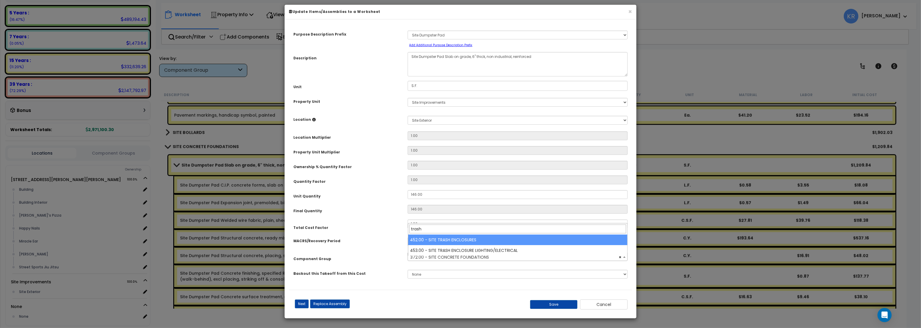
type input "trash"
select select "57235"
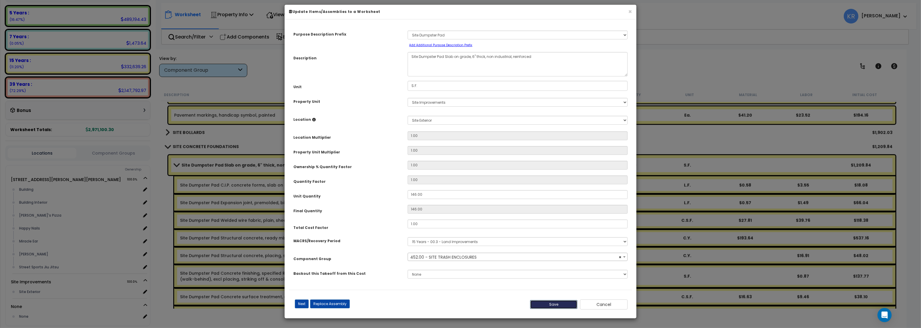
click at [549, 307] on button "Save" at bounding box center [554, 304] width 48 height 9
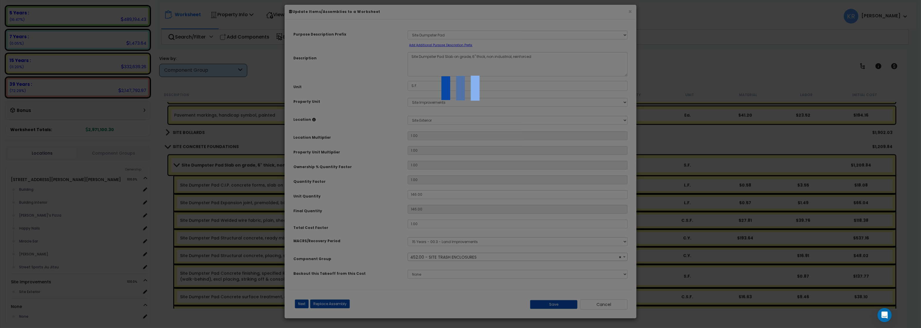
scroll to position [1027, 0]
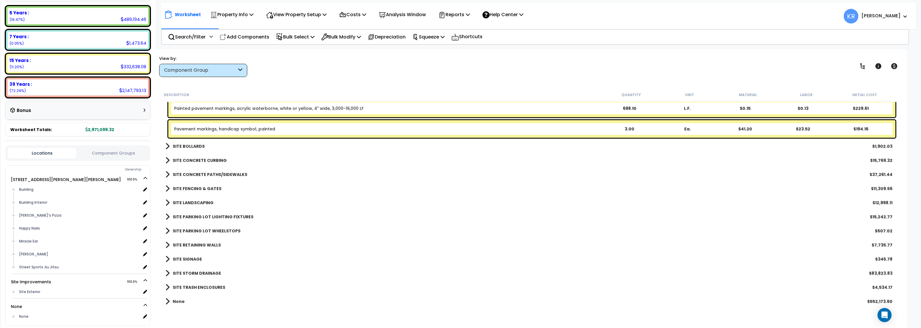
click at [181, 160] on b "SITE CONCRETE CURBING" at bounding box center [200, 160] width 54 height 6
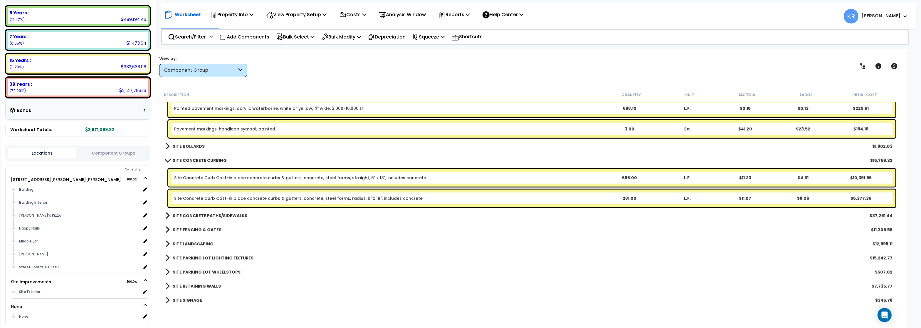
click at [181, 160] on b "SITE CONCRETE CURBING" at bounding box center [200, 160] width 54 height 6
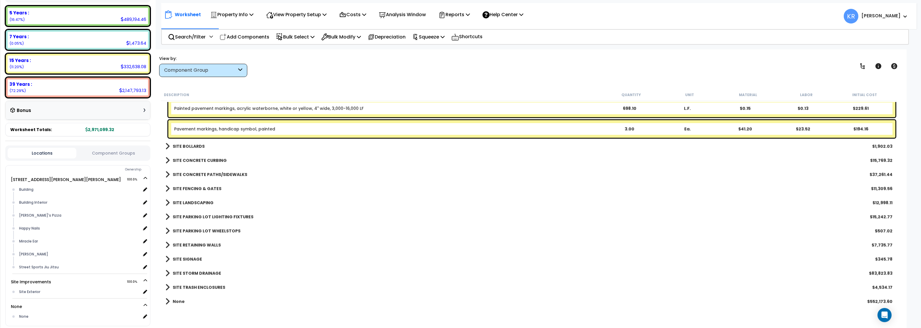
click at [184, 170] on div "SITE CONCRETE PATHS/SIDEWALKS $37,261.44" at bounding box center [528, 174] width 733 height 14
click at [188, 173] on b "SITE CONCRETE PATHS/SIDEWALKS" at bounding box center [210, 175] width 75 height 6
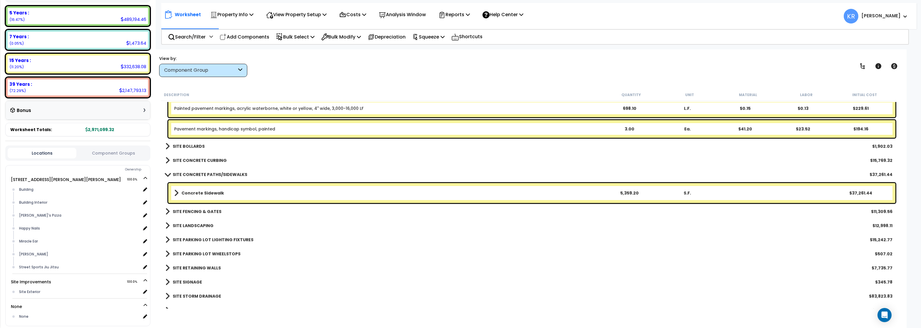
click at [188, 173] on b "SITE CONCRETE PATHS/SIDEWALKS" at bounding box center [210, 175] width 75 height 6
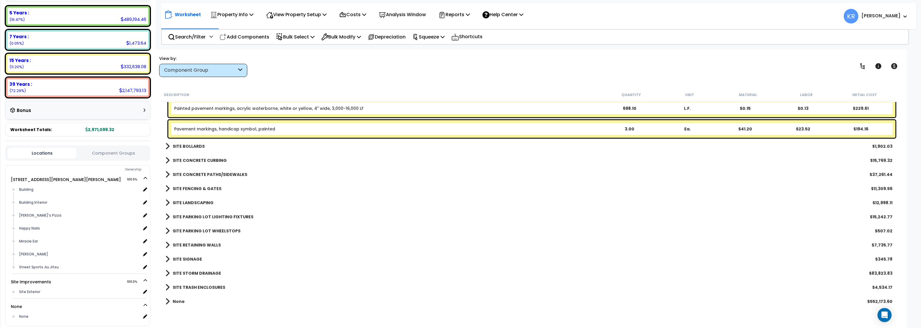
click at [188, 189] on b "SITE FENCING & GATES" at bounding box center [197, 189] width 49 height 6
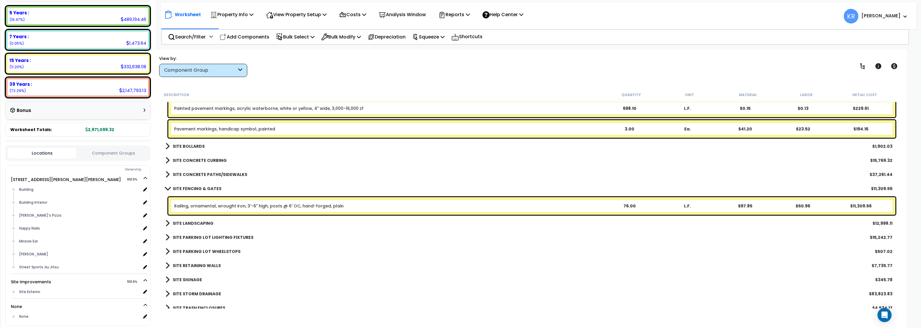
click at [188, 189] on b "SITE FENCING & GATES" at bounding box center [197, 189] width 49 height 6
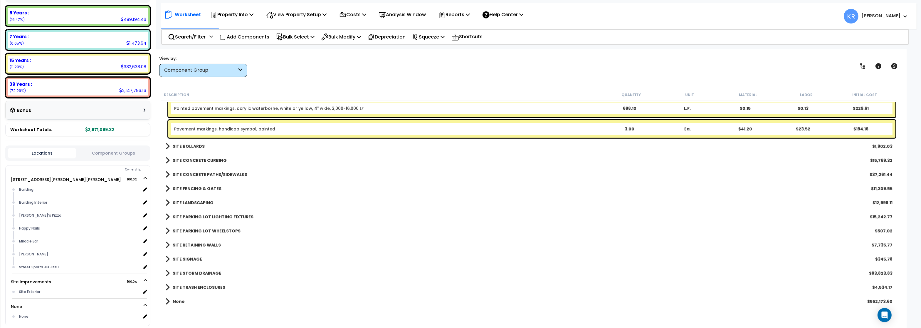
click at [192, 204] on b "SITE LANDSCAPING" at bounding box center [193, 203] width 41 height 6
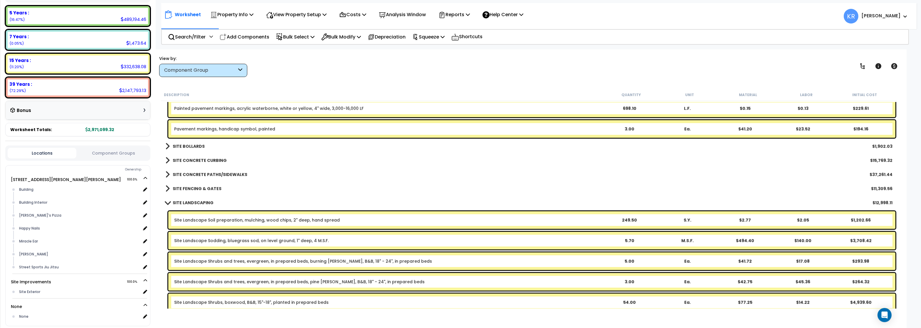
click at [192, 204] on b "SITE LANDSCAPING" at bounding box center [193, 203] width 41 height 6
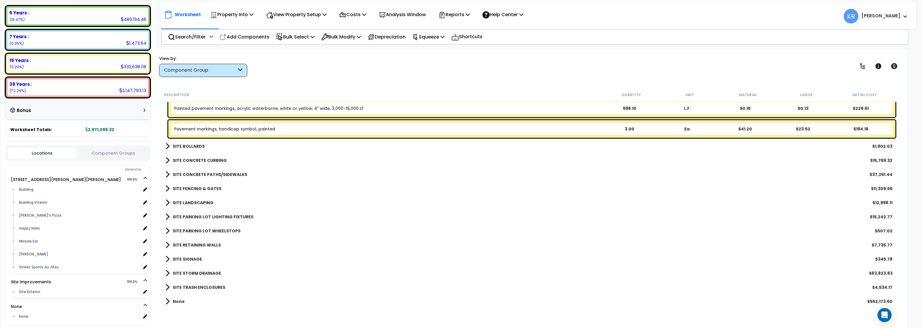
click at [193, 217] on b "SITE PARKING LOT LIGHTING FIXTURES" at bounding box center [213, 217] width 81 height 6
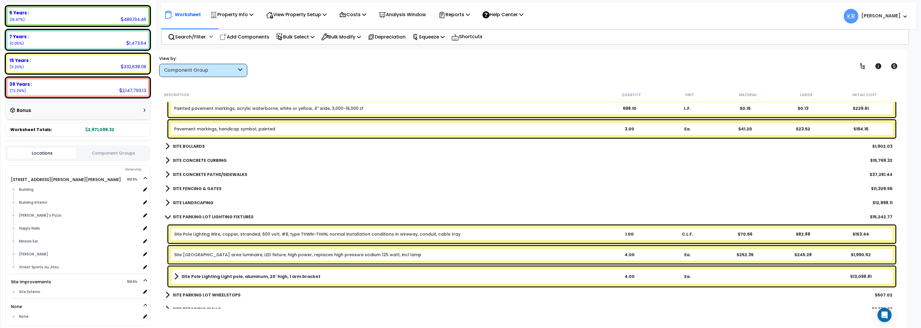
click at [193, 217] on b "SITE PARKING LOT LIGHTING FIXTURES" at bounding box center [213, 217] width 81 height 6
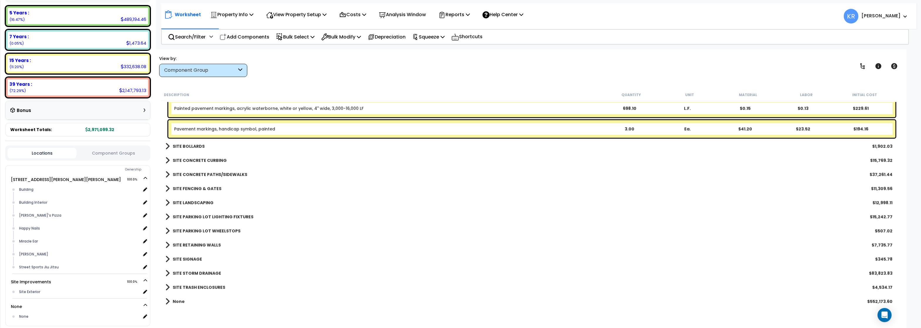
click at [193, 231] on b "SITE PARKING LOT WHEELSTOPS" at bounding box center [207, 231] width 68 height 6
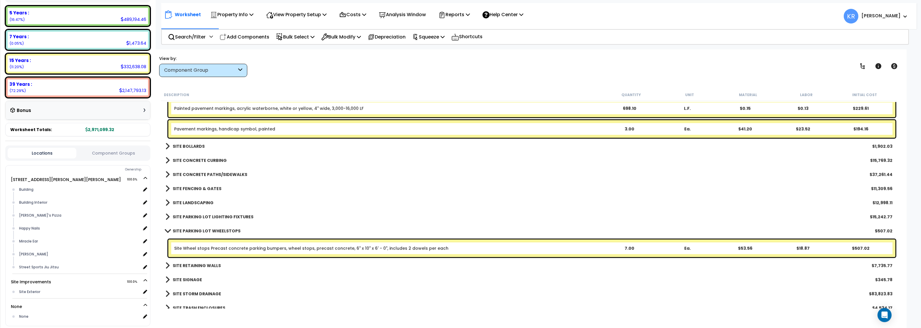
click at [193, 231] on b "SITE PARKING LOT WHEELSTOPS" at bounding box center [207, 231] width 68 height 6
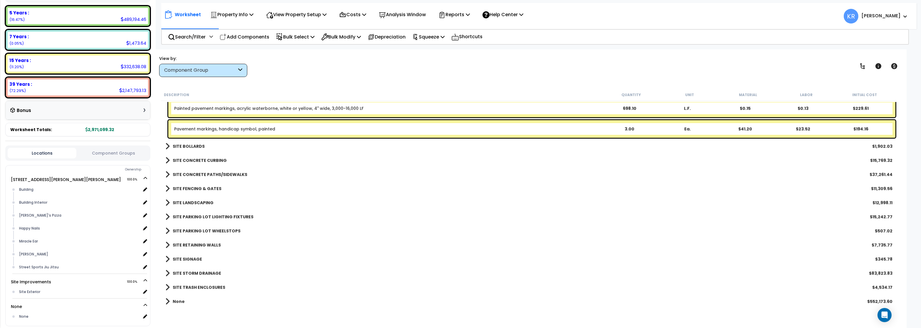
click at [193, 245] on b "SITE RETAINING WALLS" at bounding box center [197, 245] width 48 height 6
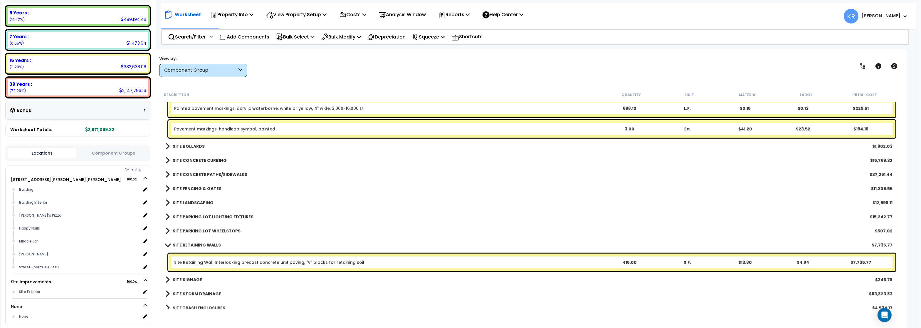
click at [193, 245] on b "SITE RETAINING WALLS" at bounding box center [197, 245] width 48 height 6
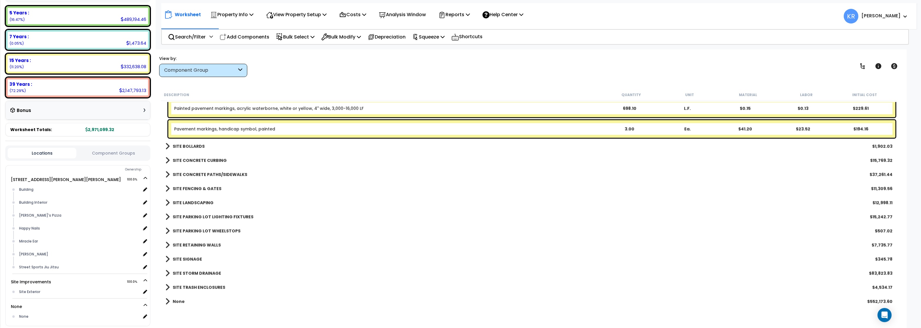
click at [189, 260] on b "SITE SIGNAGE" at bounding box center [187, 259] width 29 height 6
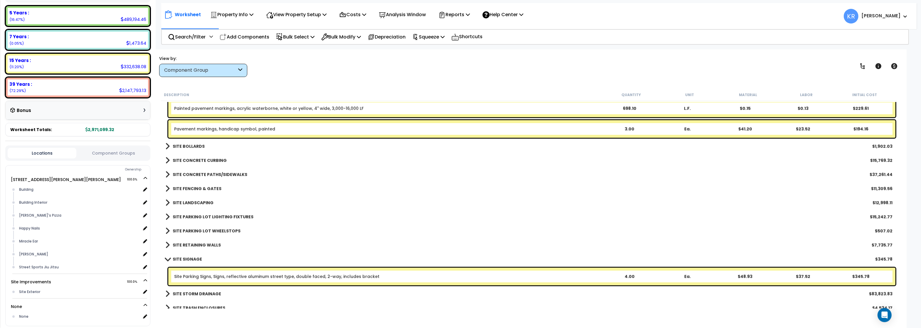
click at [189, 260] on b "SITE SIGNAGE" at bounding box center [187, 259] width 29 height 6
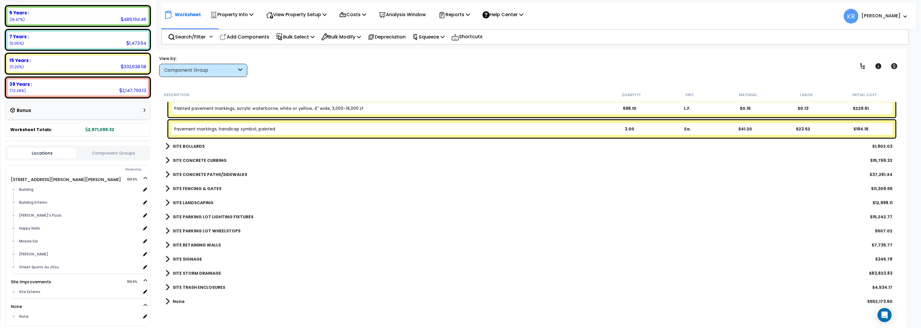
click at [189, 260] on b "SITE SIGNAGE" at bounding box center [187, 259] width 29 height 6
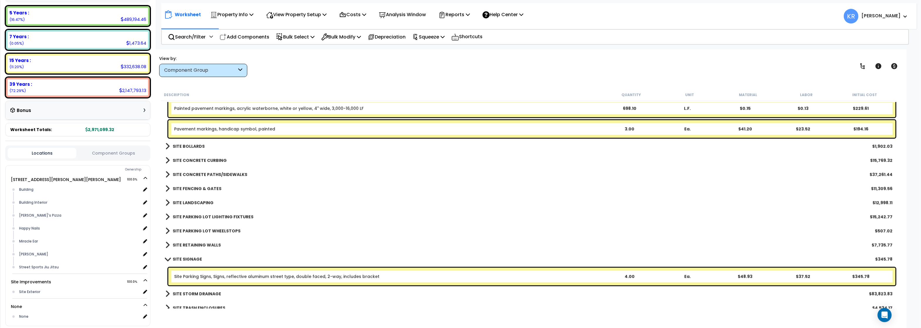
click at [256, 278] on link "Site Parking Signs, Signs, reflective aluminum street type, double faced, 2-way…" at bounding box center [276, 276] width 205 height 6
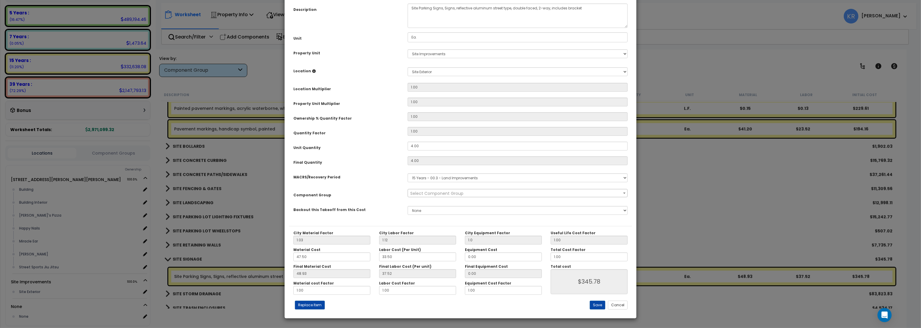
select select "57224"
click at [408, 49] on select "Select 2222 Bucklin Hill Rd Site Improvements" at bounding box center [518, 53] width 220 height 9
select select "168097"
click option "[STREET_ADDRESS][PERSON_NAME][PERSON_NAME]" at bounding box center [0, 0] width 0 height 0
click at [408, 67] on select "Select Building Building Interior Farrelli's Pizza Happy Nails Miracle Ear Papa…" at bounding box center [518, 71] width 220 height 9
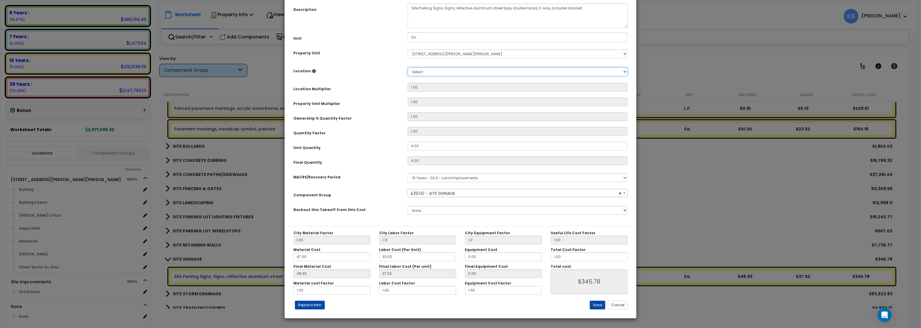
select select "6"
click option "Building" at bounding box center [0, 0] width 0 height 0
type input "1"
type input "4"
type input "$345.80"
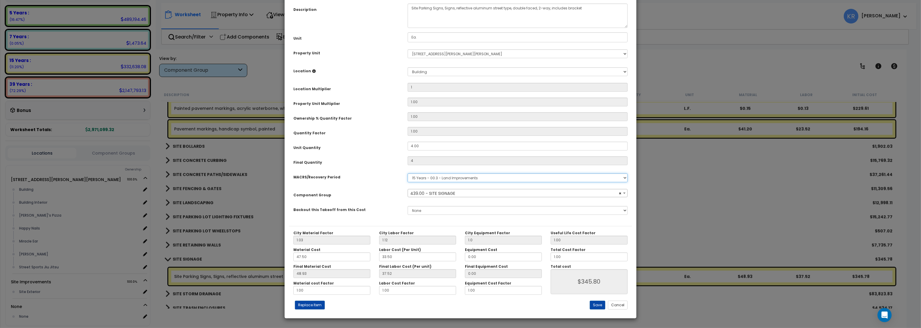
click at [408, 173] on select "Select MACRS/Recovery Period 5 Years - 57.0 - Distributive Trades & Services 5 …" at bounding box center [518, 177] width 220 height 9
select select "3667"
click option "5 Years - 57.0 - Distributive Trades & Services" at bounding box center [0, 0] width 0 height 0
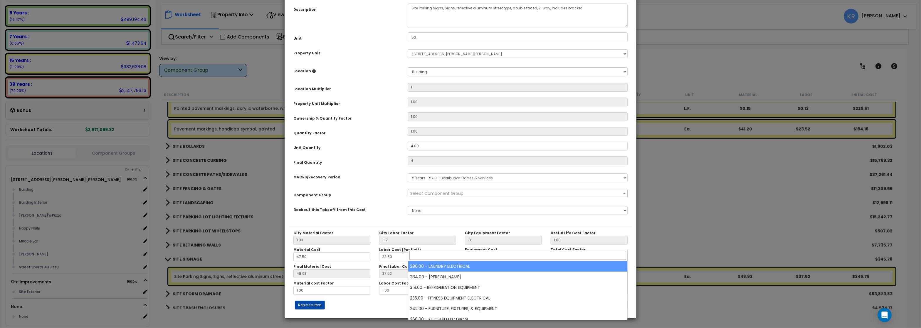
click at [427, 196] on span "Select Component Group" at bounding box center [436, 193] width 53 height 6
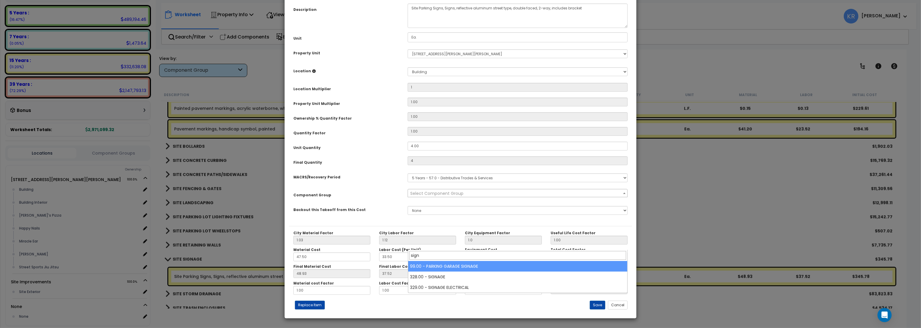
type input "sign"
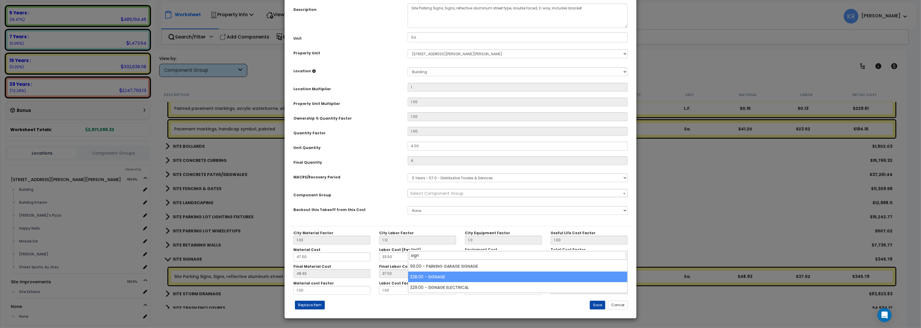
select select "57119"
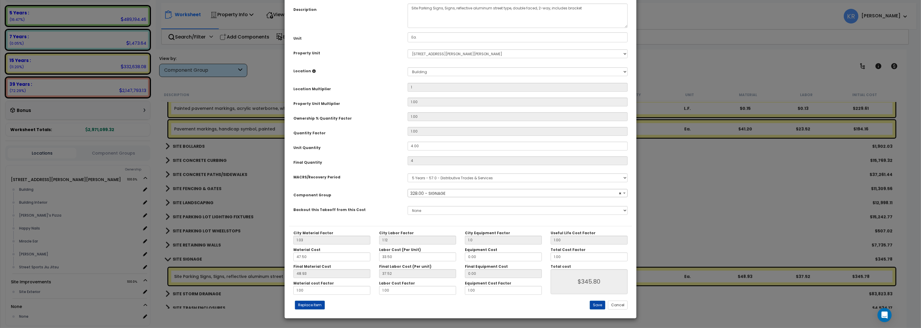
scroll to position [52, 0]
click at [596, 304] on button "Save" at bounding box center [598, 304] width 16 height 9
type input "1.00"
type input "4.00"
type input "1.00"
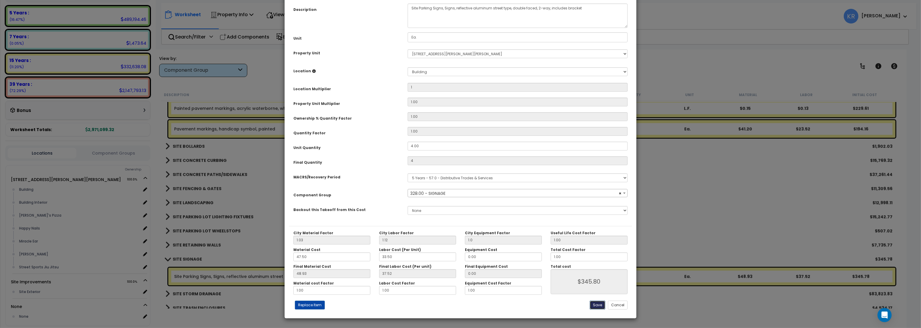
type input "345.80"
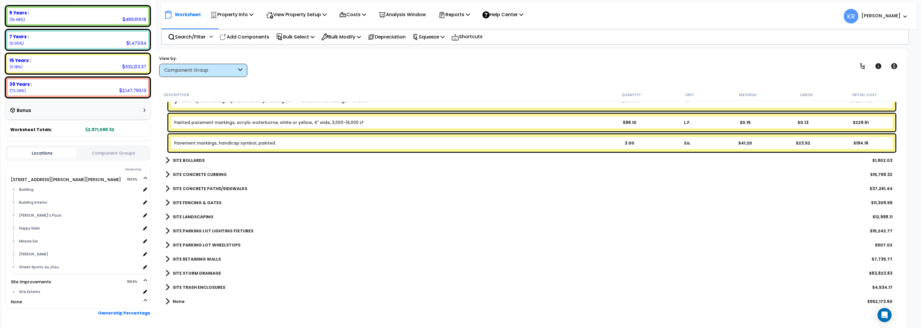
click at [196, 286] on b "SITE TRASH ENCLOSURES" at bounding box center [199, 287] width 53 height 6
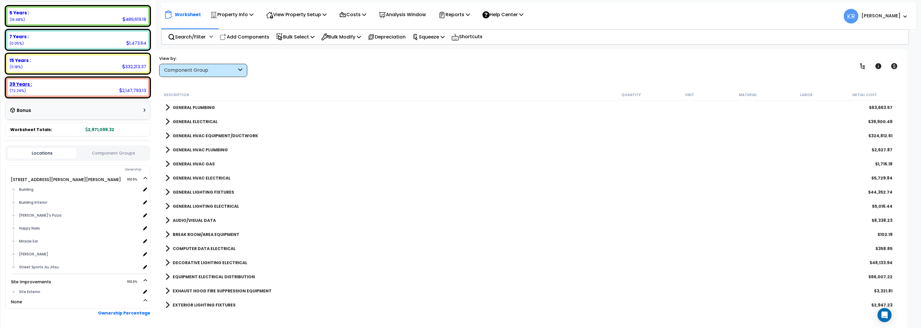
scroll to position [635, 0]
click at [34, 199] on div "Building Interior" at bounding box center [79, 202] width 123 height 7
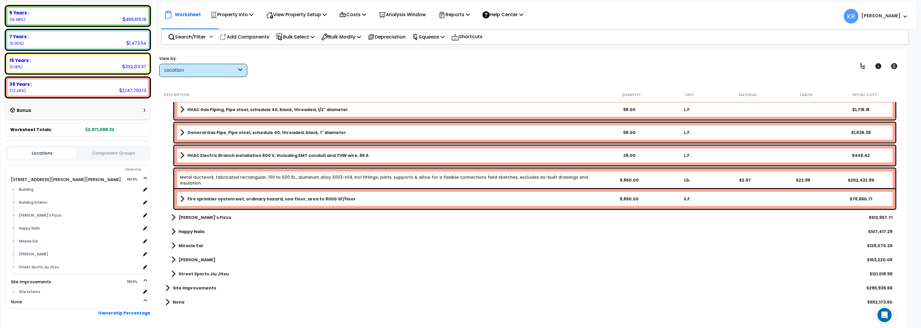
scroll to position [153, 0]
click at [32, 212] on div "[PERSON_NAME]'s Pizza" at bounding box center [79, 215] width 123 height 7
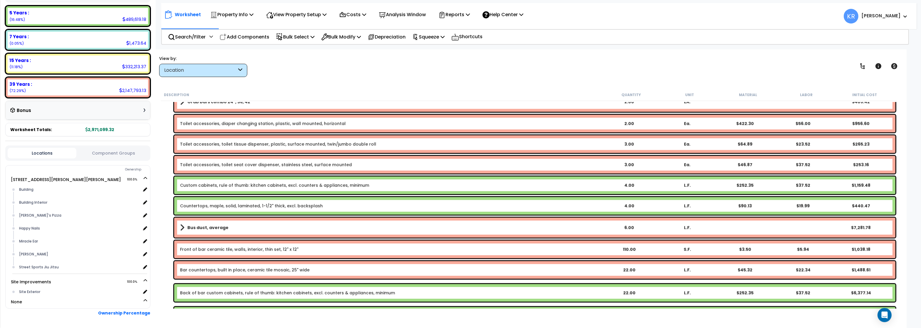
scroll to position [2326, 0]
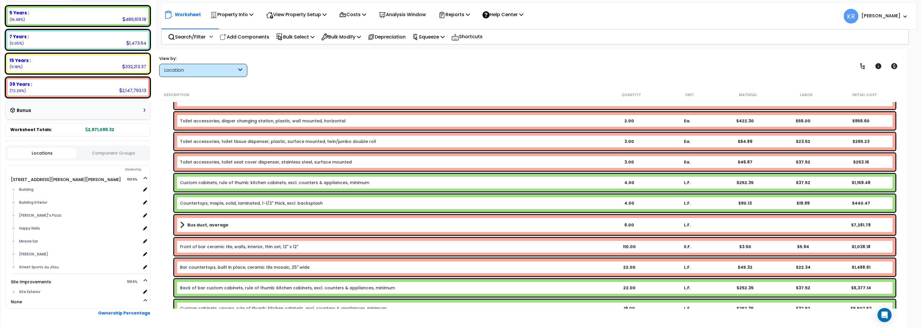
click at [361, 77] on div "Worksheet Property Info Property Setup Add Property Unit Template property Clon…" at bounding box center [528, 213] width 755 height 328
click at [427, 36] on p "Squeeze" at bounding box center [428, 37] width 32 height 8
click at [428, 49] on link "Squeeze" at bounding box center [438, 50] width 58 height 12
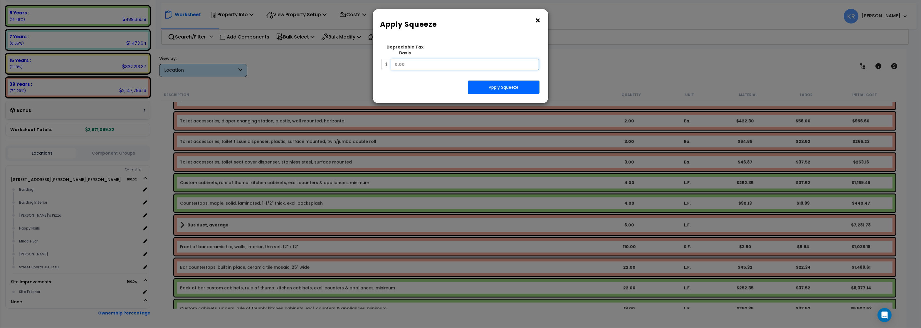
click at [401, 62] on input "text" at bounding box center [465, 64] width 148 height 11
type input "2,555,215.36"
click at [505, 82] on button "Apply Squeeze" at bounding box center [504, 87] width 72 height 14
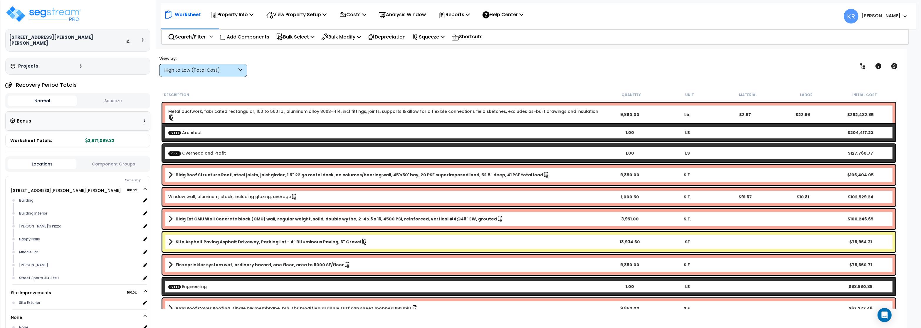
scroll to position [45, 0]
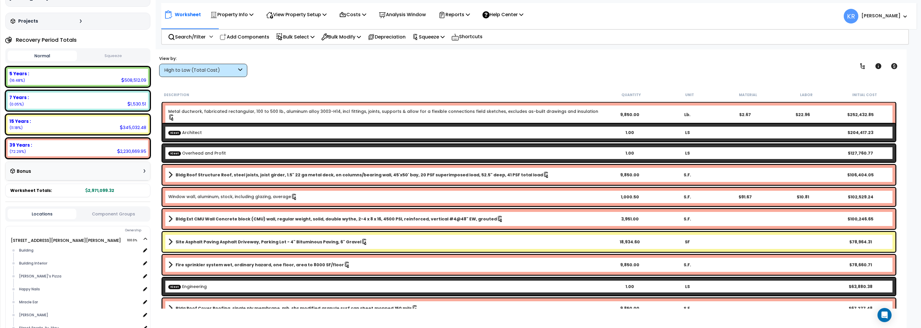
click at [110, 51] on button "Squeeze" at bounding box center [112, 56] width 69 height 10
click at [210, 69] on div "High to Low (Total Cost)" at bounding box center [200, 70] width 73 height 7
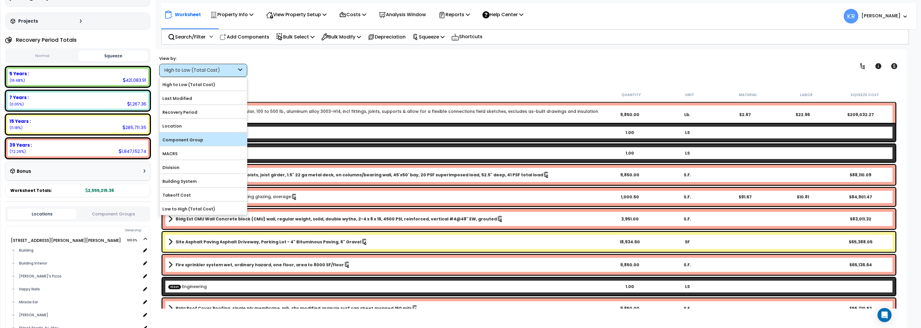
click at [195, 137] on label "Component Group" at bounding box center [203, 139] width 88 height 9
click at [0, 0] on input "Component Group" at bounding box center [0, 0] width 0 height 0
